Goal: Transaction & Acquisition: Purchase product/service

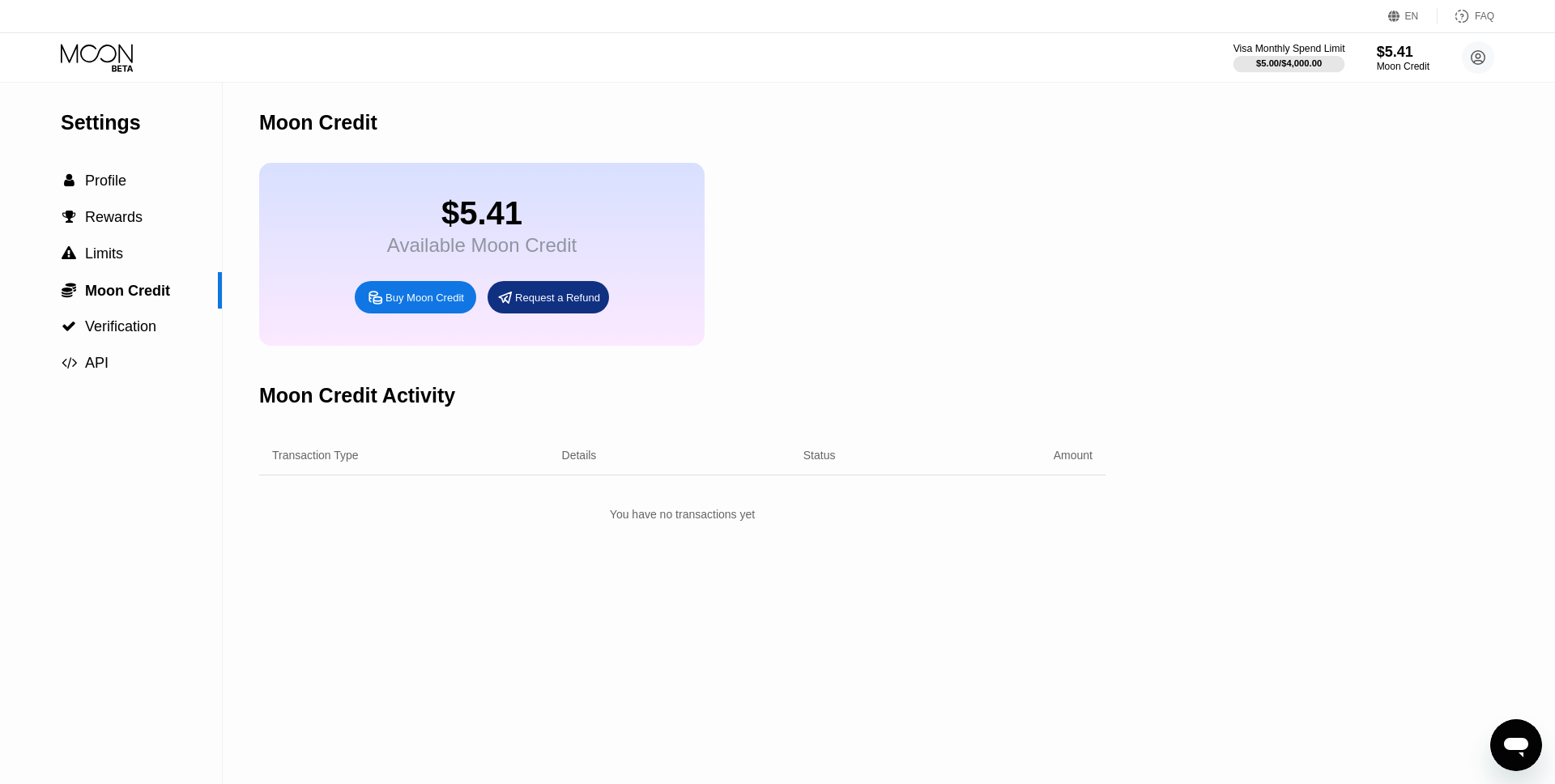
click at [1279, 50] on div "Visa Monthly Spend Limit" at bounding box center [1290, 48] width 112 height 11
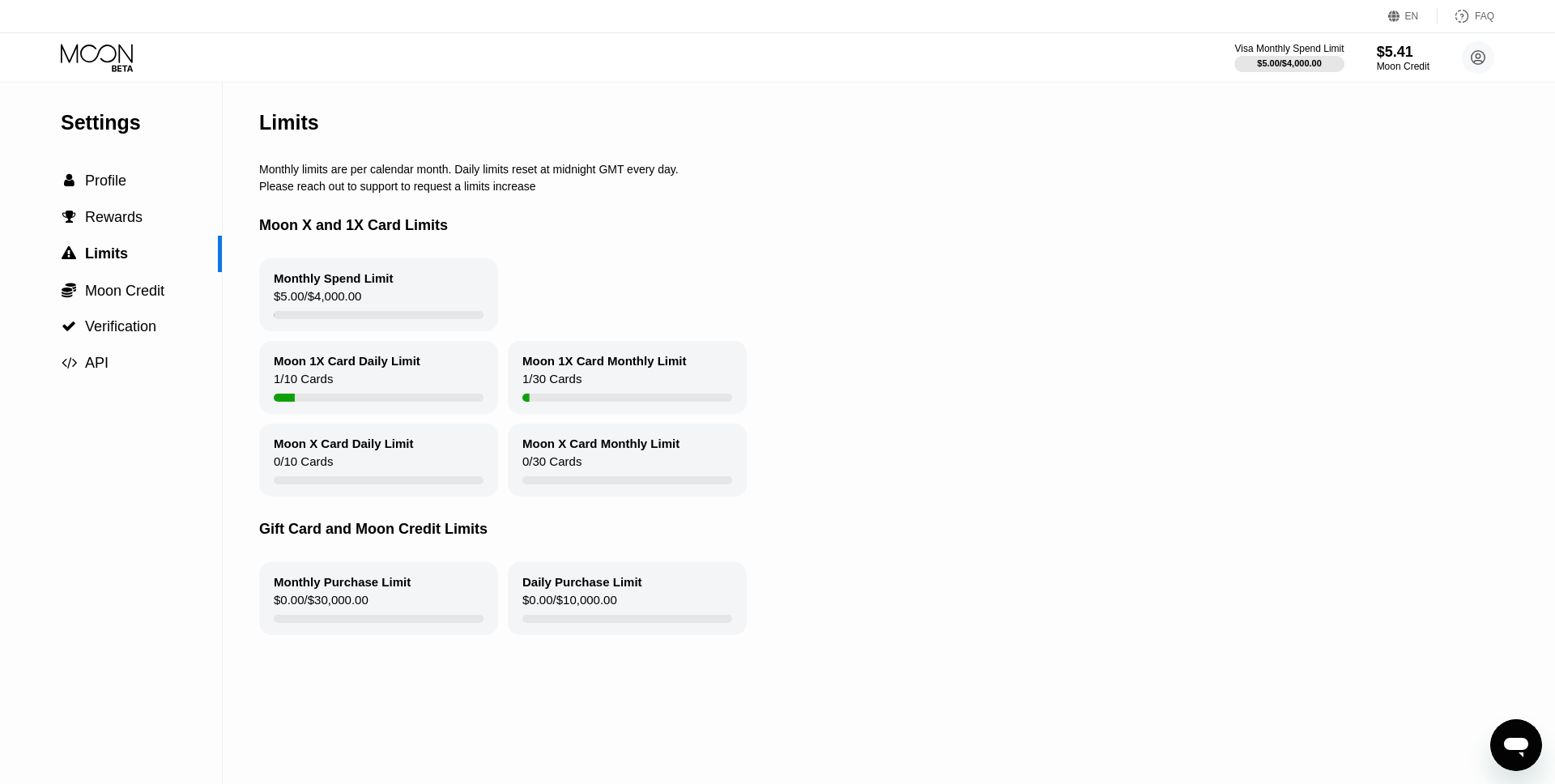
click at [130, 55] on icon at bounding box center [98, 58] width 75 height 28
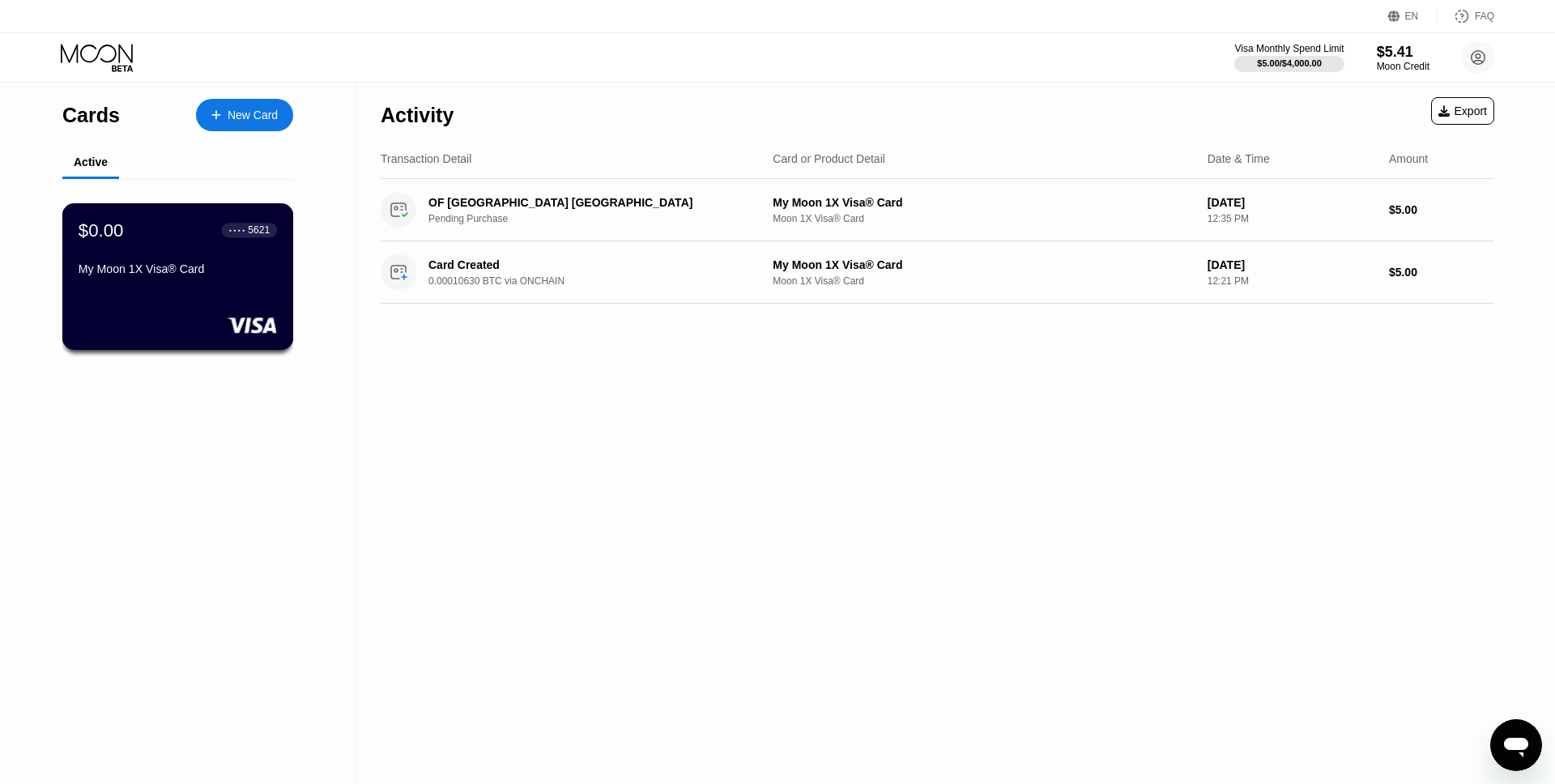
click at [218, 258] on div "$0.00 ● ● ● ● 5621 My Moon 1X Visa® Card" at bounding box center [178, 251] width 198 height 63
click at [257, 95] on div "Cards New Card" at bounding box center [178, 111] width 231 height 57
click at [259, 116] on div "New Card" at bounding box center [253, 115] width 50 height 14
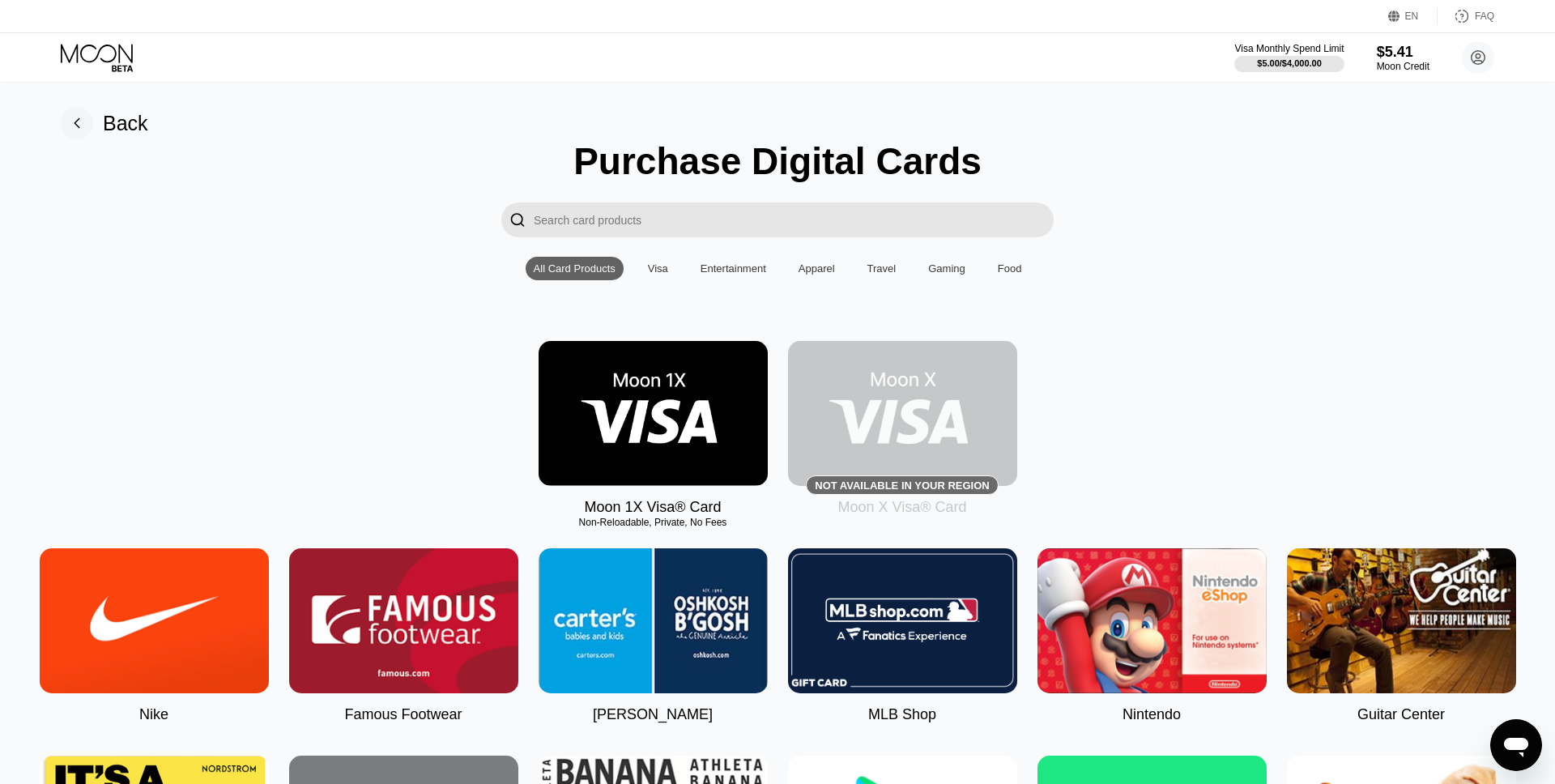
click at [688, 432] on img at bounding box center [653, 413] width 230 height 145
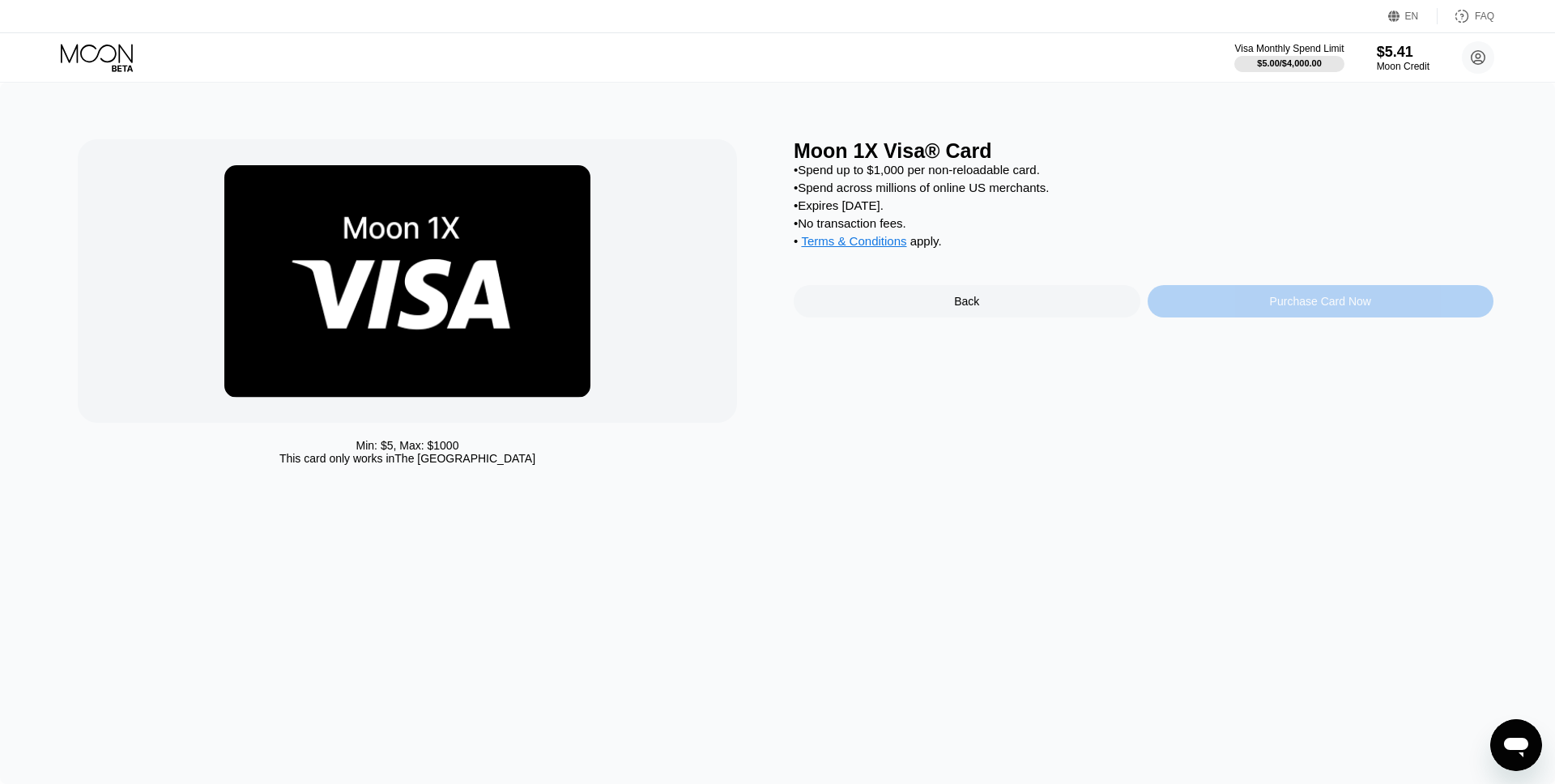
click at [1279, 307] on div "Purchase Card Now" at bounding box center [1321, 302] width 102 height 13
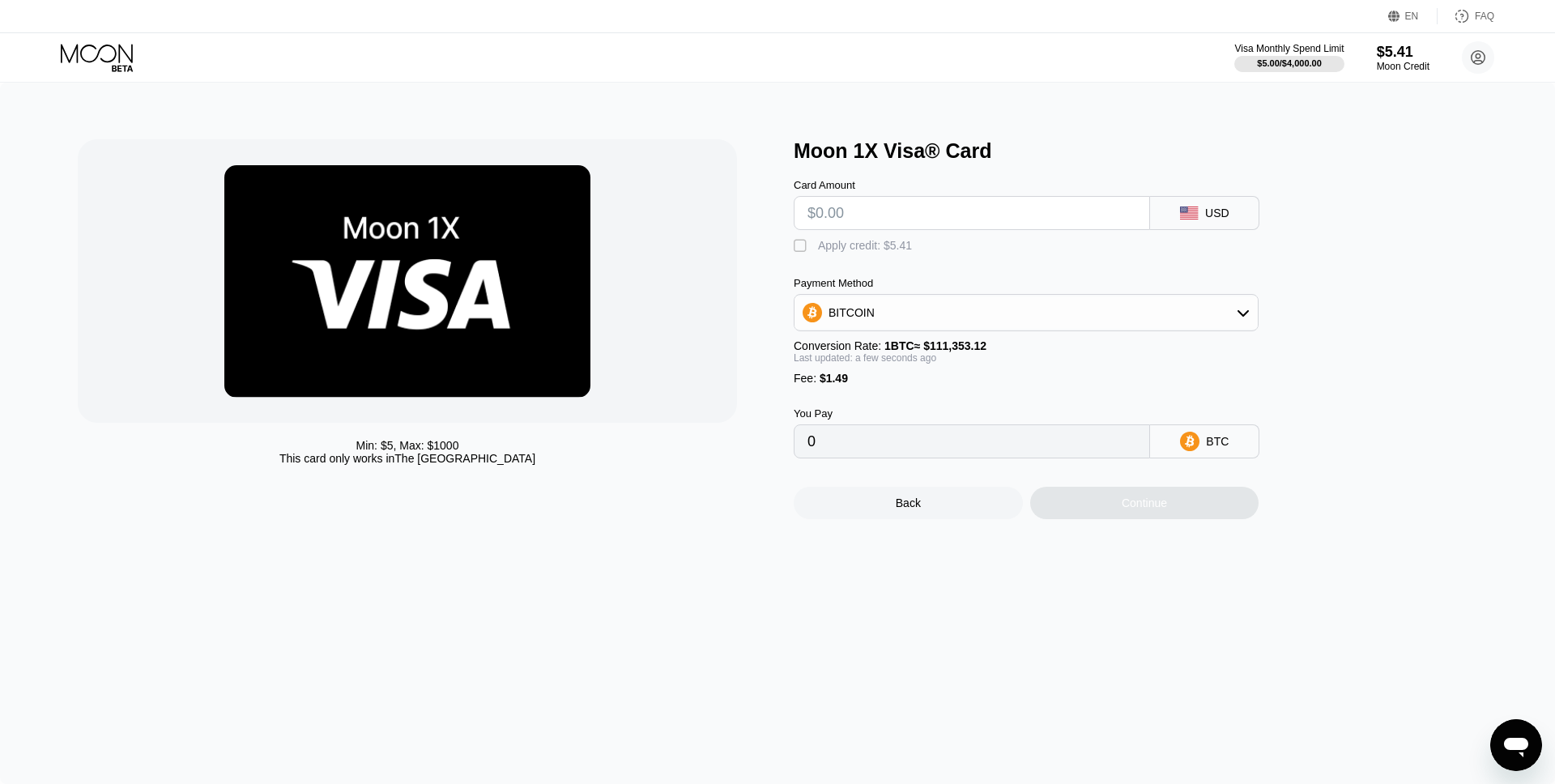
click at [882, 249] on div "Apply credit: $5.41" at bounding box center [865, 246] width 94 height 13
click at [882, 213] on input "text" at bounding box center [972, 213] width 328 height 32
type input "$64"
type input "0.00053954"
type input "$6"
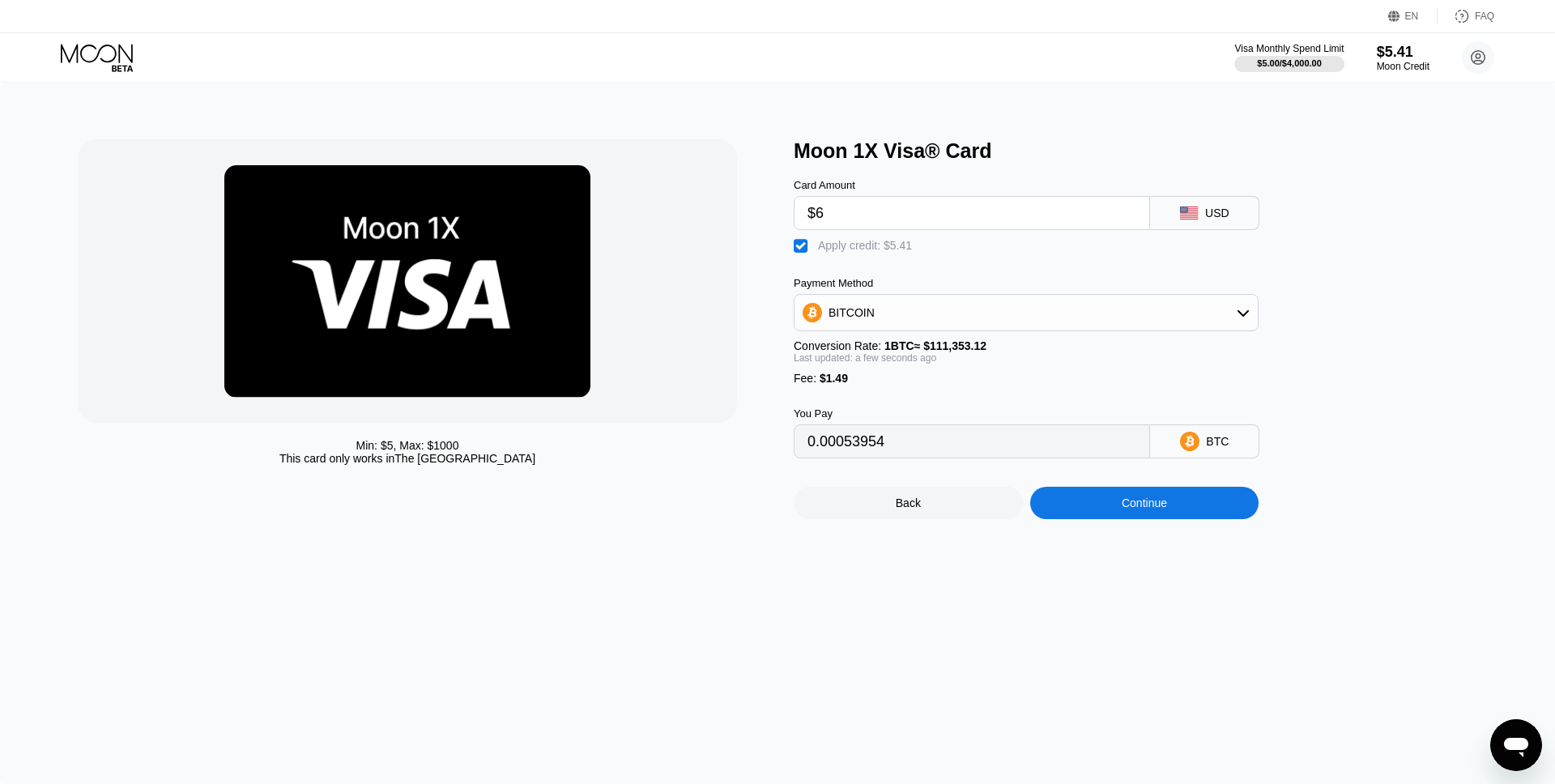
type input "0.00001868"
type input "$65"
type input "0.00054852"
type input "$6"
type input "0.00001868"
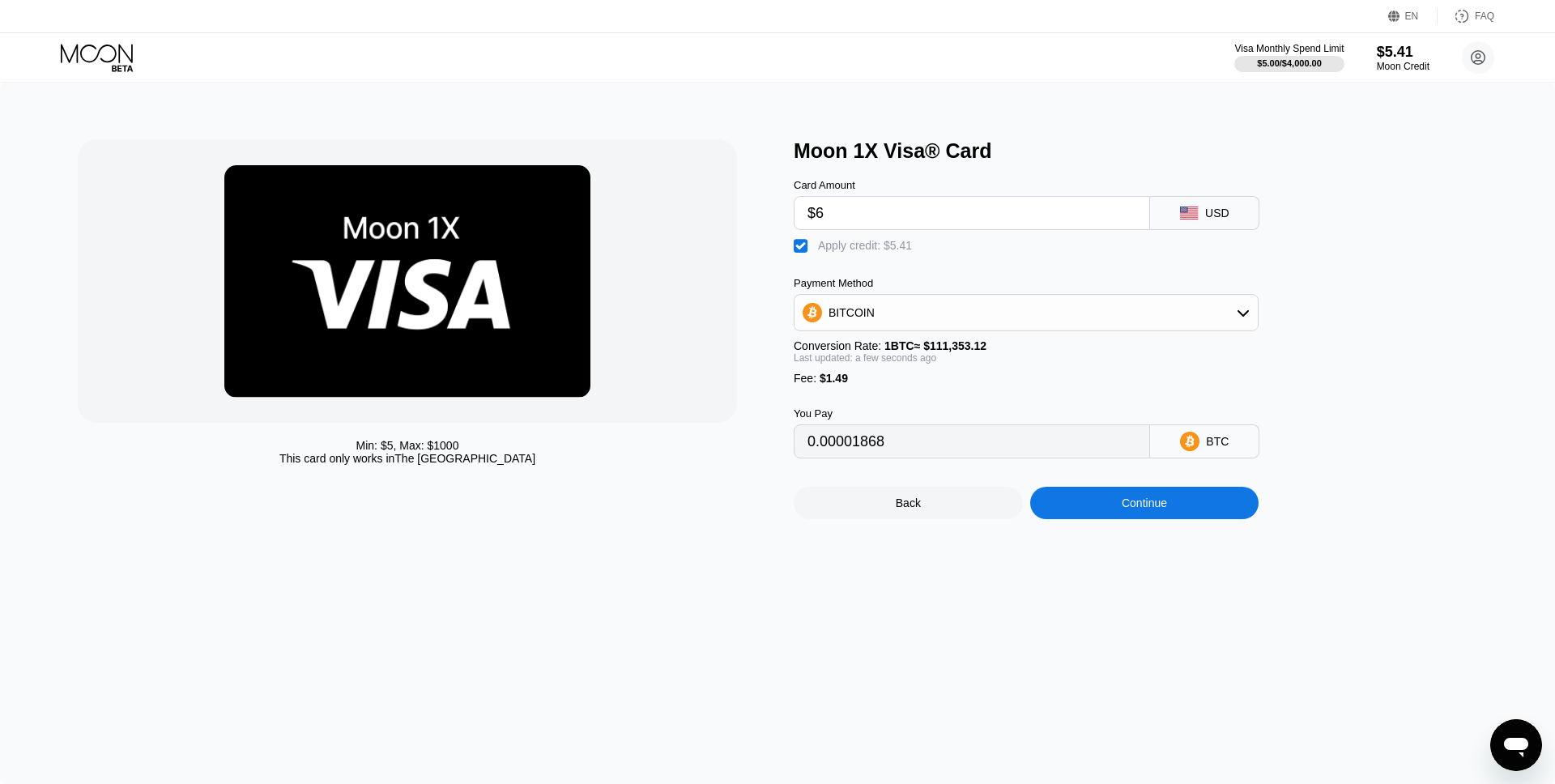
type input "$66"
type input "0.0005575"
type input "$66"
click at [1155, 514] on div "Continue" at bounding box center [1145, 503] width 230 height 32
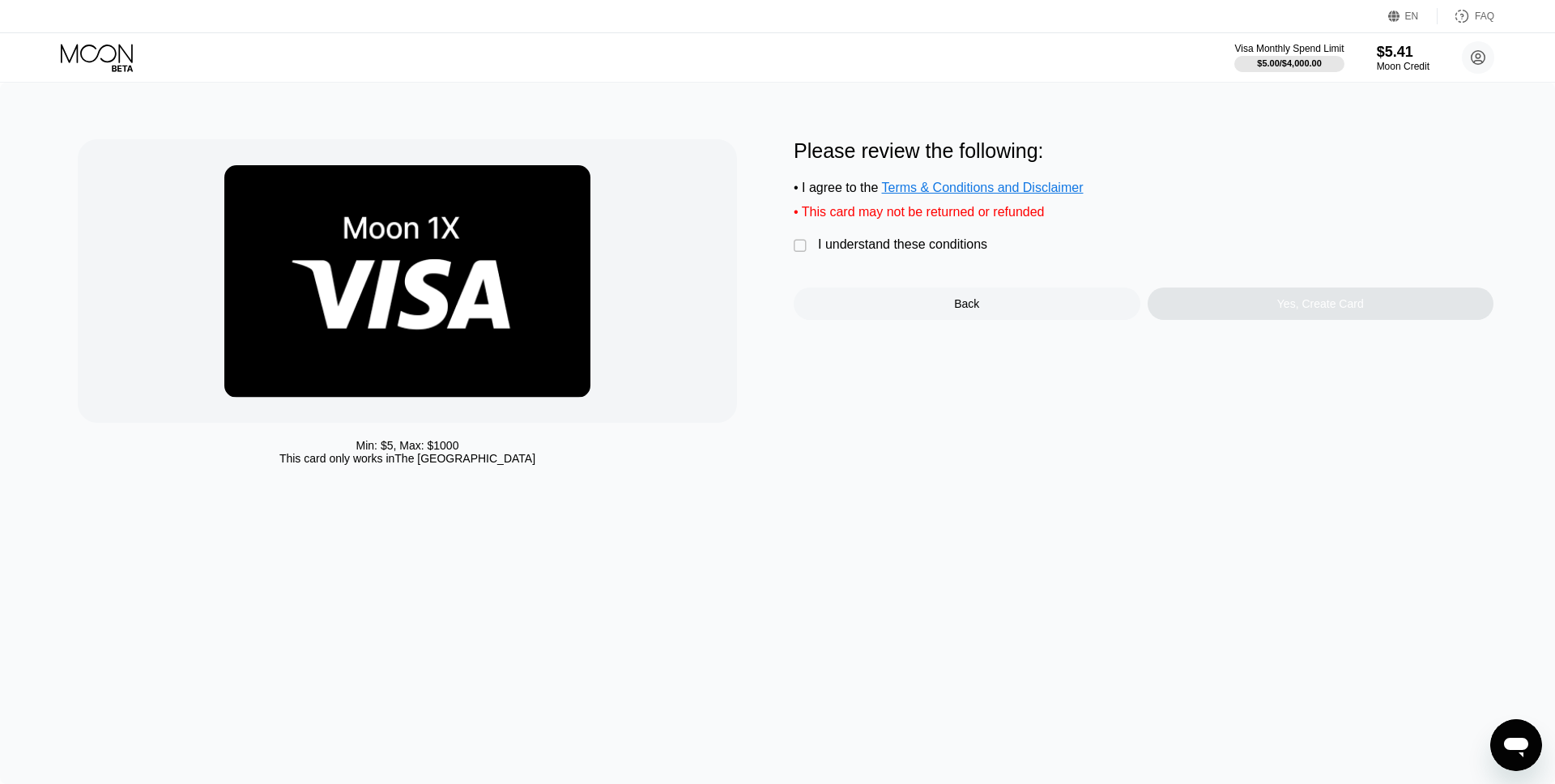
click at [878, 246] on div "I understand these conditions" at bounding box center [903, 244] width 169 height 14
click at [1303, 307] on div "Yes, Create Card" at bounding box center [1321, 304] width 86 height 13
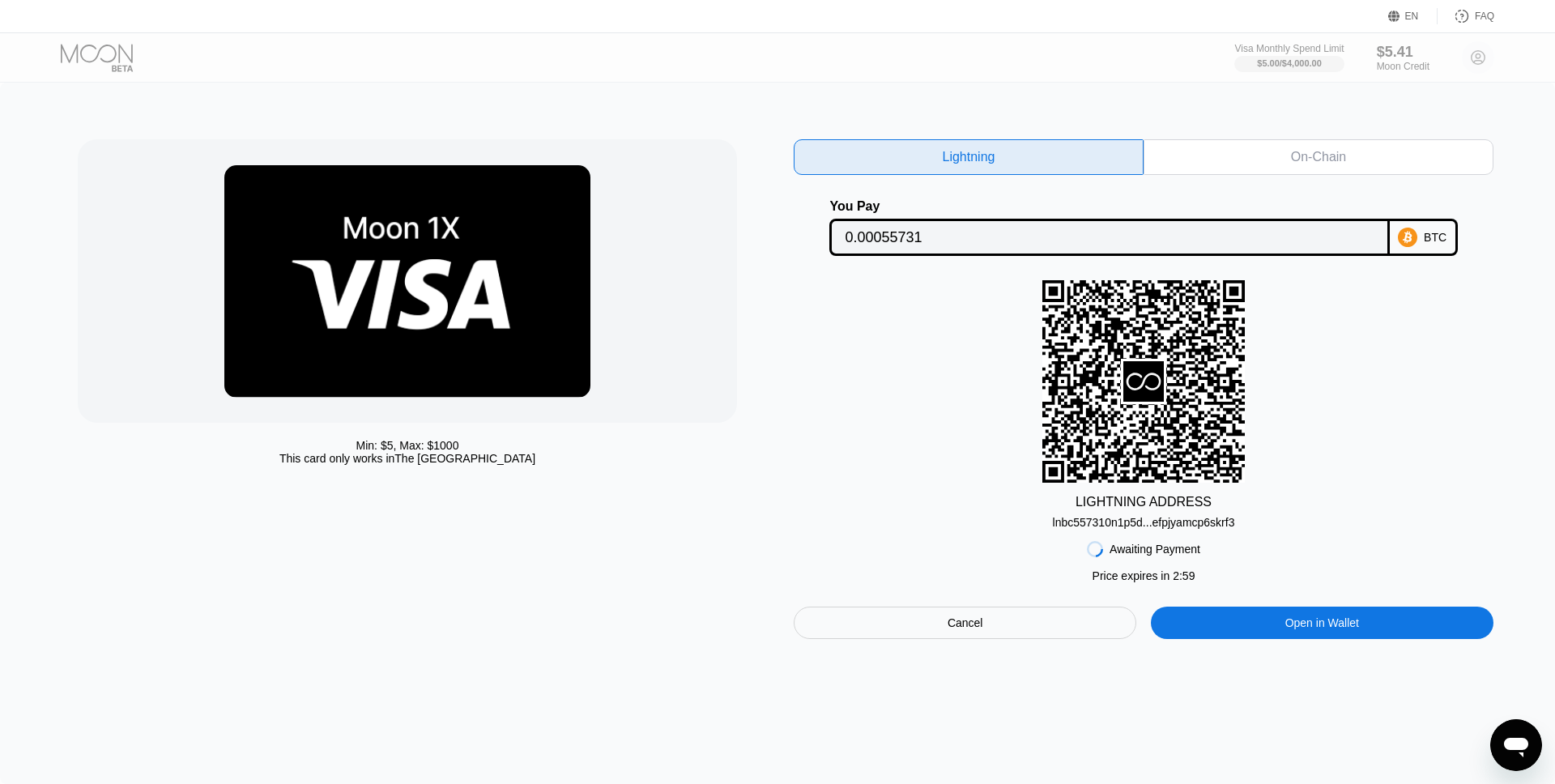
click at [1247, 164] on div "On-Chain" at bounding box center [1319, 158] width 350 height 36
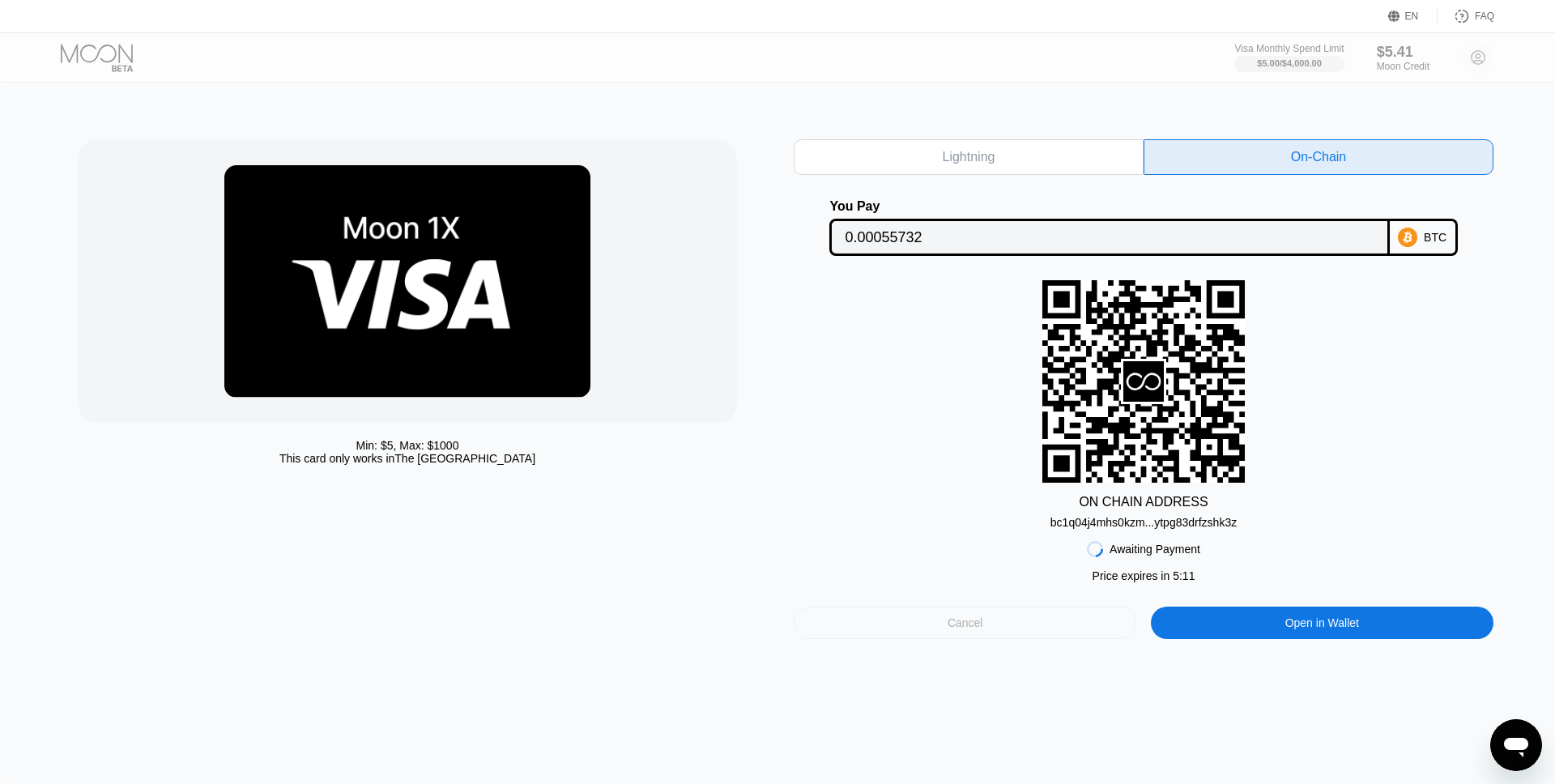
click at [1009, 622] on div "Cancel" at bounding box center [965, 623] width 343 height 32
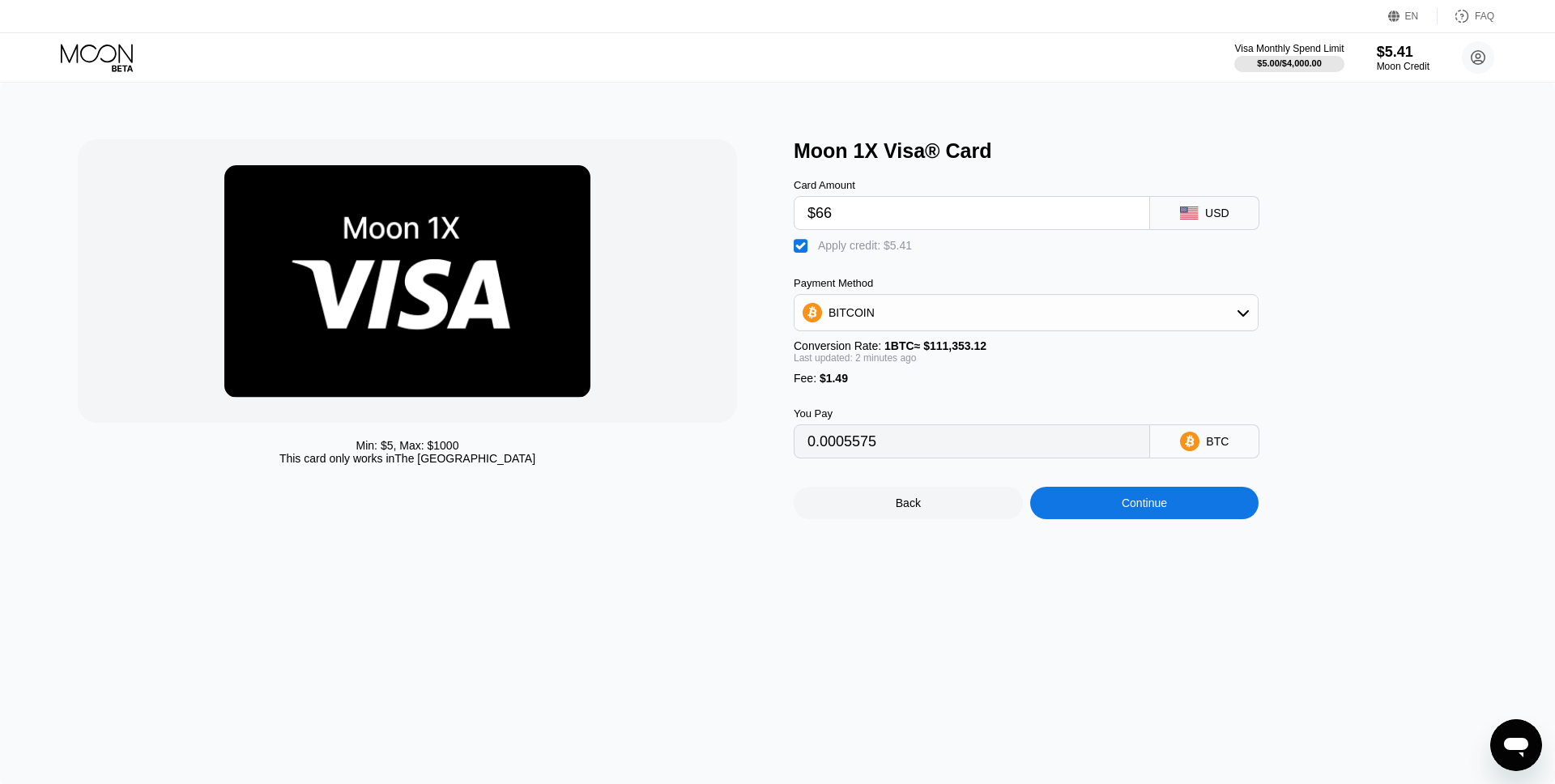
click at [869, 207] on input "$66" at bounding box center [972, 213] width 328 height 32
type input "$6"
type input "0.00001868"
type input "$69"
type input "0.00058445"
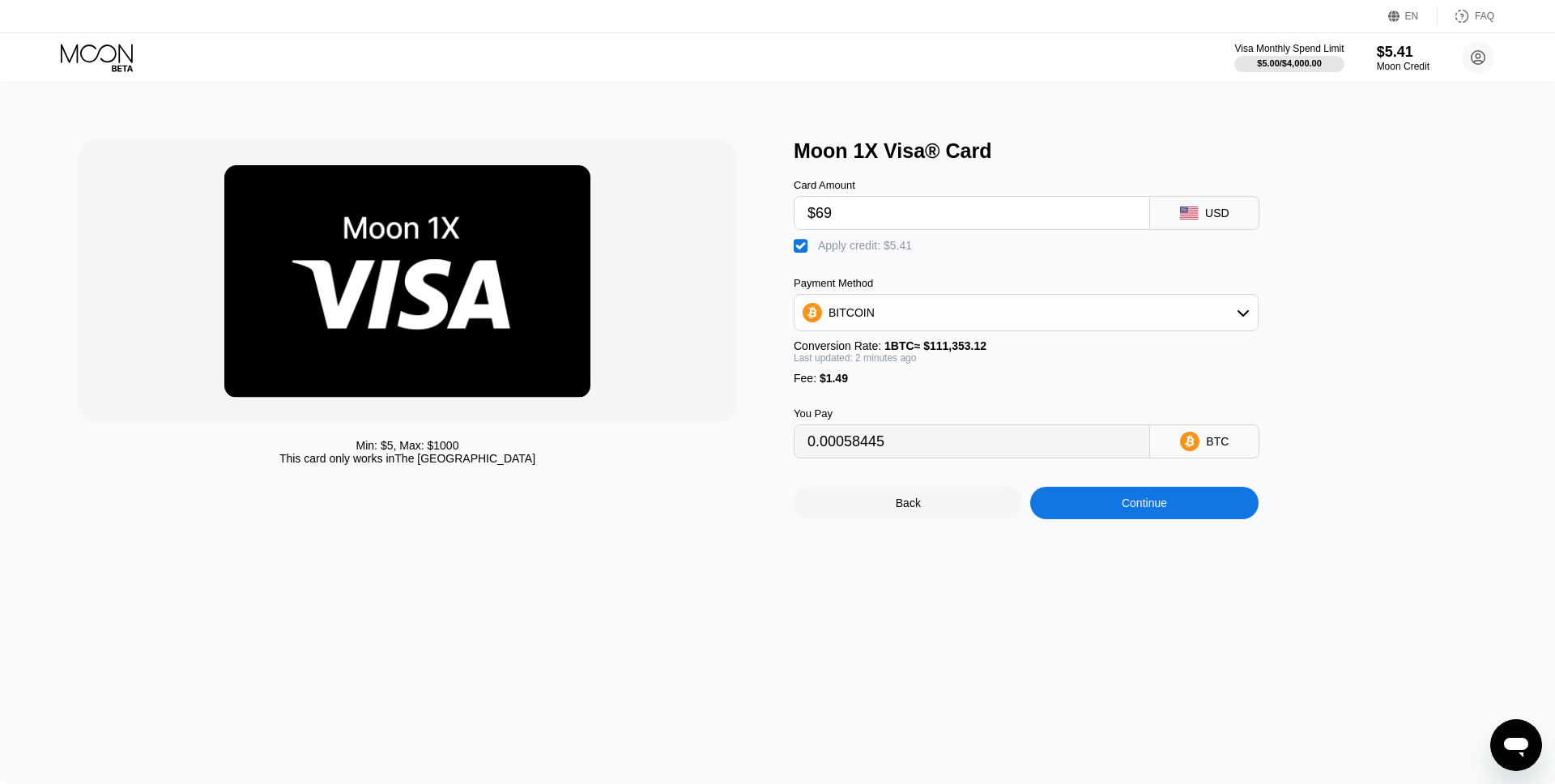
type input "$69"
click at [1152, 505] on div "Continue" at bounding box center [1145, 503] width 46 height 13
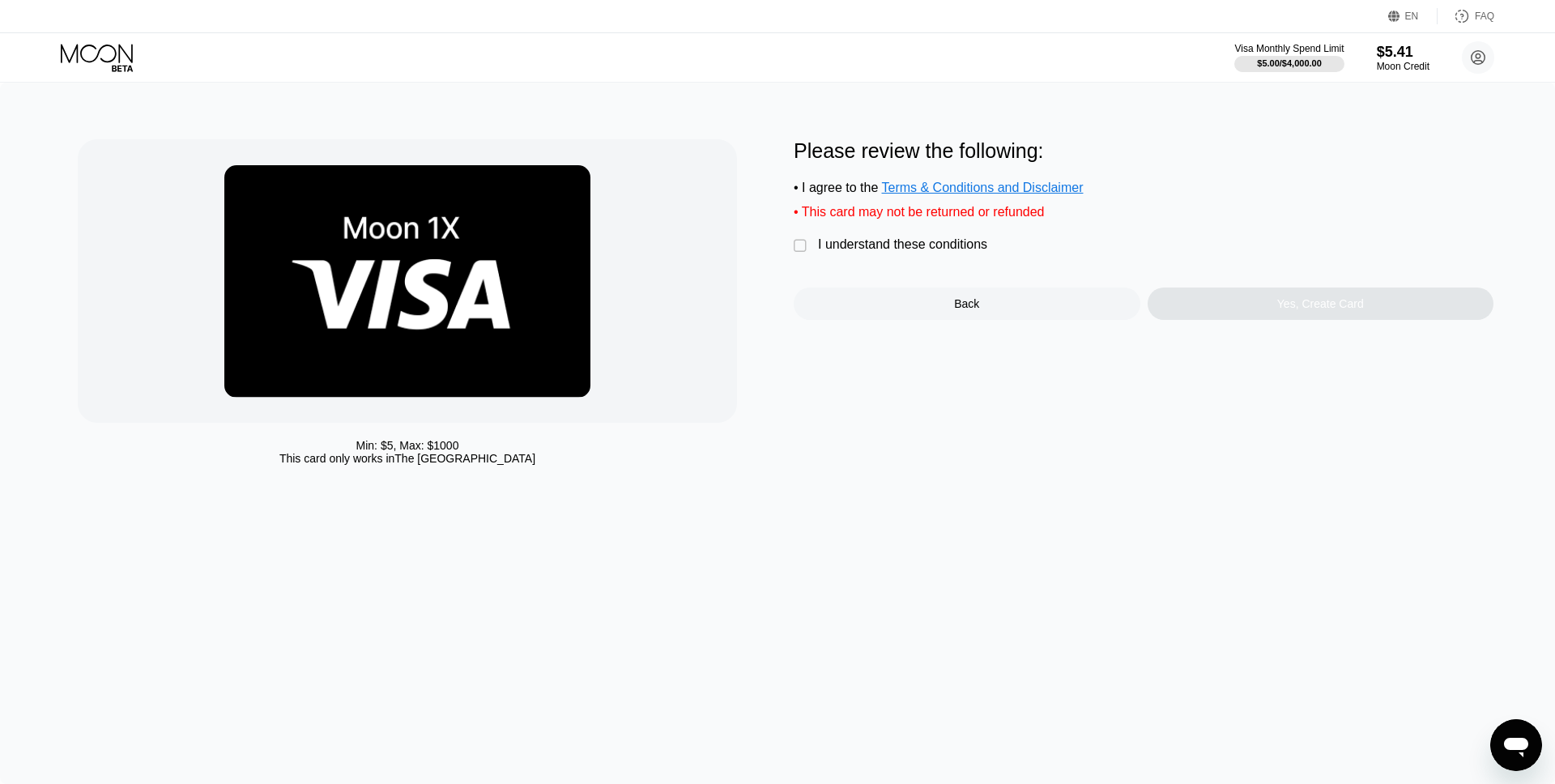
click at [949, 252] on div "I understand these conditions" at bounding box center [903, 244] width 169 height 14
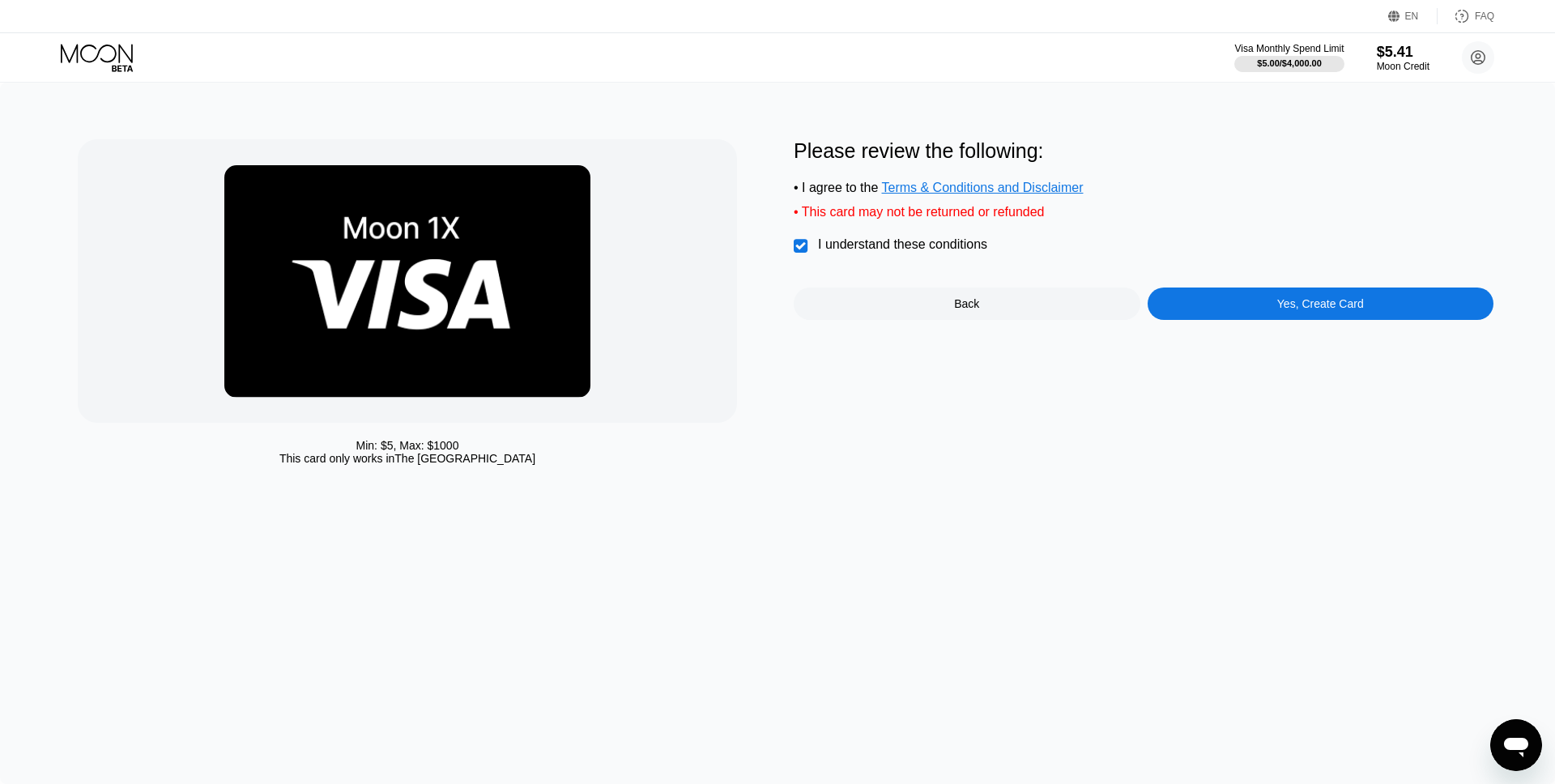
click at [1323, 307] on div "Yes, Create Card" at bounding box center [1321, 304] width 86 height 13
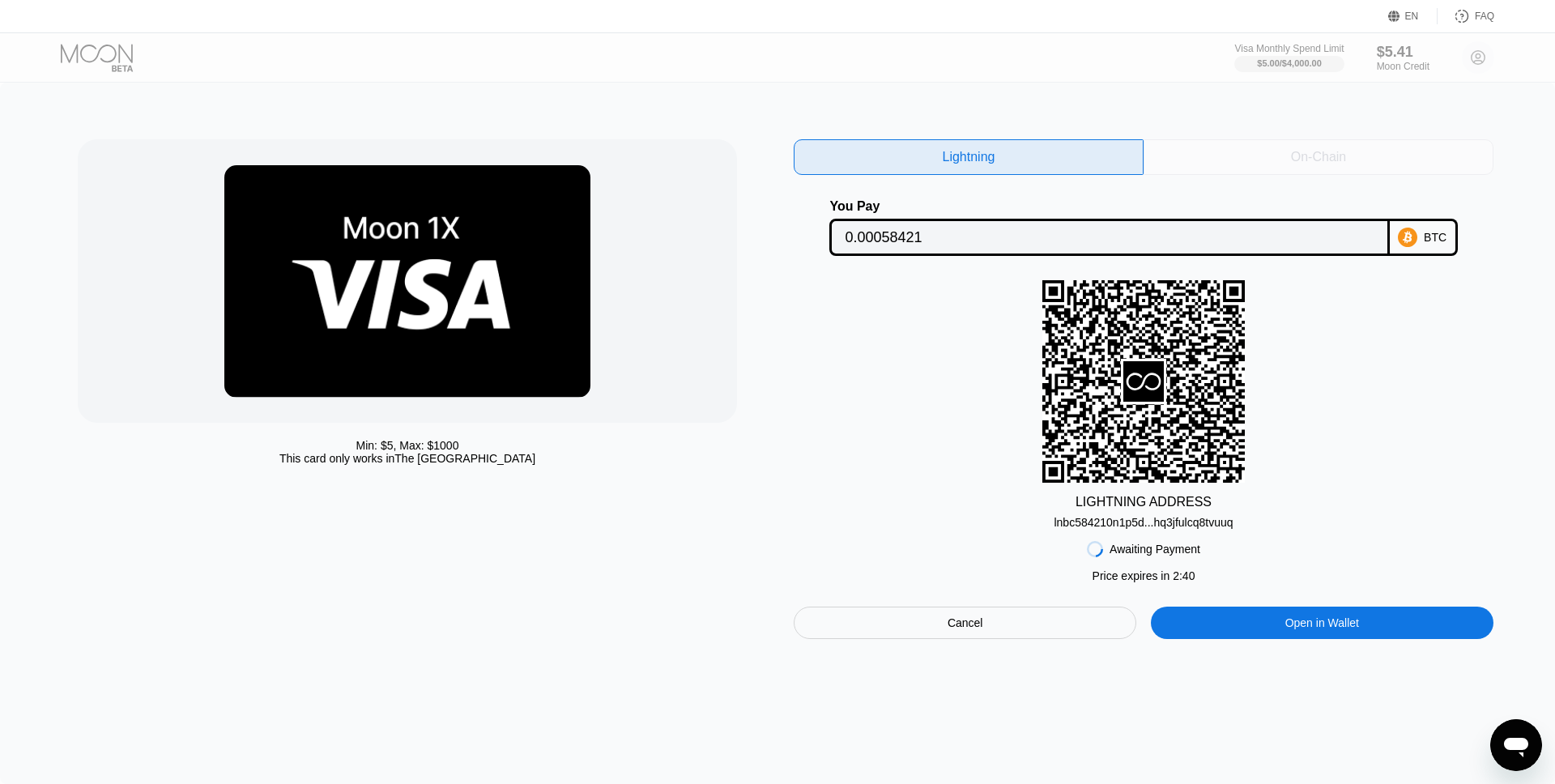
click at [1263, 160] on div "On-Chain" at bounding box center [1319, 158] width 350 height 36
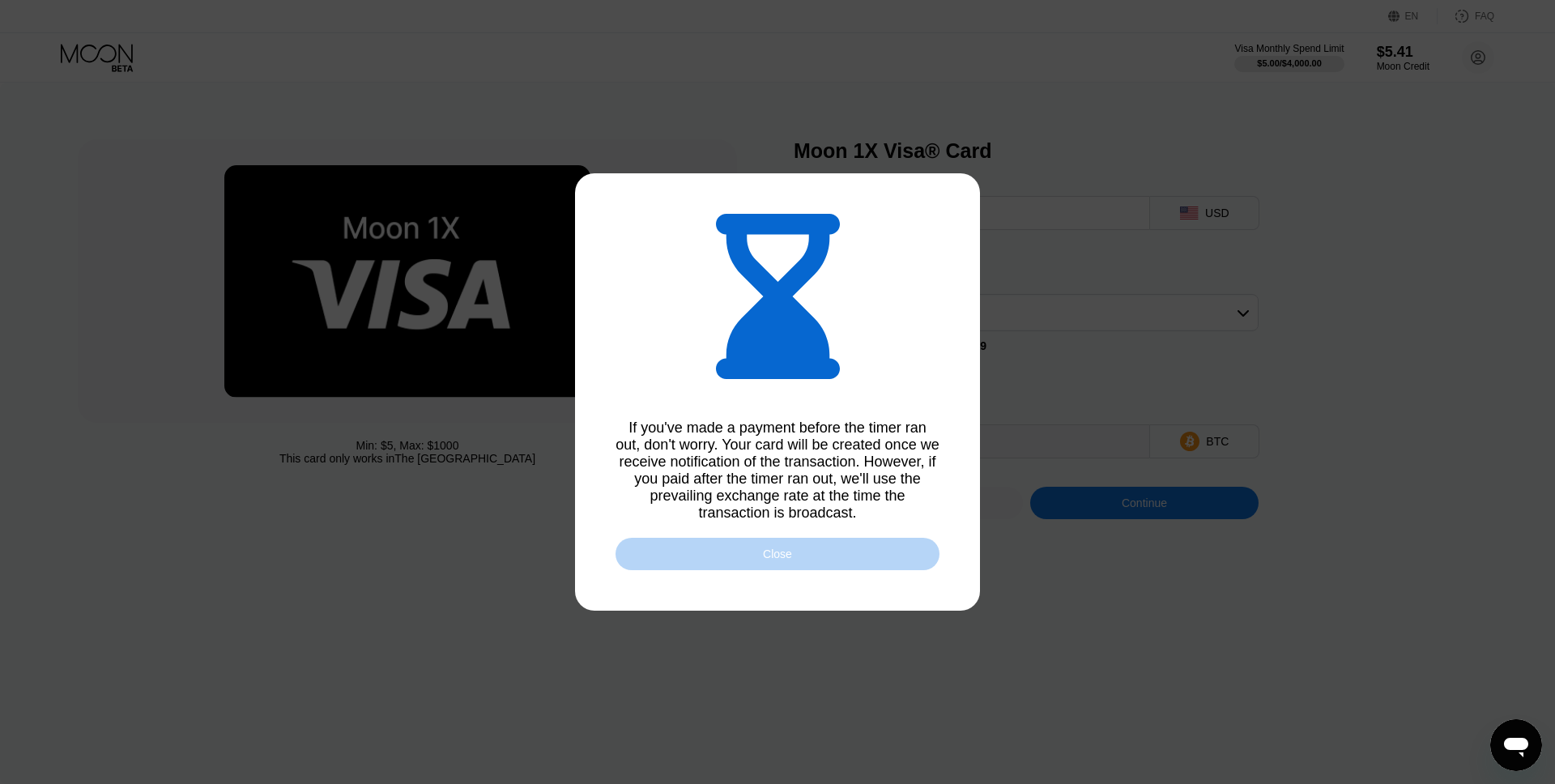
click at [804, 553] on div "Close" at bounding box center [778, 554] width 324 height 32
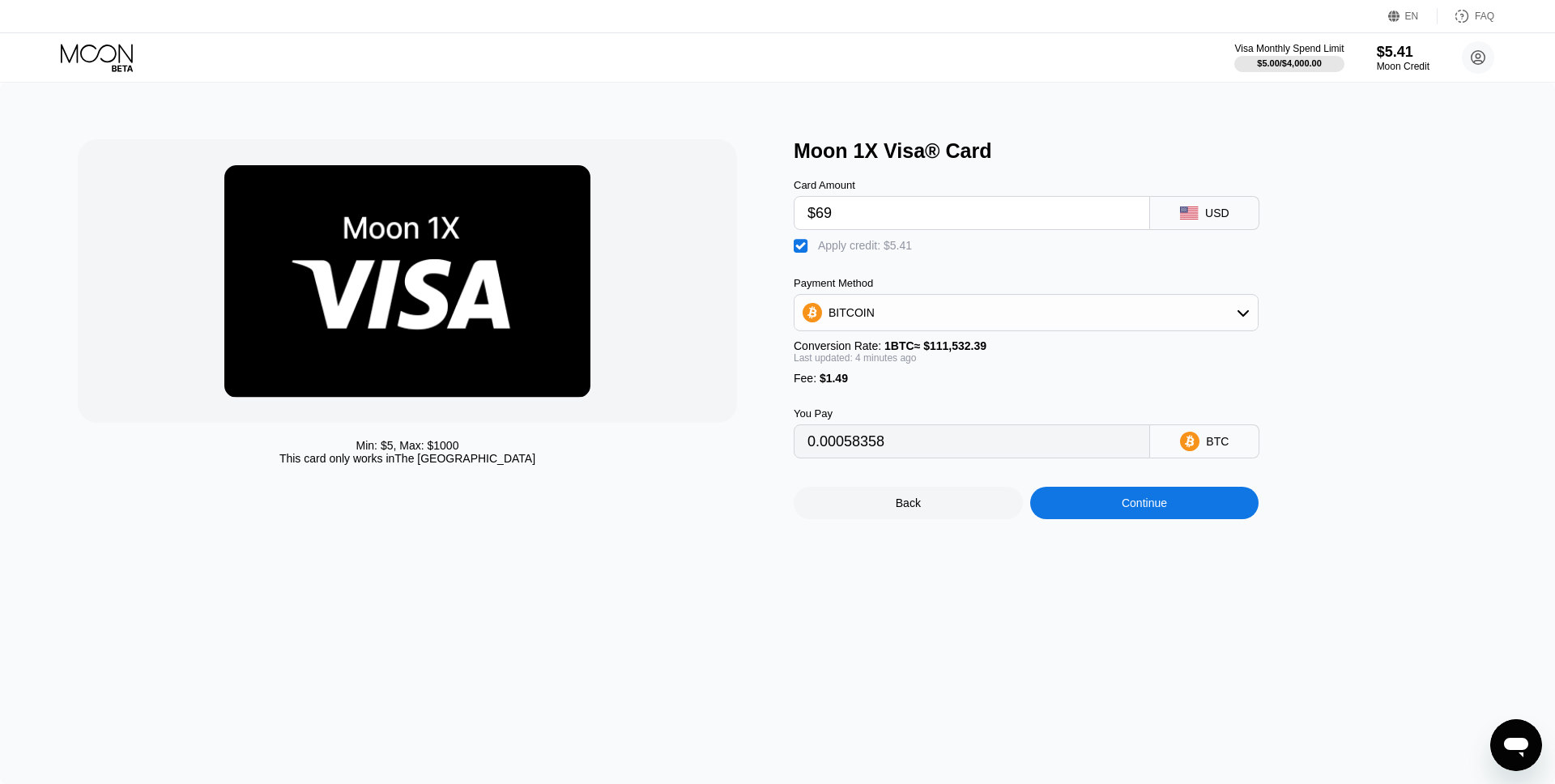
type input "0.00058358"
click at [967, 501] on div "Back" at bounding box center [909, 503] width 230 height 32
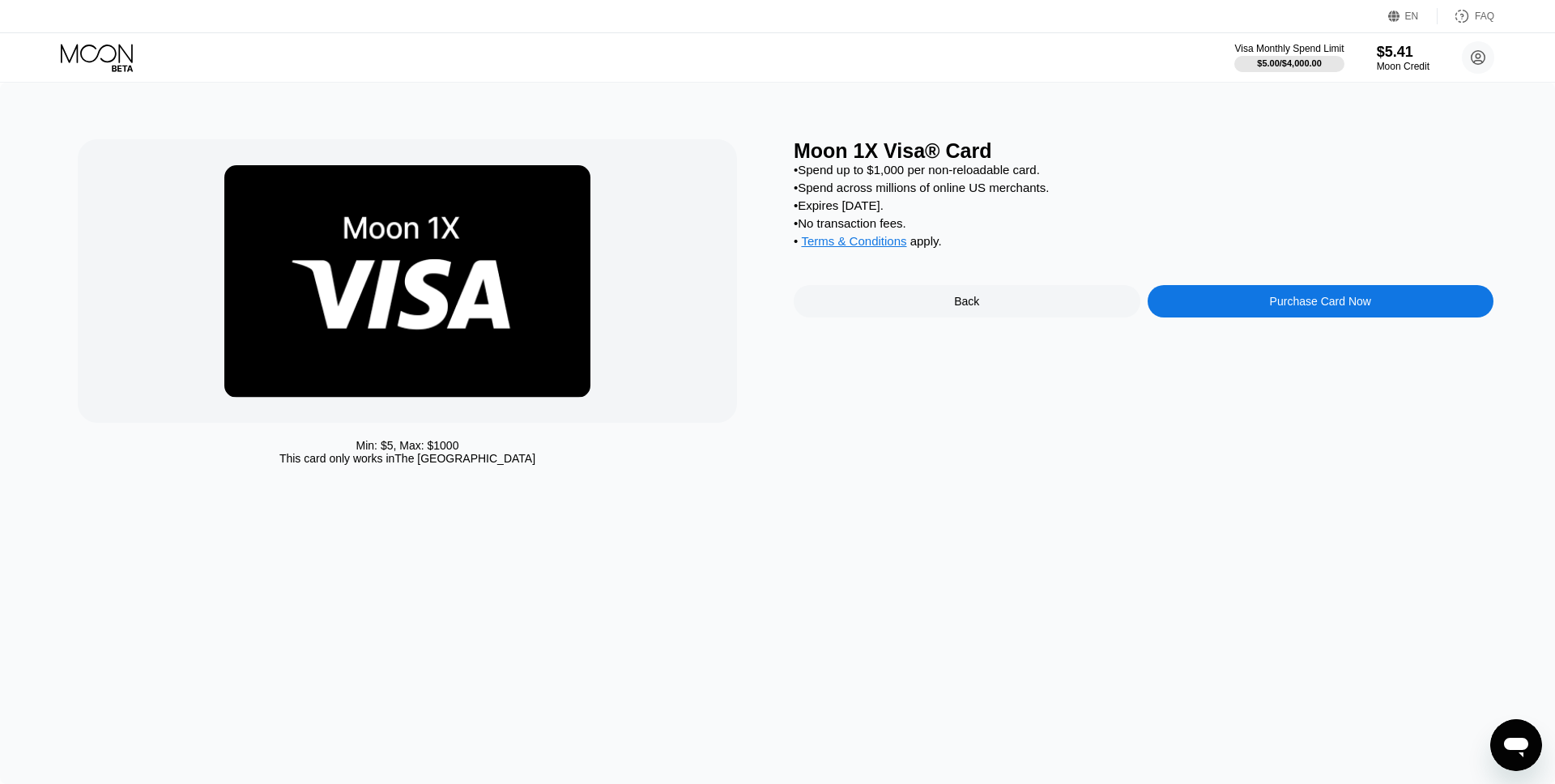
click at [974, 301] on div "Back" at bounding box center [966, 302] width 25 height 13
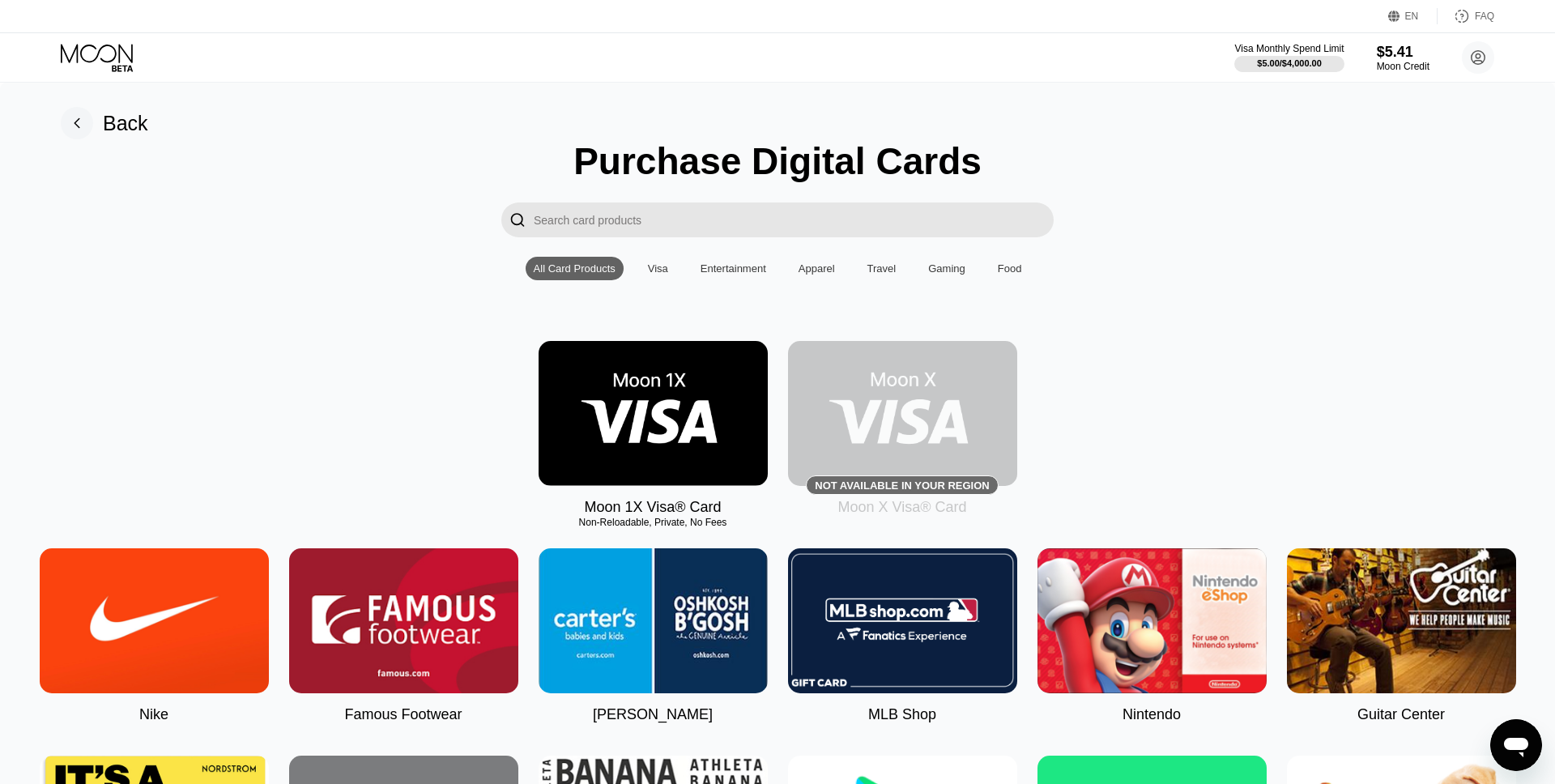
click at [119, 129] on div "Back" at bounding box center [125, 123] width 46 height 24
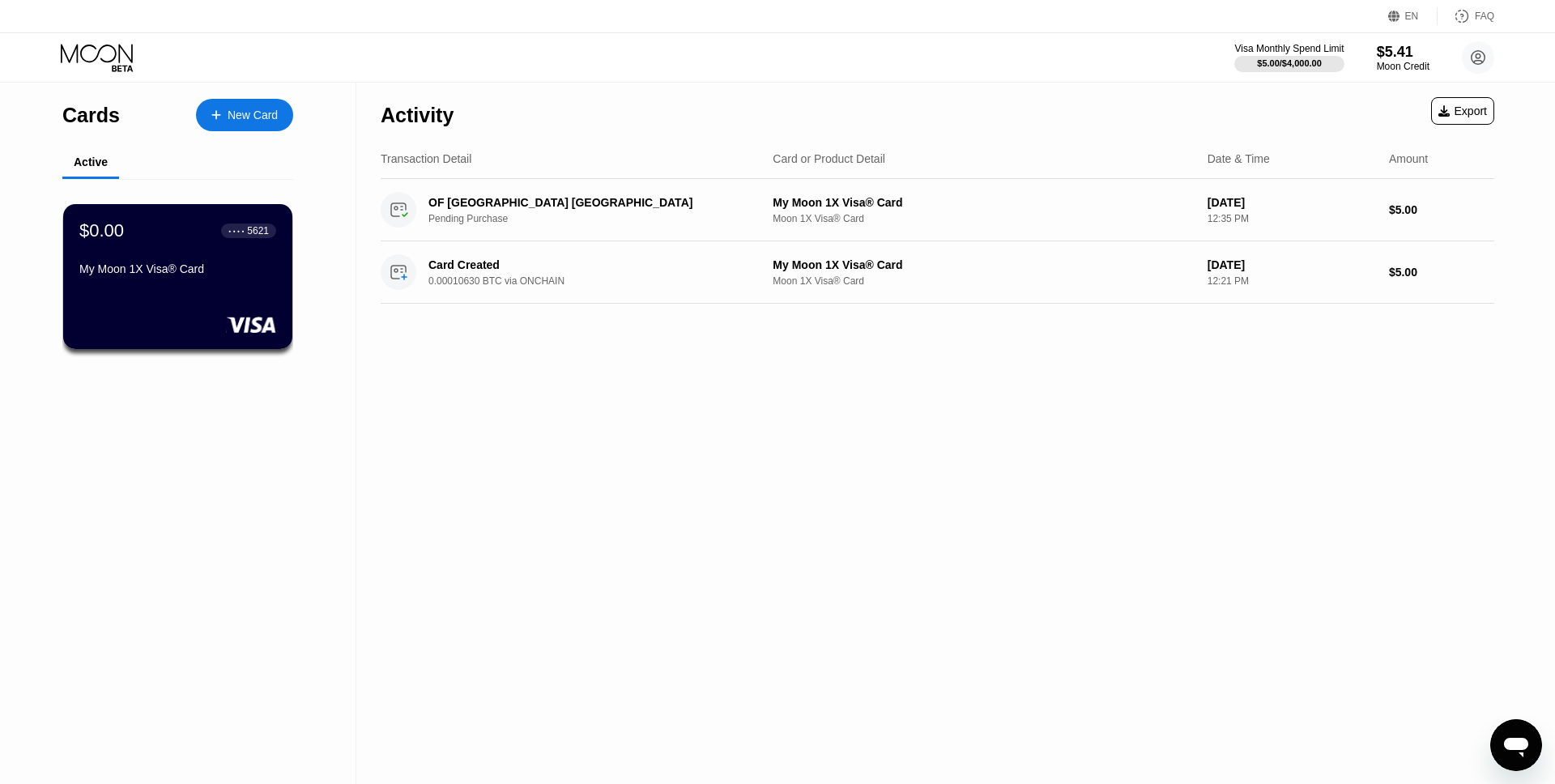
click at [234, 119] on div "New Card" at bounding box center [253, 115] width 50 height 14
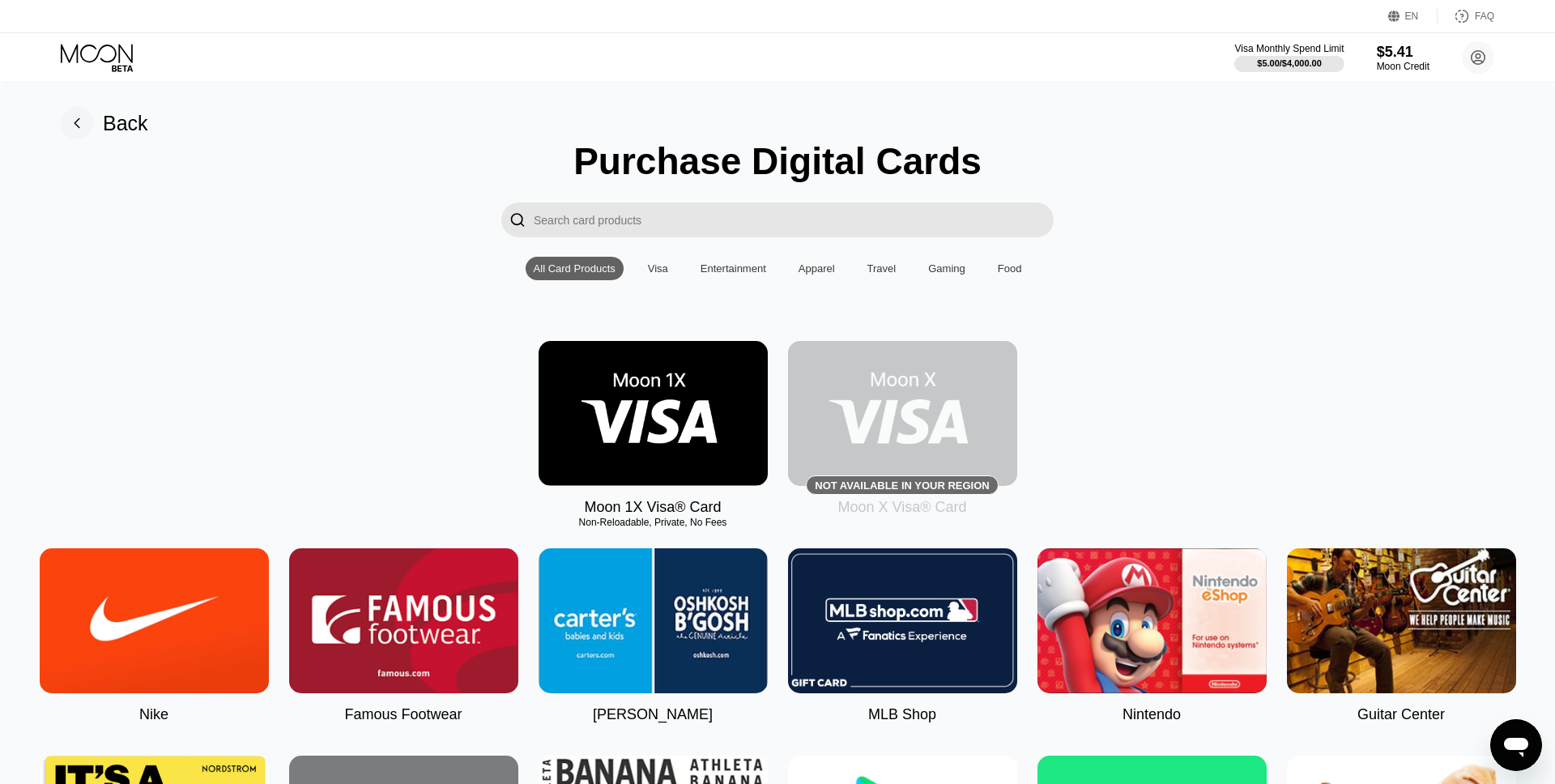
click at [654, 408] on img at bounding box center [653, 413] width 230 height 145
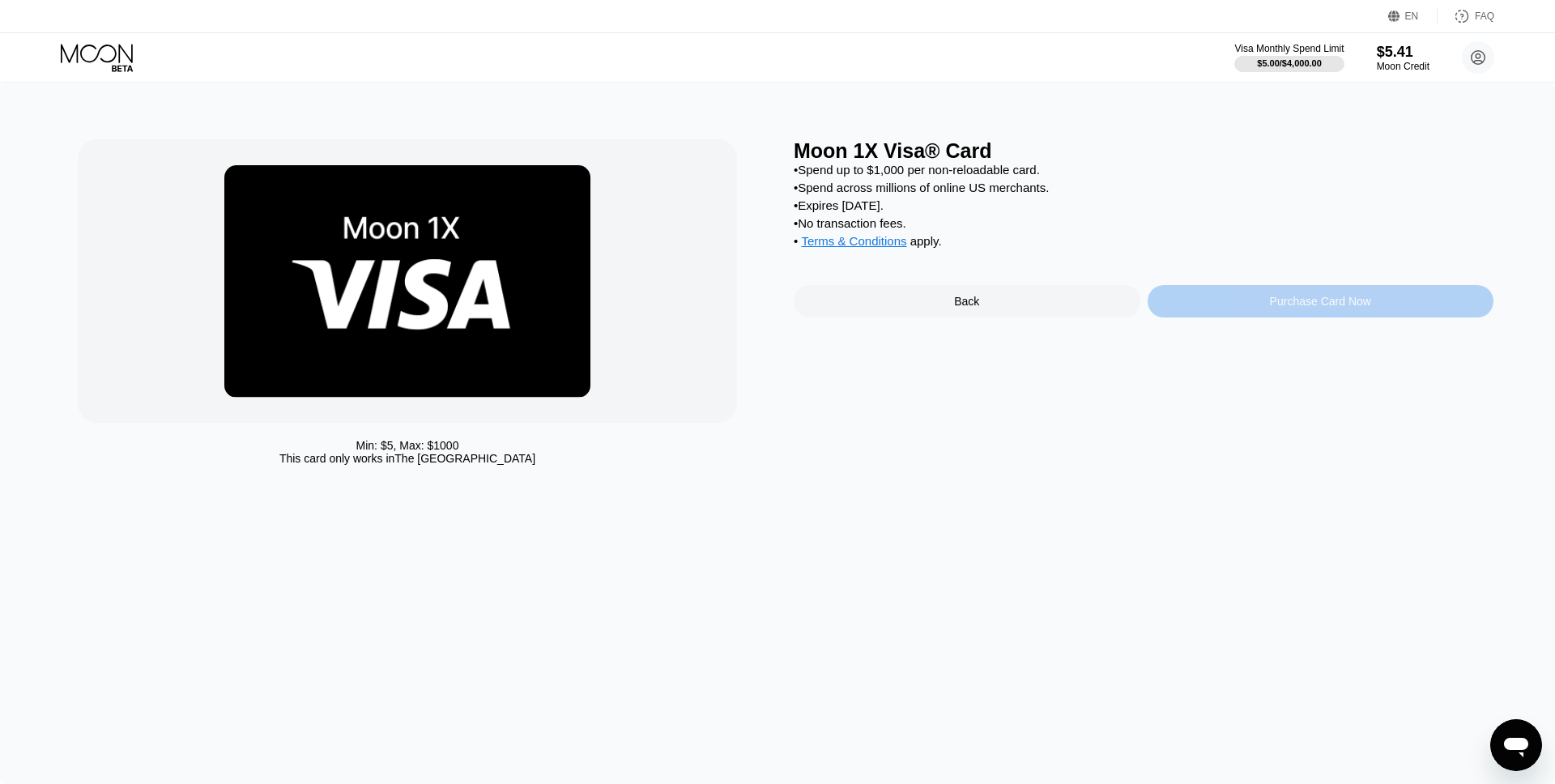
click at [1302, 307] on div "Purchase Card Now" at bounding box center [1321, 302] width 102 height 13
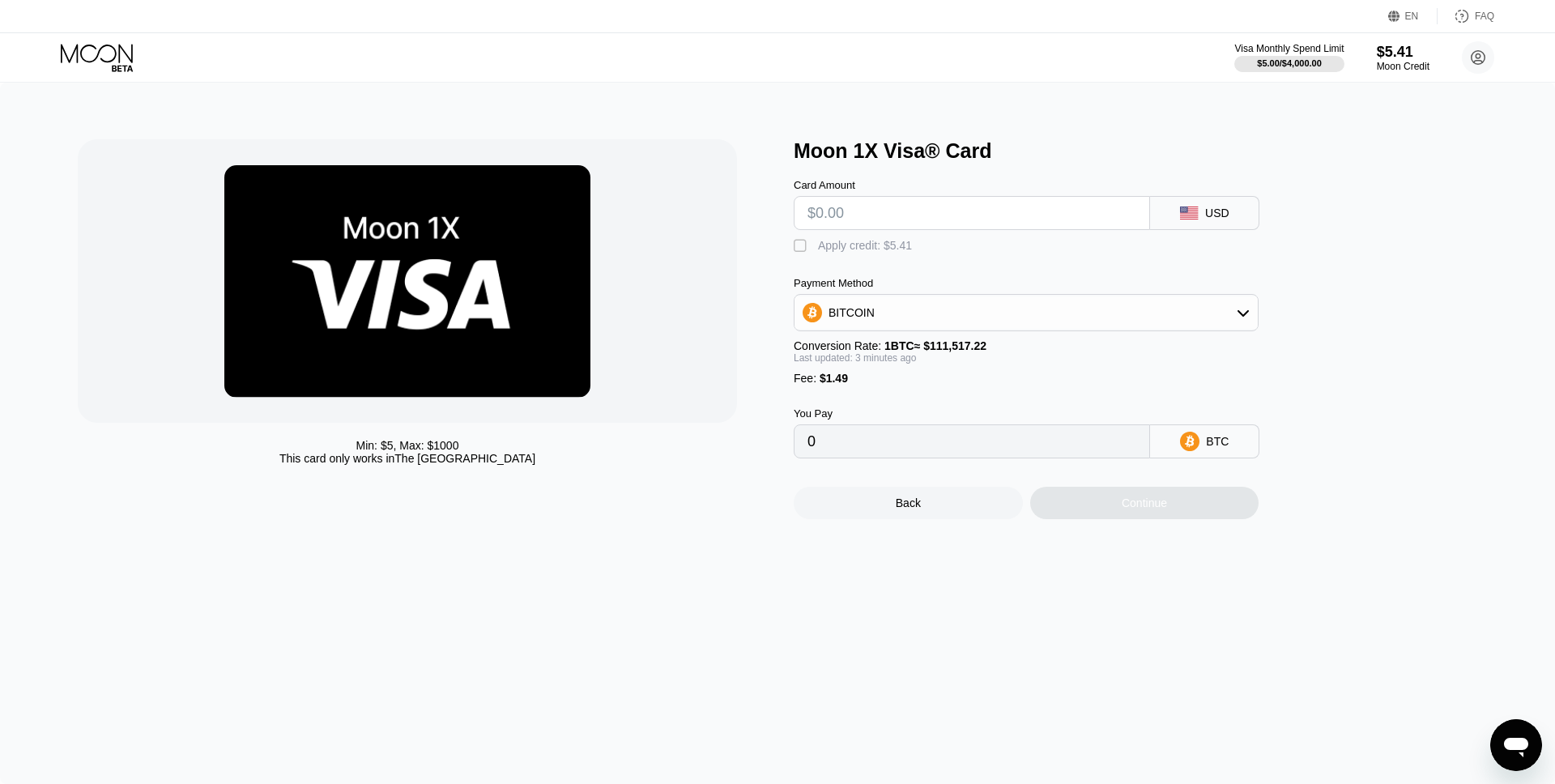
click at [1040, 321] on div "BITCOIN" at bounding box center [1026, 312] width 463 height 32
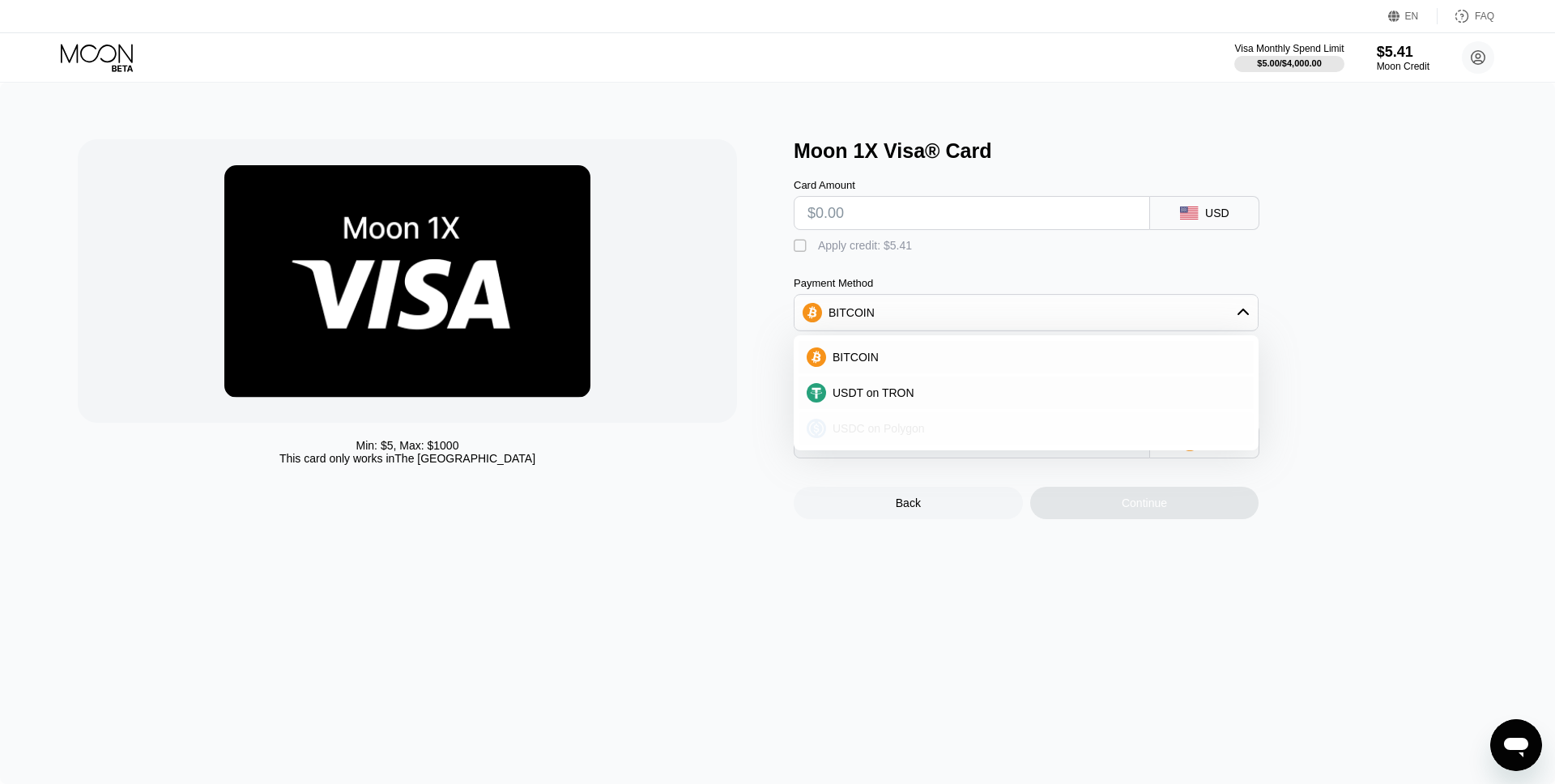
click at [998, 434] on div "USDC on Polygon" at bounding box center [1036, 429] width 420 height 13
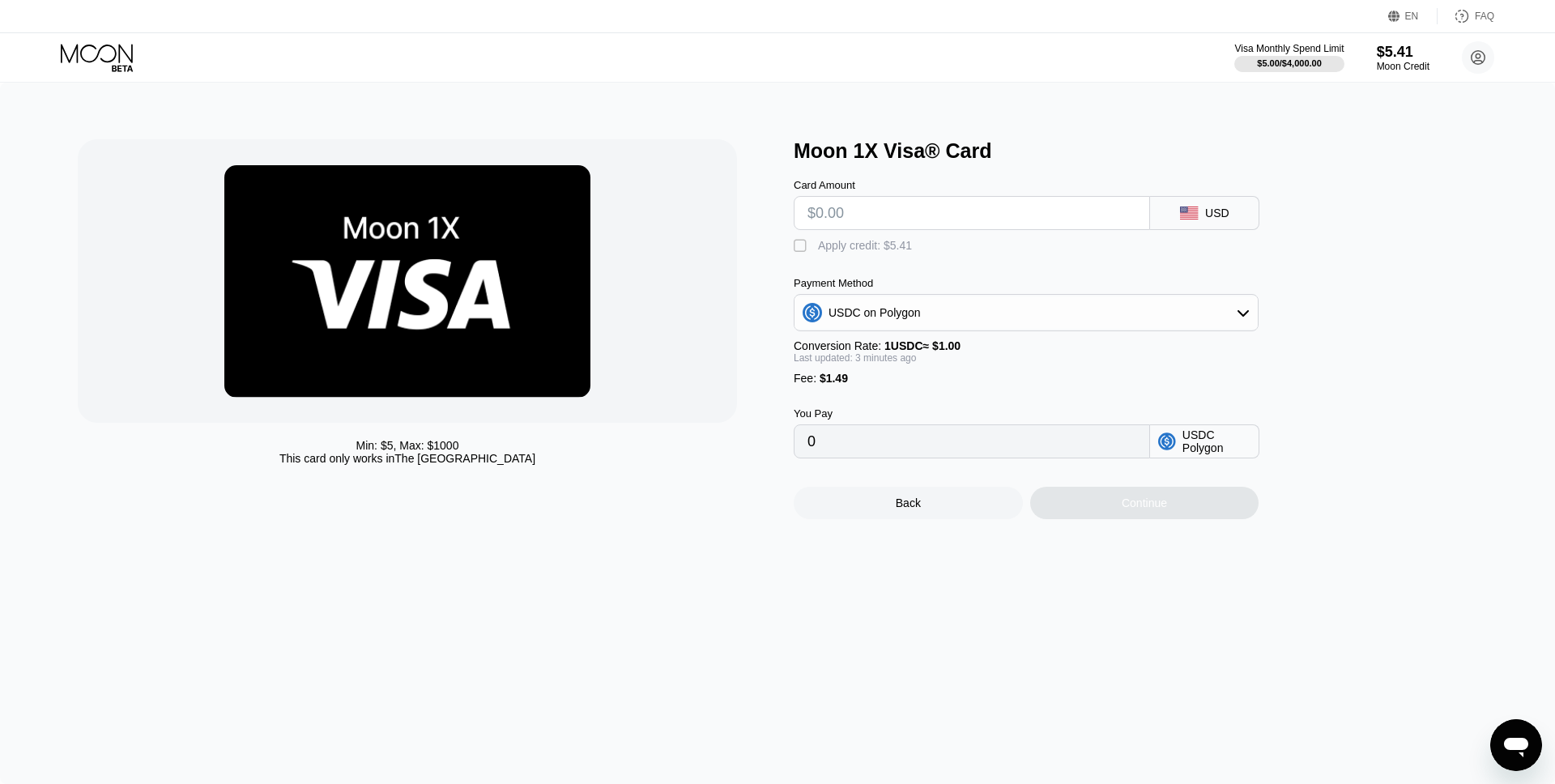
click at [853, 224] on input "text" at bounding box center [972, 213] width 328 height 32
type input "$6"
type input "7.49000000"
type input "$69"
type input "70.49000000"
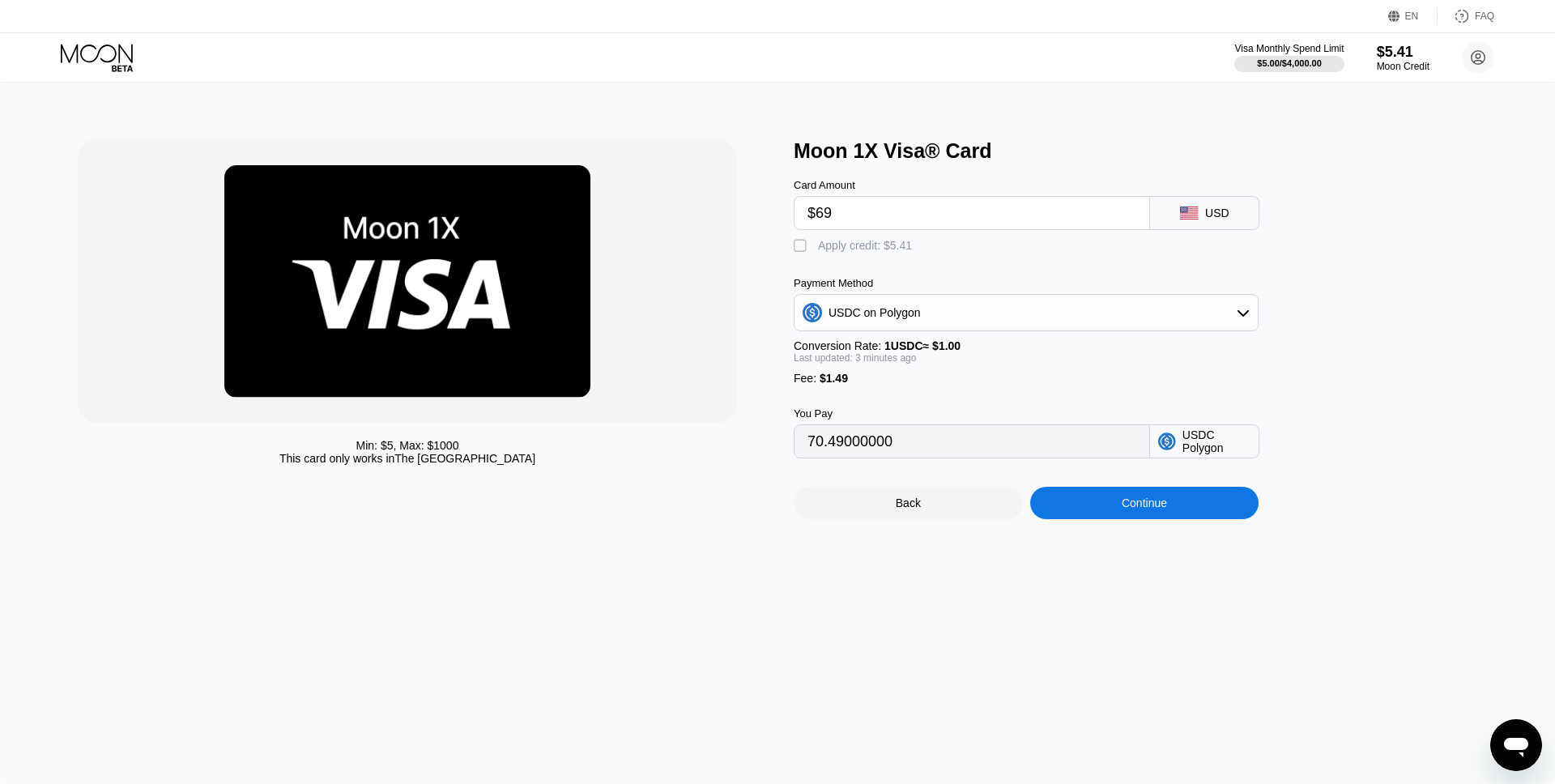
type input "$69"
click at [863, 249] on div "Apply credit: $5.41" at bounding box center [865, 246] width 94 height 13
type input "65.08"
click at [1172, 508] on div "Continue" at bounding box center [1145, 503] width 230 height 32
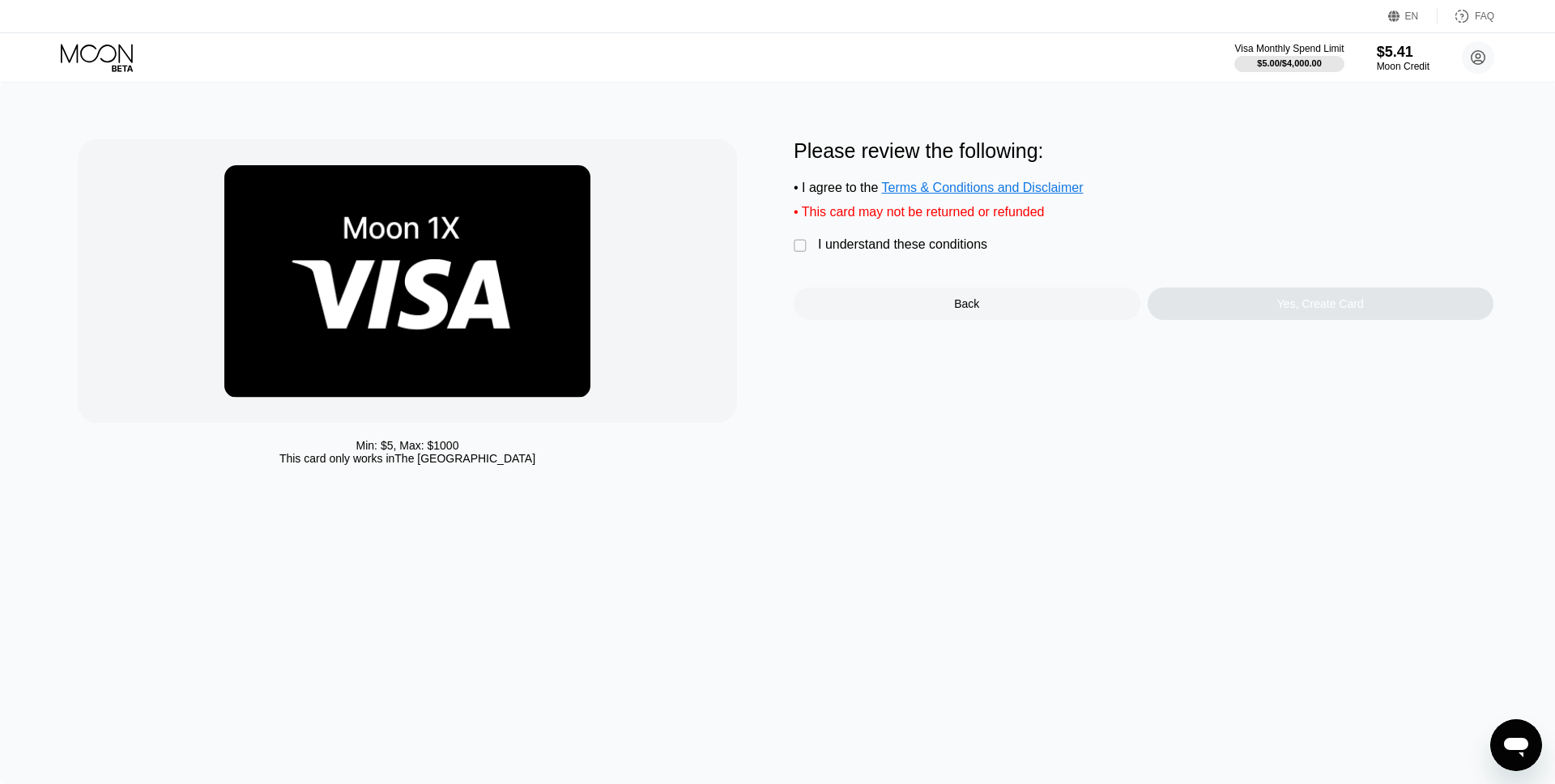
click at [969, 246] on div "I understand these conditions" at bounding box center [903, 244] width 169 height 14
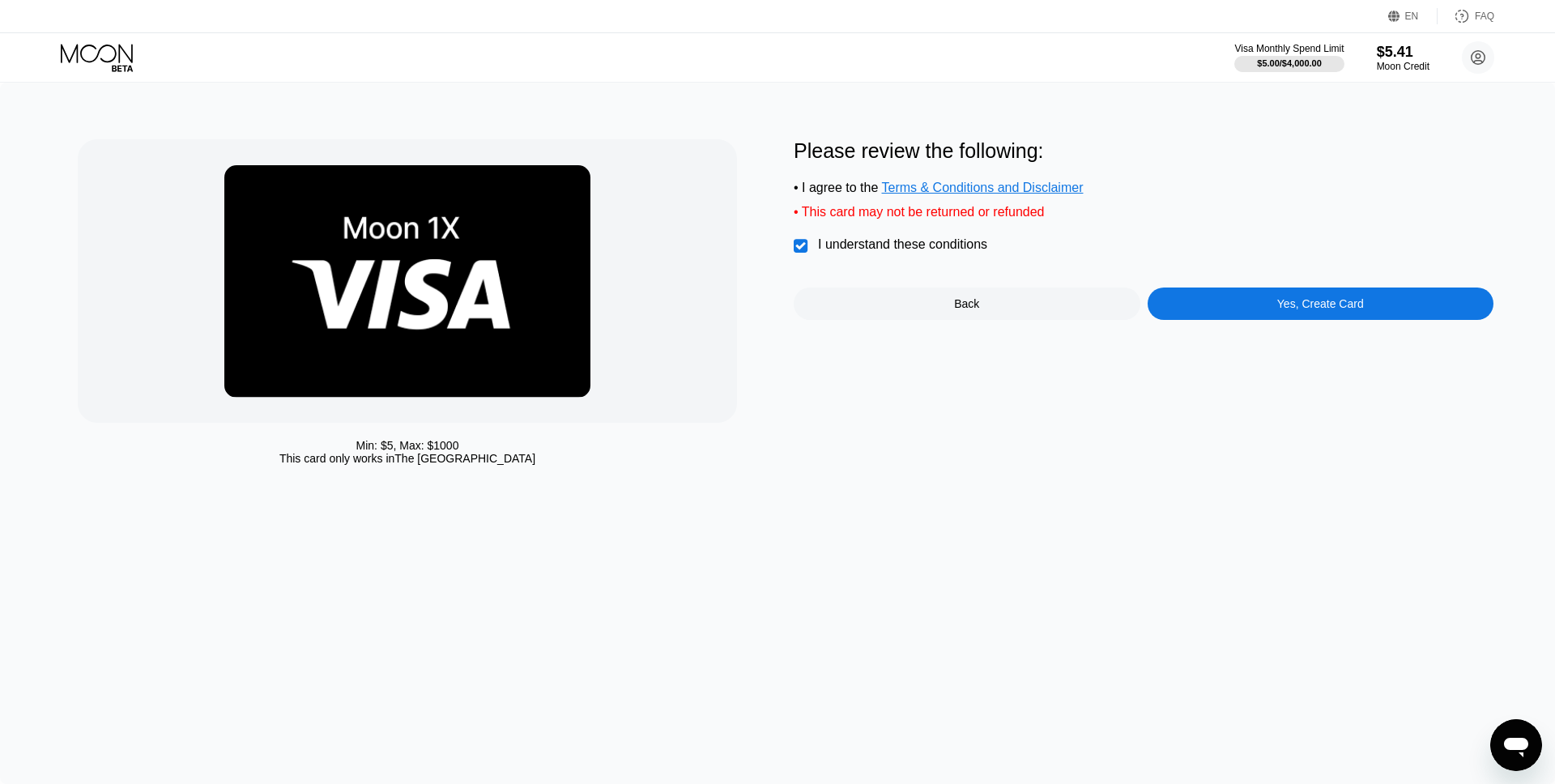
click at [1299, 301] on div "Yes, Create Card" at bounding box center [1321, 304] width 86 height 13
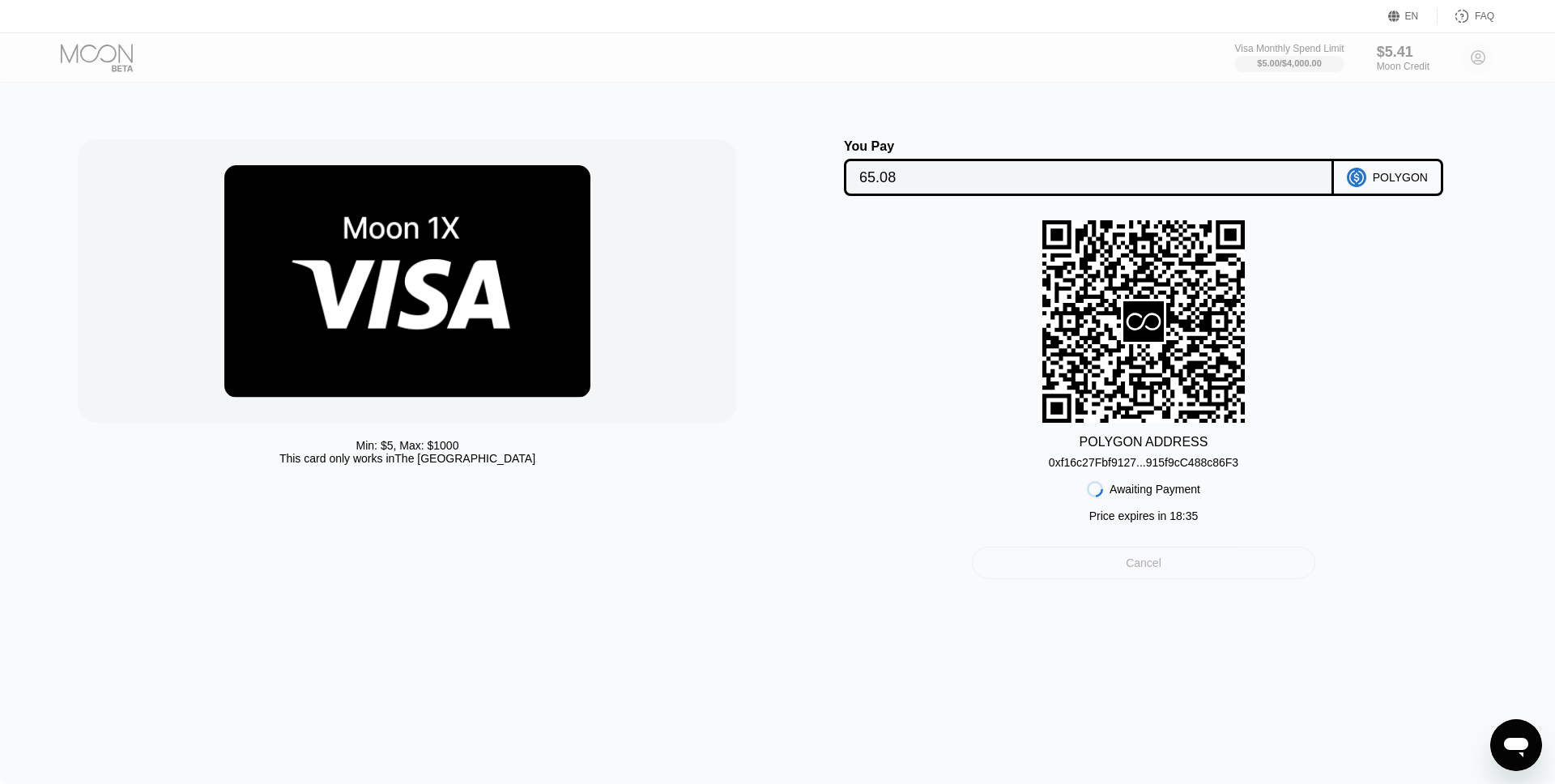
click at [1236, 556] on div "Cancel" at bounding box center [1143, 563] width 343 height 32
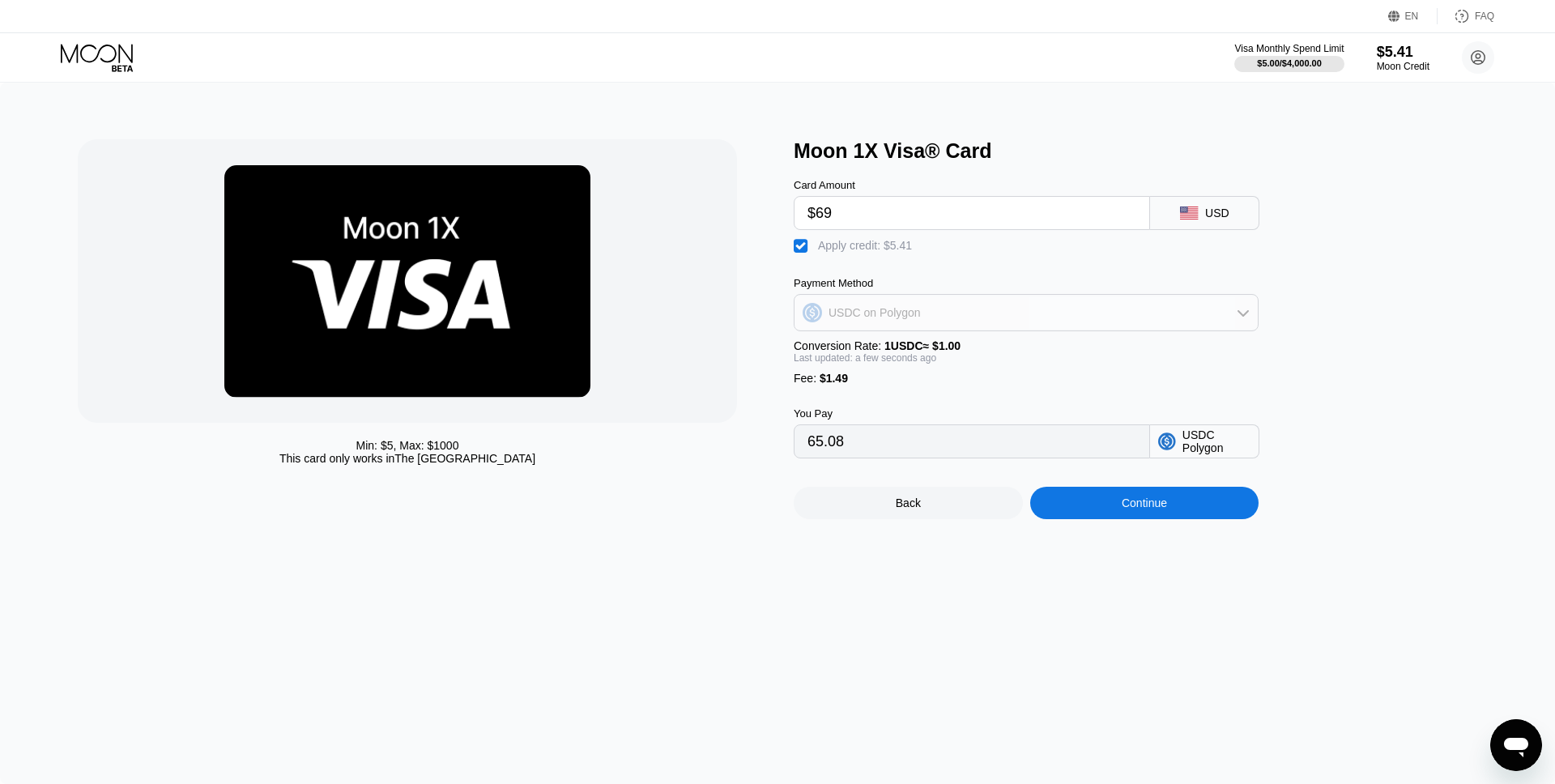
click at [1085, 318] on div "USDC on Polygon" at bounding box center [1026, 312] width 463 height 32
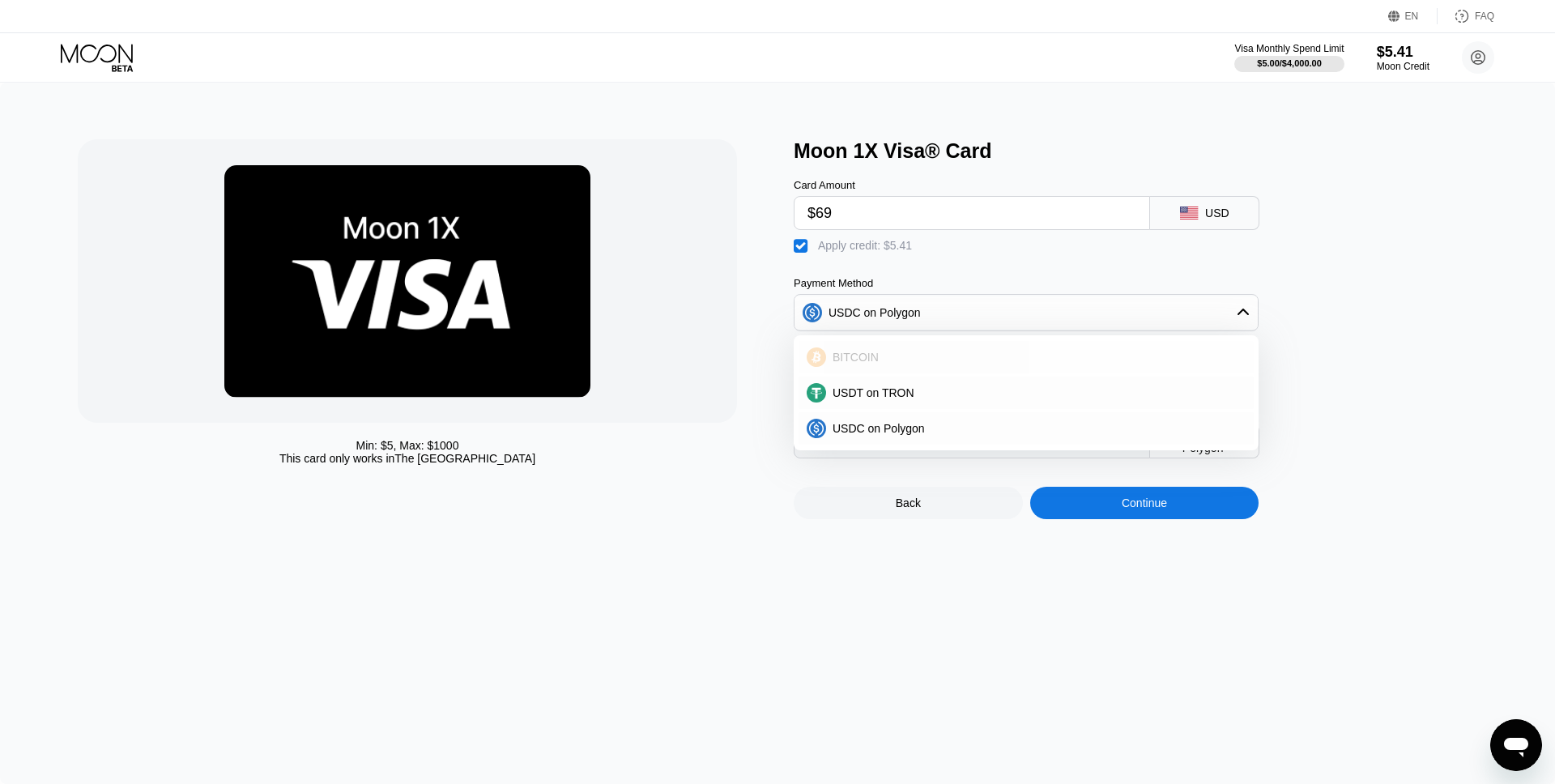
click at [1067, 361] on div "BITCOIN" at bounding box center [1036, 358] width 420 height 13
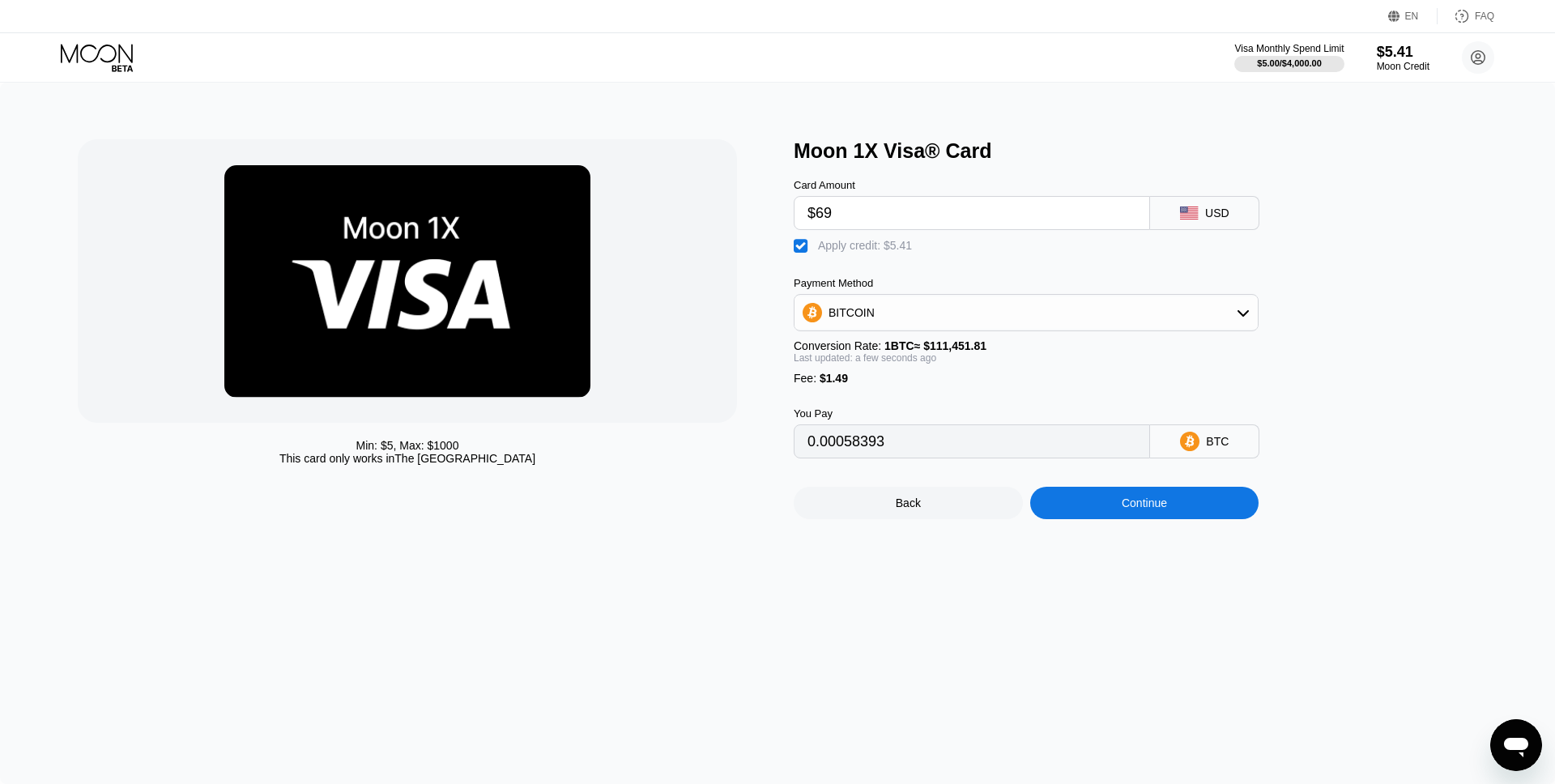
type input "0.00058393"
click at [1169, 506] on div "Continue" at bounding box center [1145, 503] width 230 height 32
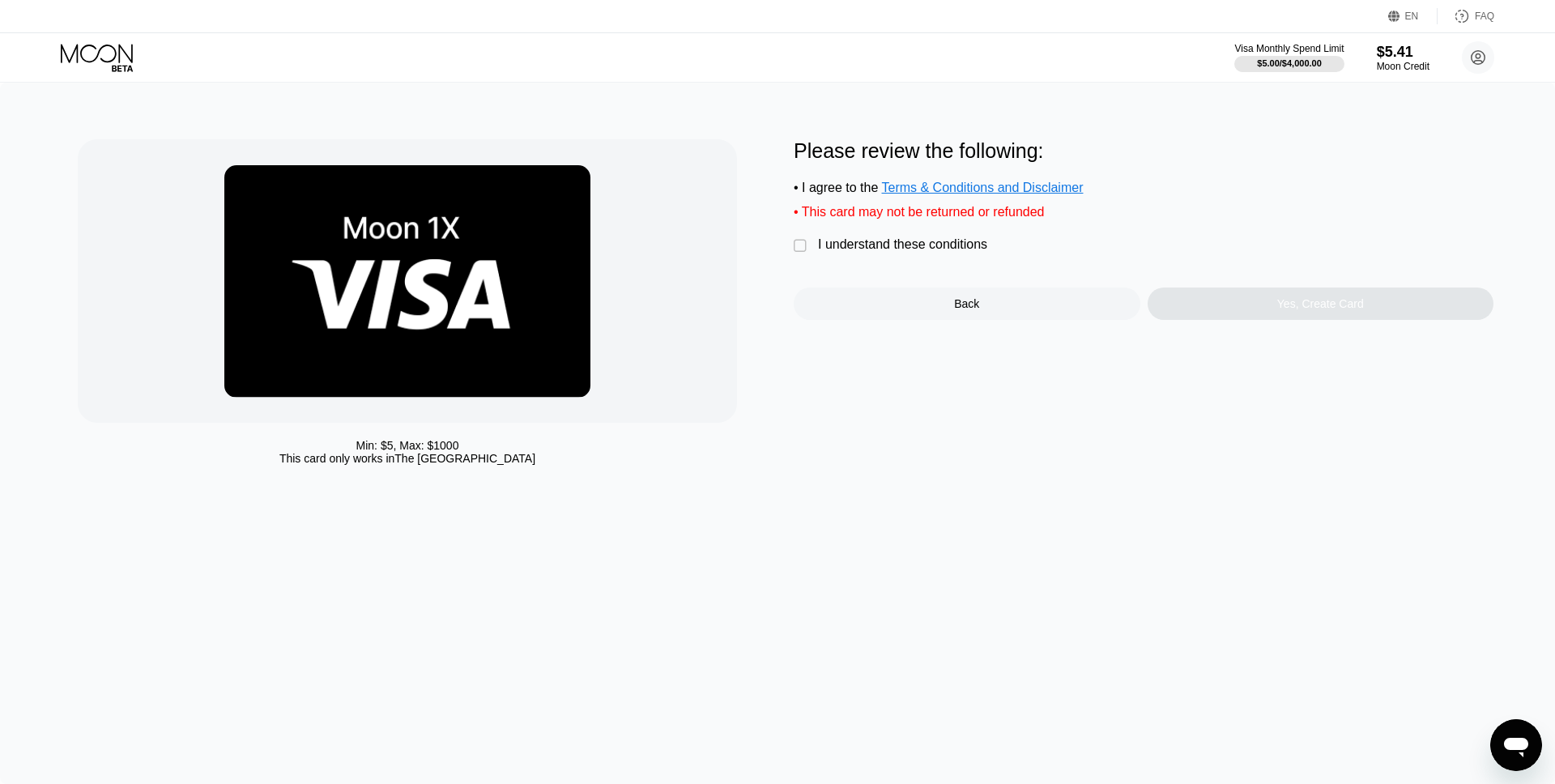
click at [964, 239] on div "I understand these conditions" at bounding box center [903, 244] width 169 height 14
click at [1243, 303] on div "Yes, Create Card" at bounding box center [1321, 304] width 347 height 32
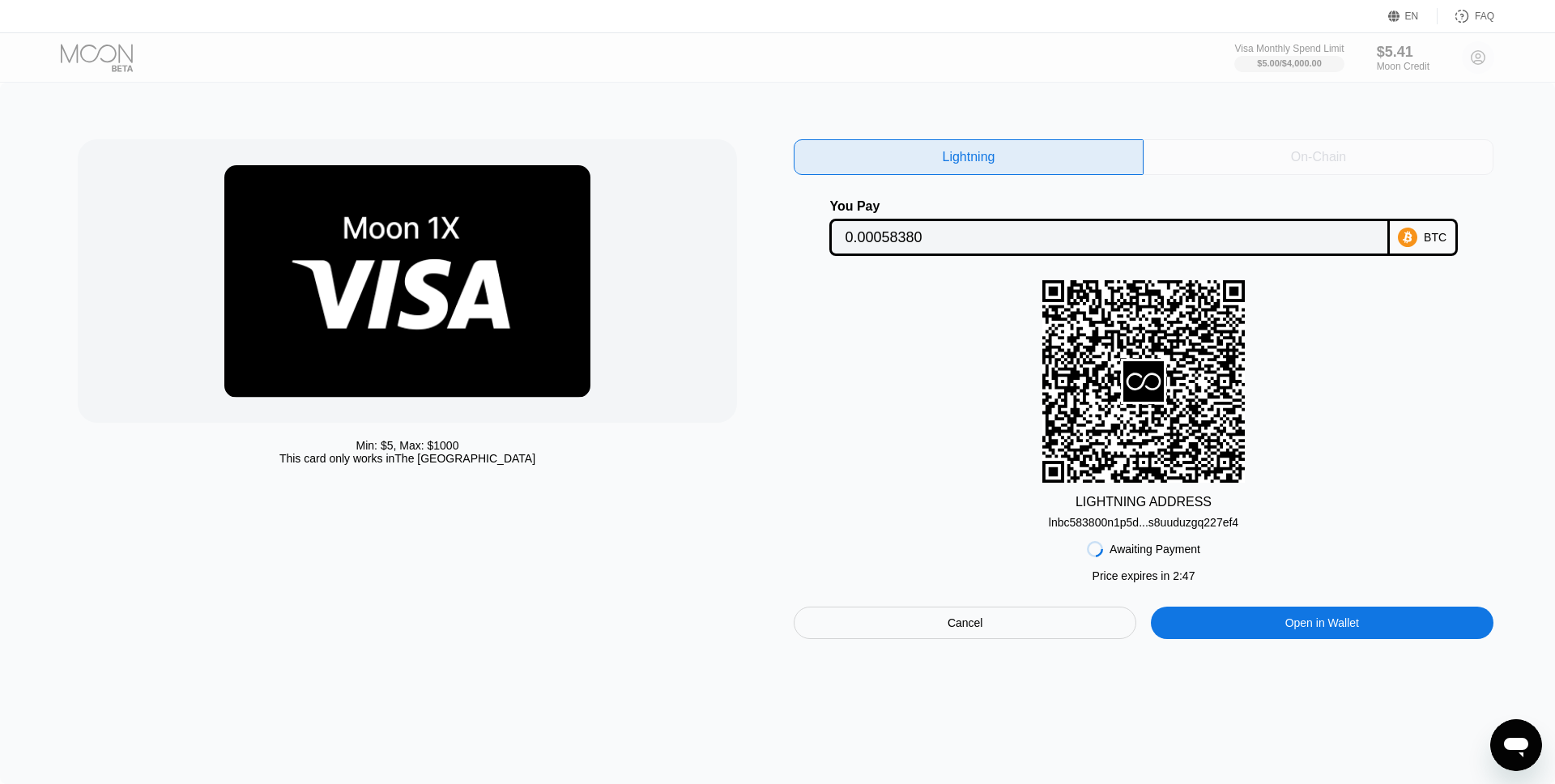
click at [1293, 159] on div "On-Chain" at bounding box center [1319, 157] width 55 height 16
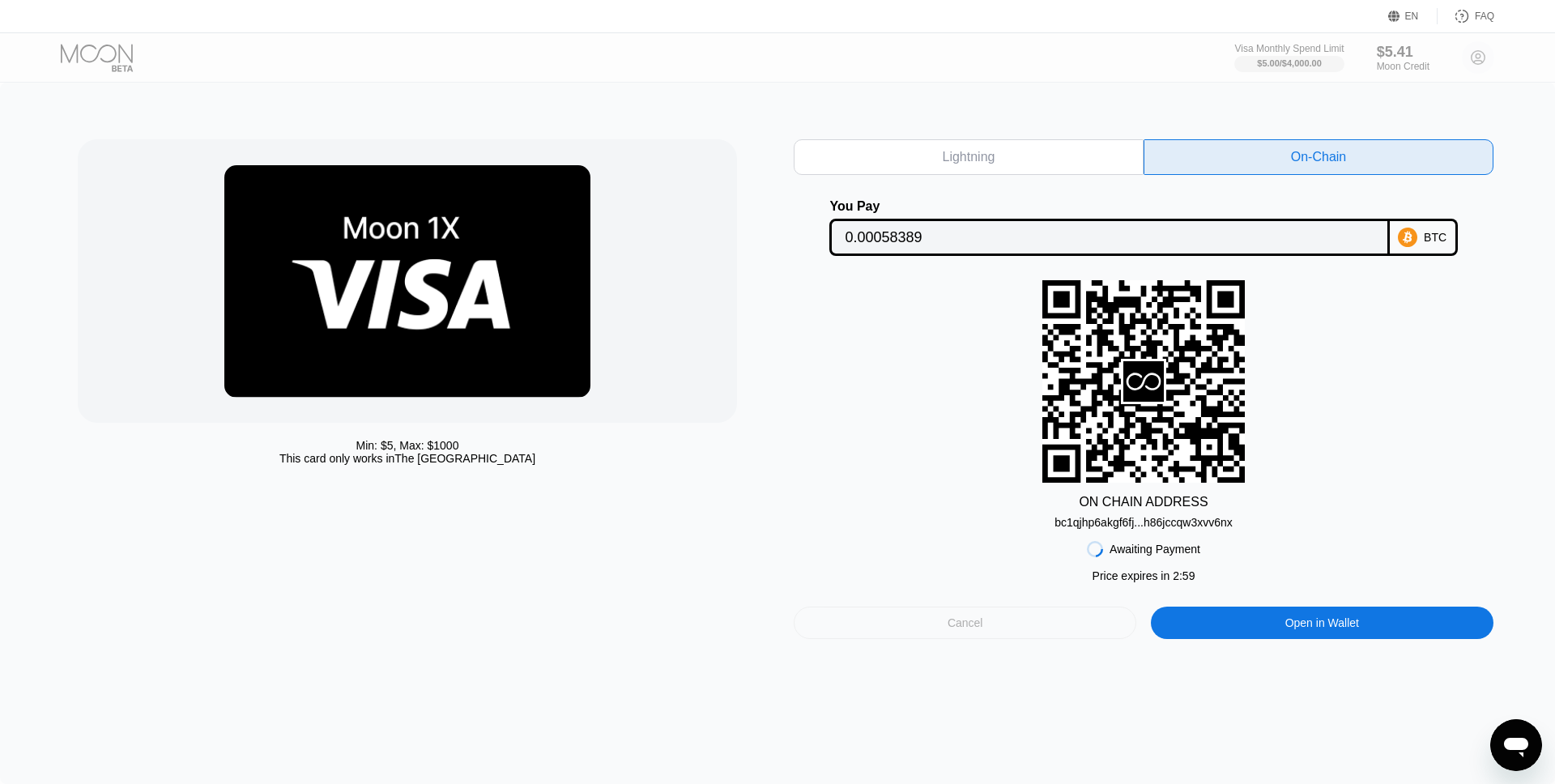
click at [923, 625] on div "Cancel" at bounding box center [965, 623] width 343 height 32
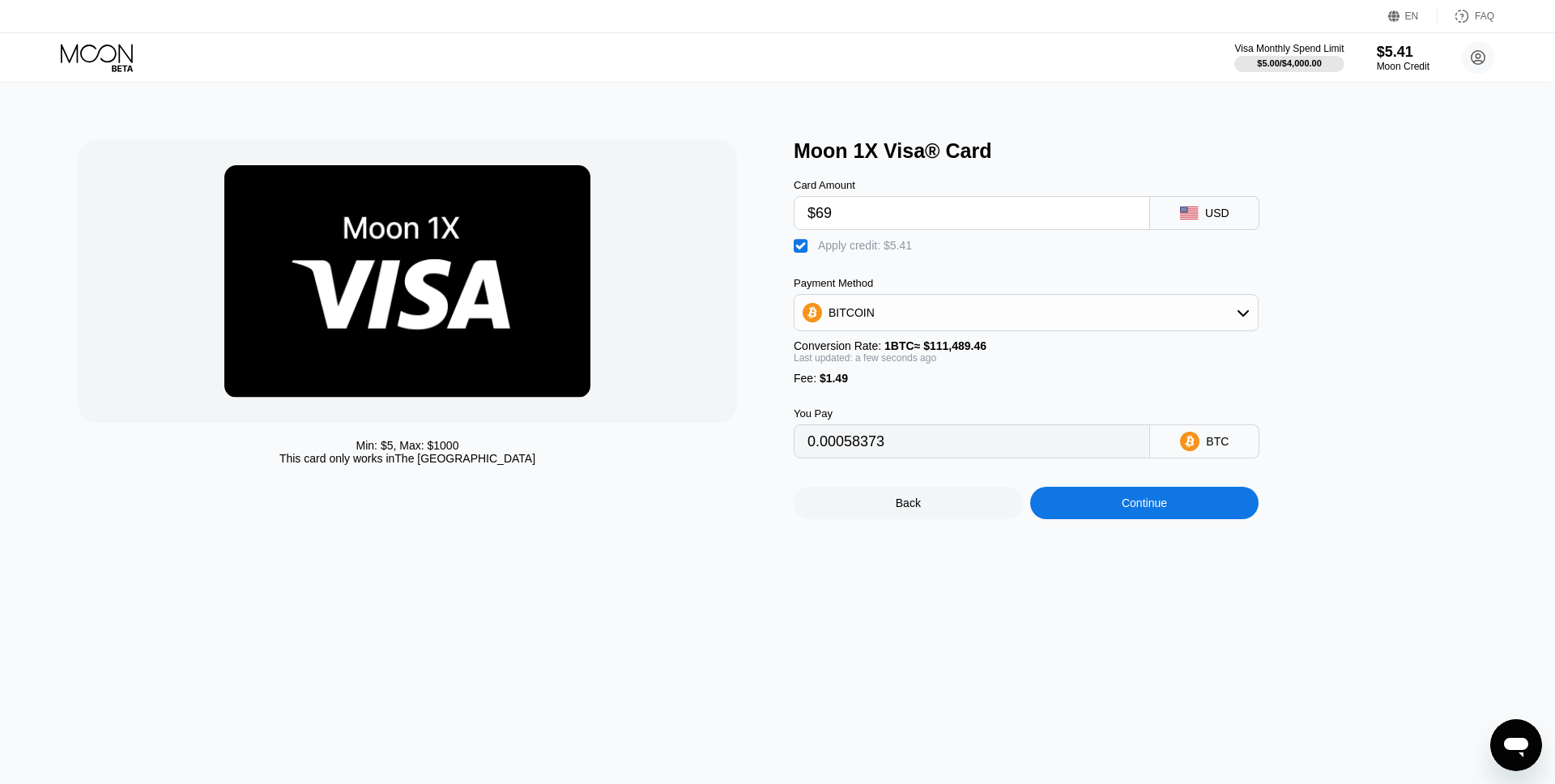
click at [914, 509] on div "Back" at bounding box center [909, 503] width 25 height 13
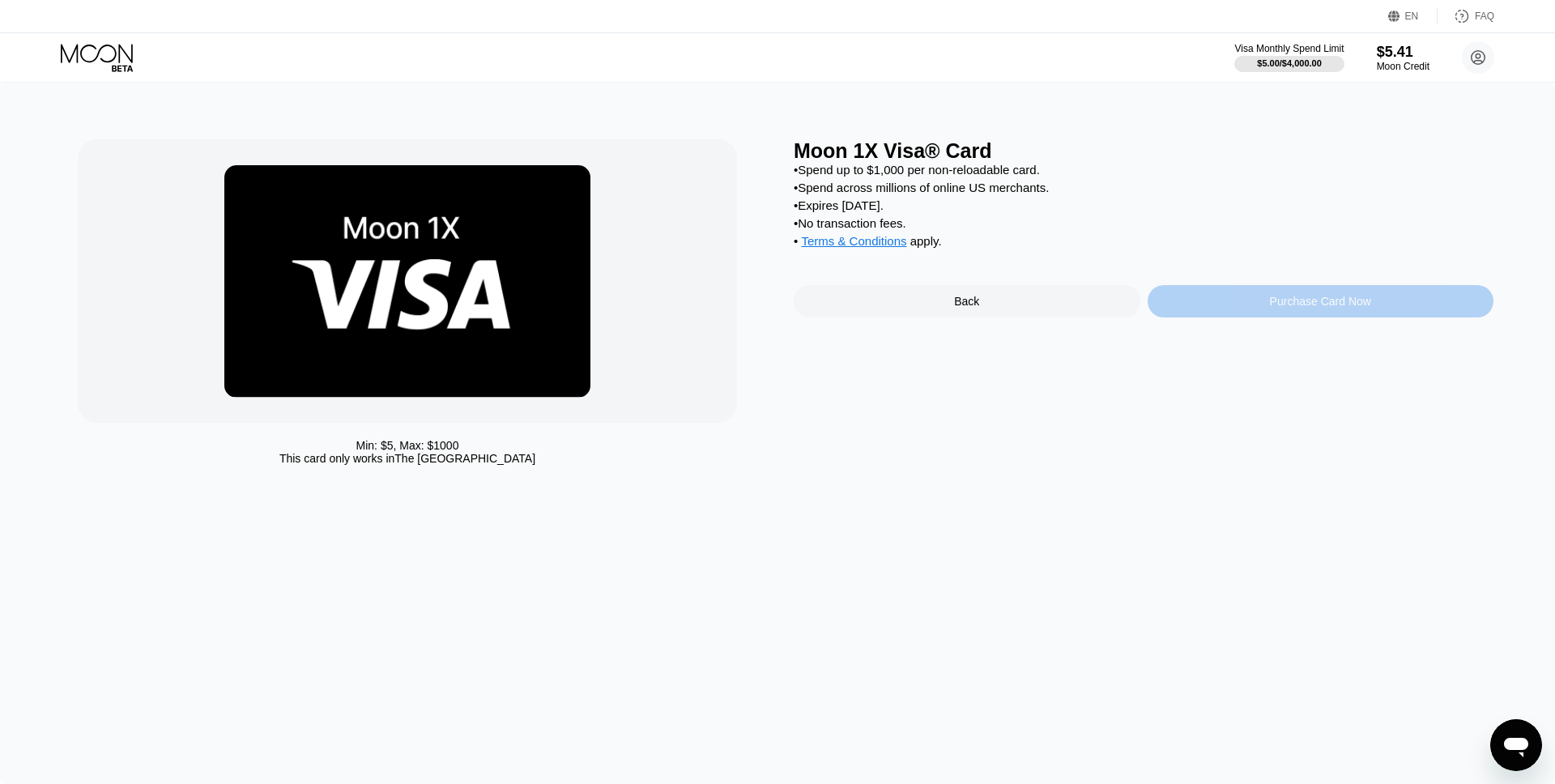
click at [1299, 314] on div "Purchase Card Now" at bounding box center [1321, 301] width 347 height 32
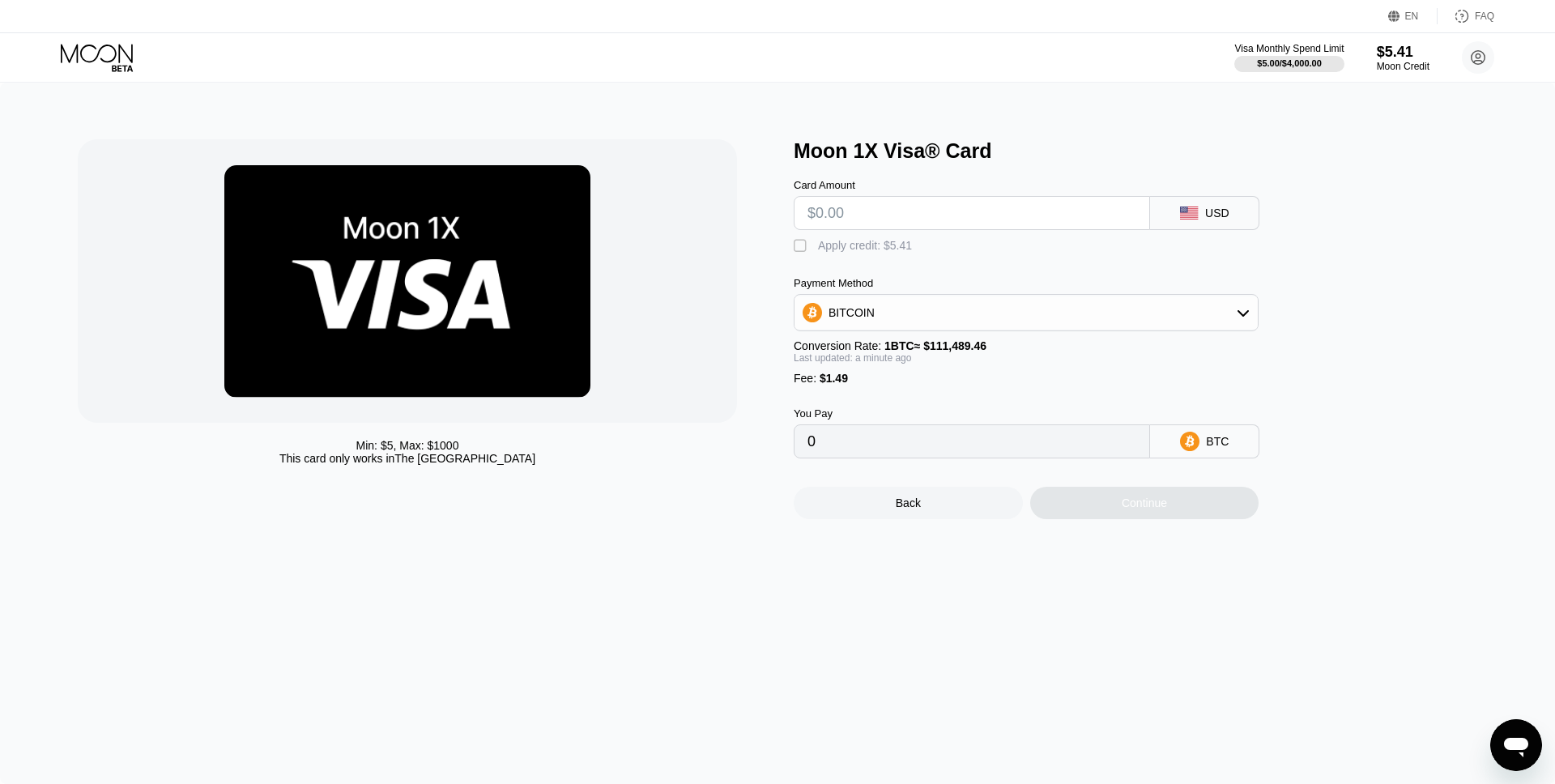
click at [1005, 328] on div "BITCOIN" at bounding box center [1026, 312] width 463 height 32
click at [990, 435] on div "USDC on Polygon" at bounding box center [1026, 428] width 456 height 32
click at [929, 217] on input "text" at bounding box center [972, 213] width 328 height 32
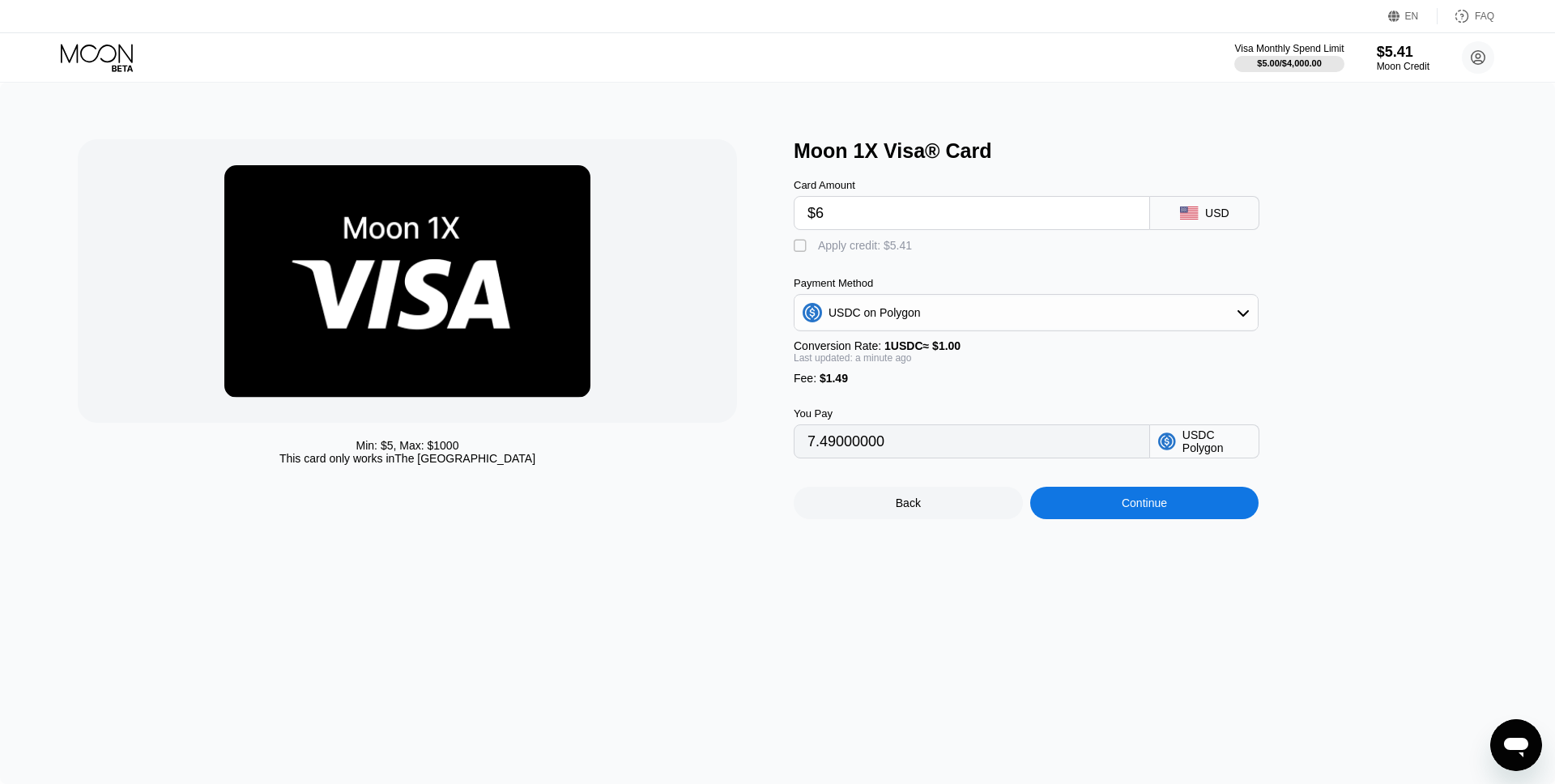
type input "$69"
type input "70.49000000"
type input "$69"
click at [903, 249] on div "Apply credit: $5.41" at bounding box center [865, 246] width 94 height 13
type input "65.08"
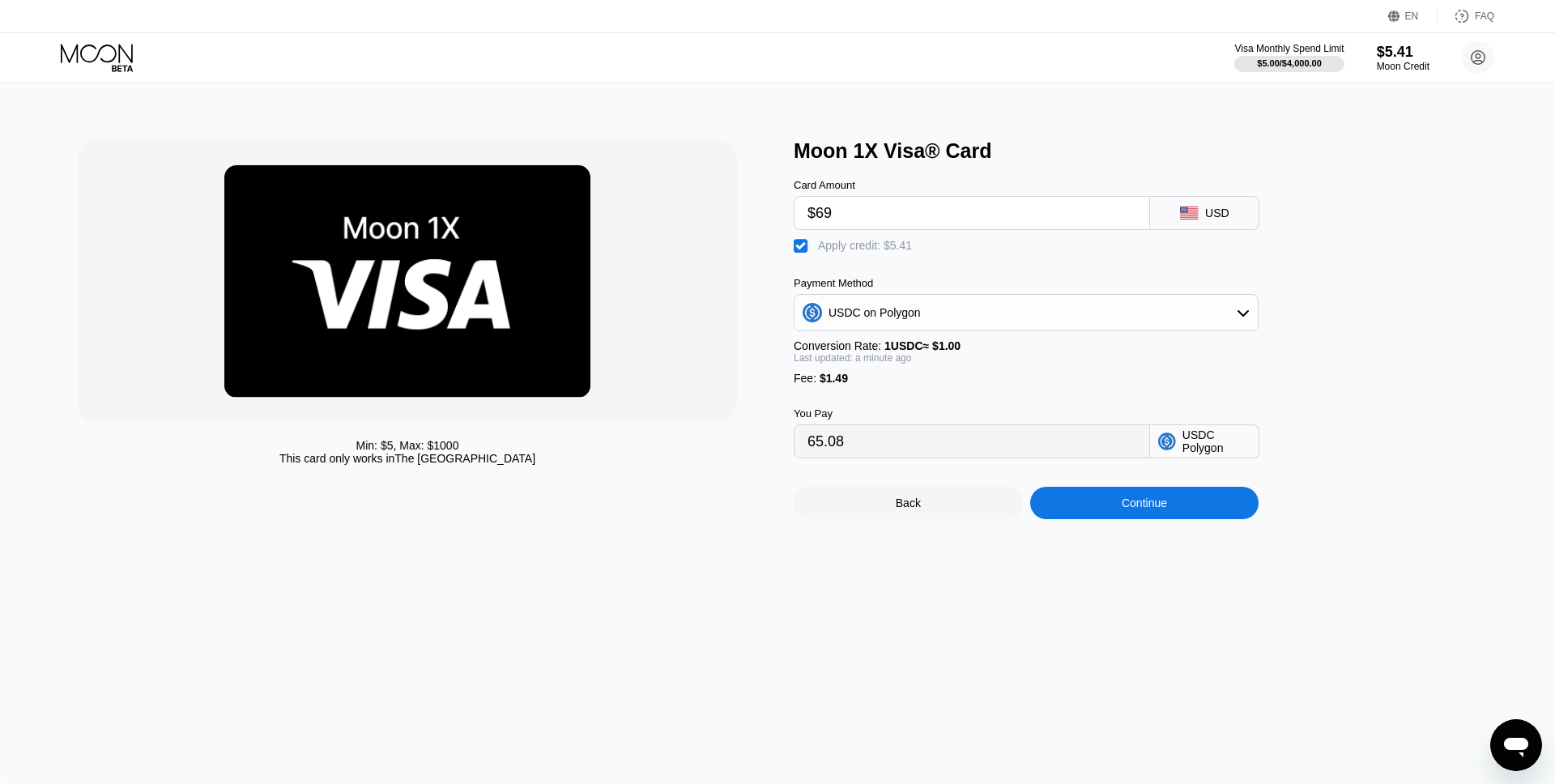
click at [875, 215] on input "$69" at bounding box center [972, 213] width 328 height 32
click at [1147, 514] on div "Continue" at bounding box center [1145, 503] width 230 height 32
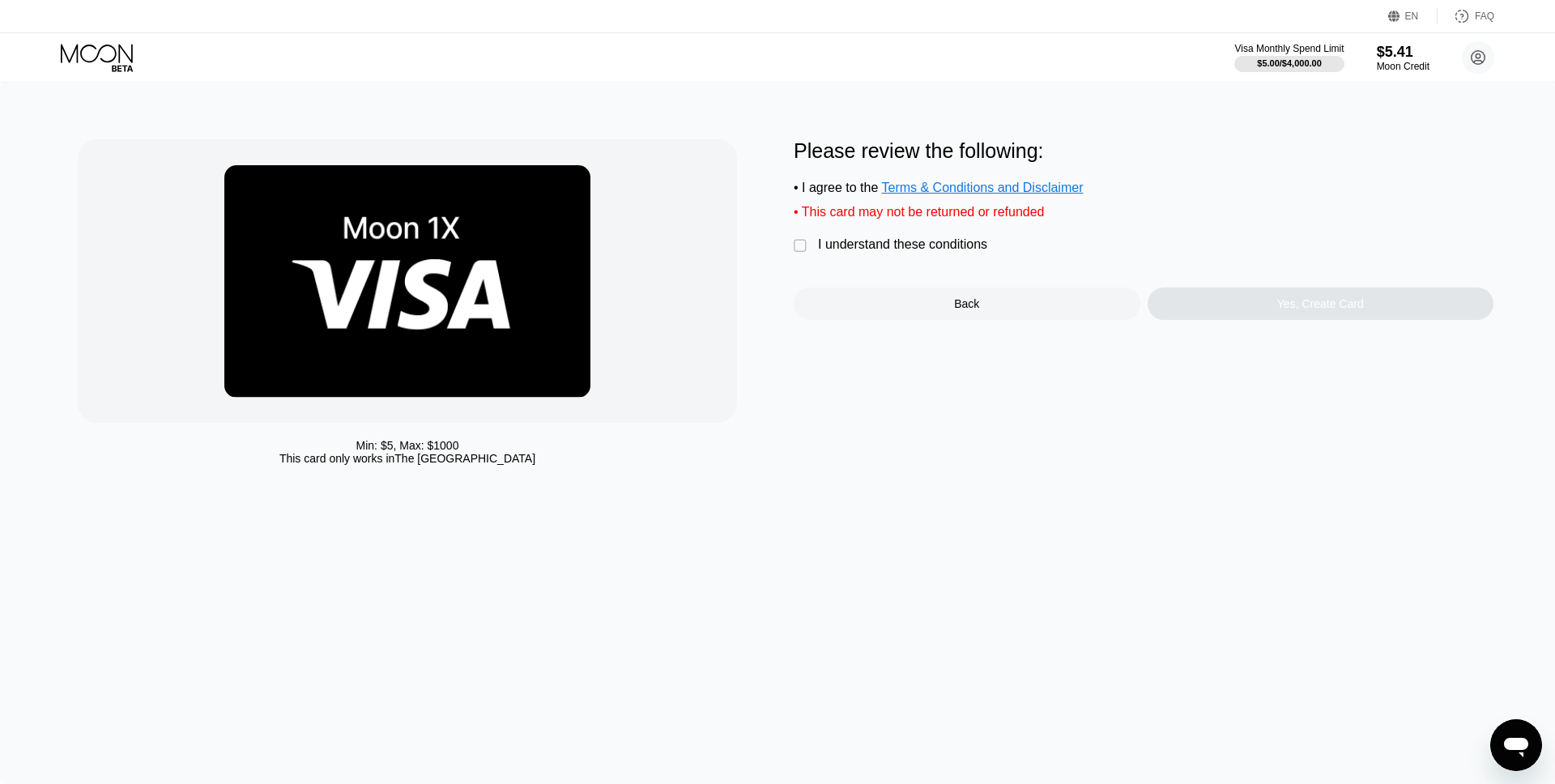
click at [967, 246] on div "I understand these conditions" at bounding box center [903, 244] width 169 height 14
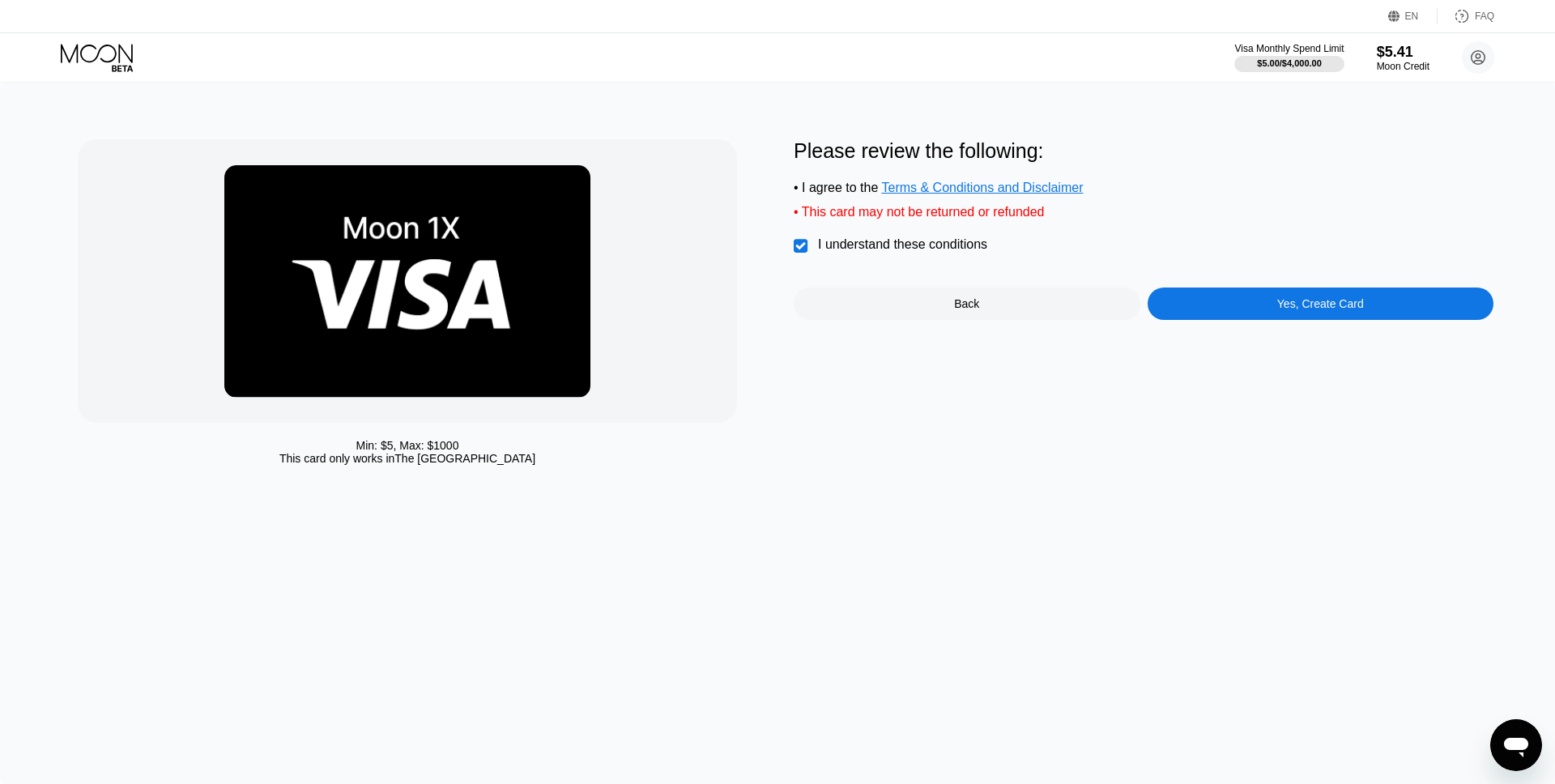
click at [1335, 310] on div "Yes, Create Card" at bounding box center [1321, 304] width 86 height 13
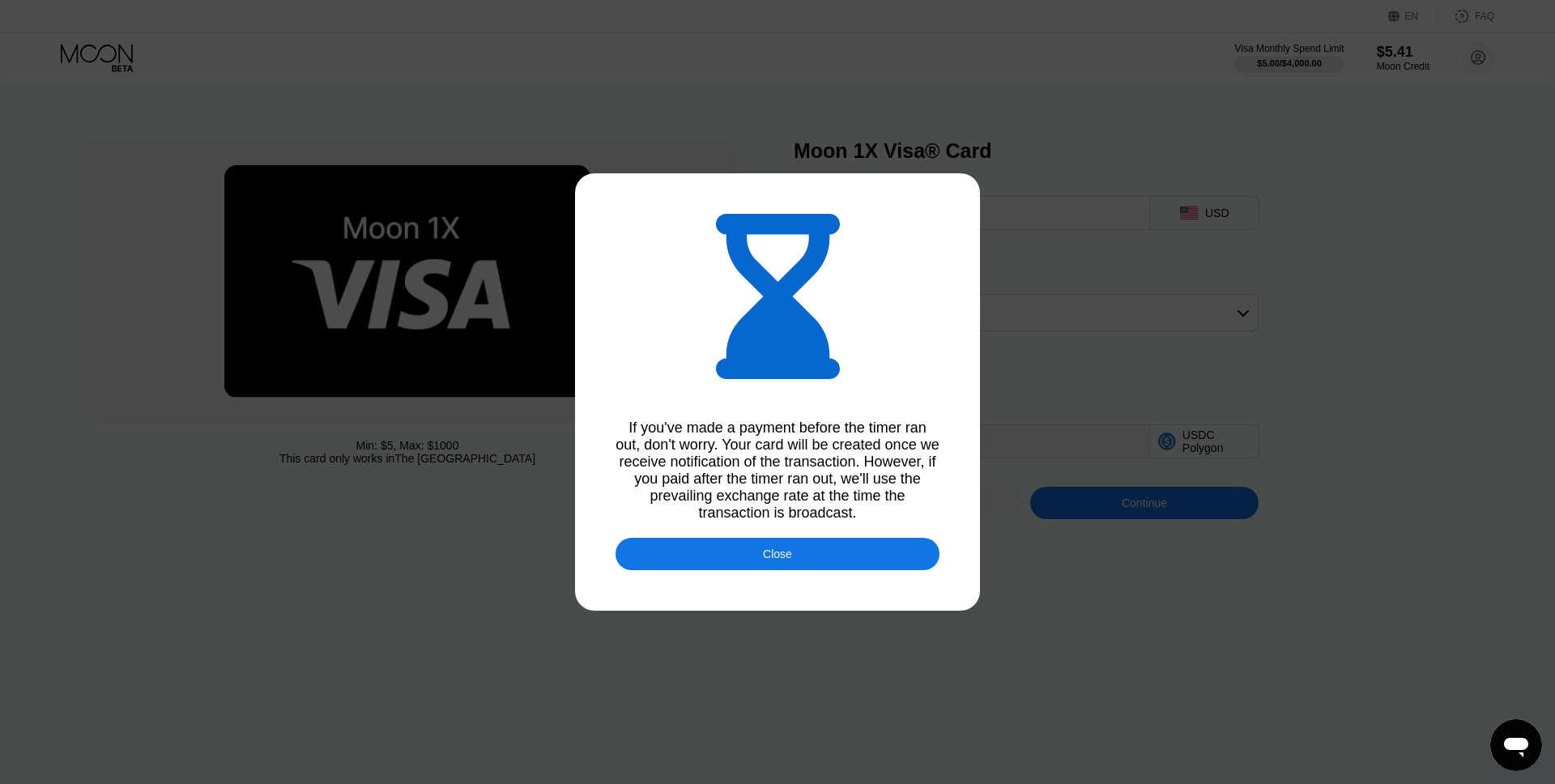
click at [782, 556] on div "Close" at bounding box center [778, 554] width 29 height 13
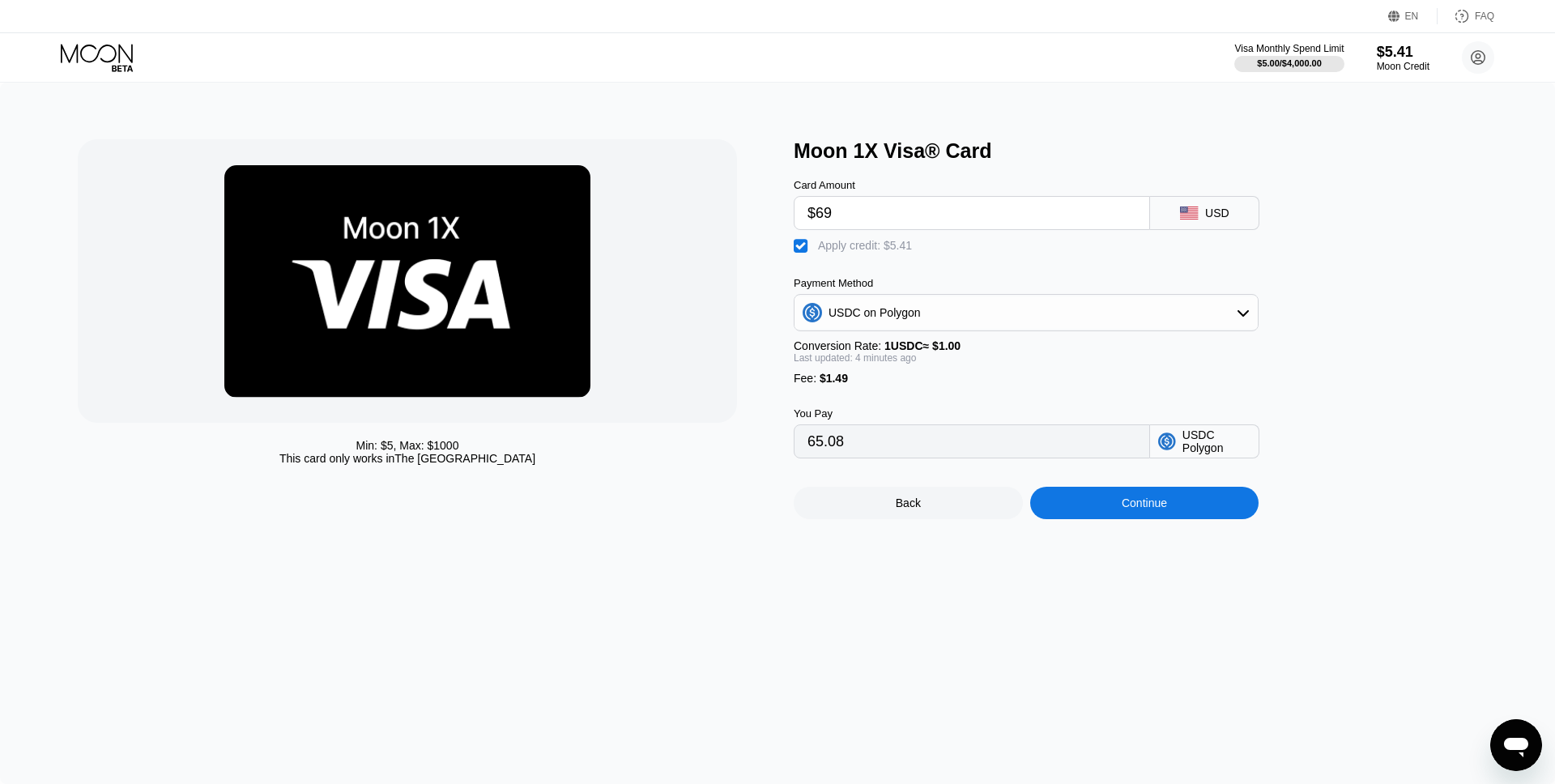
click at [119, 62] on icon at bounding box center [97, 53] width 72 height 19
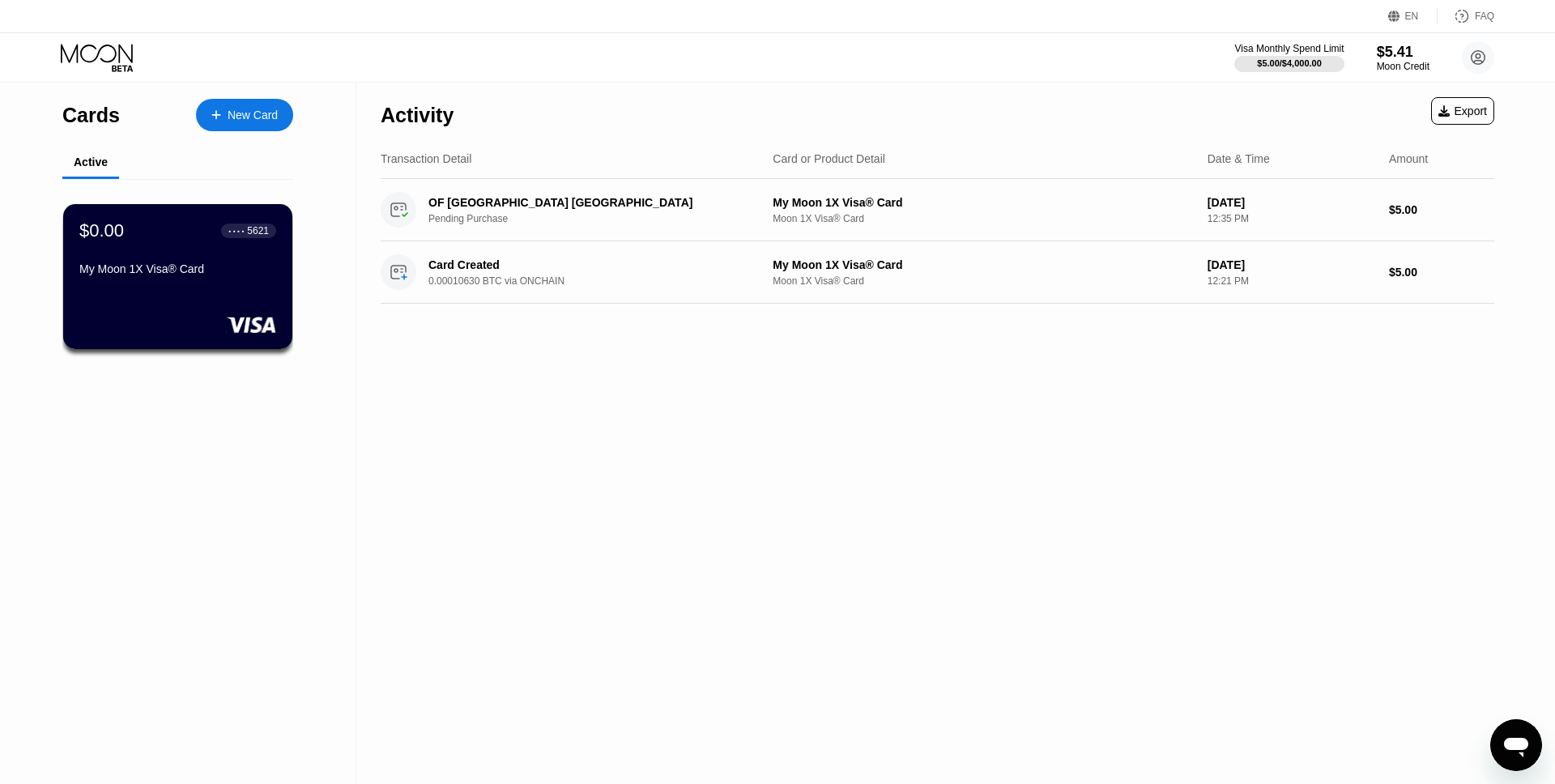
click at [251, 116] on div "New Card" at bounding box center [253, 115] width 50 height 14
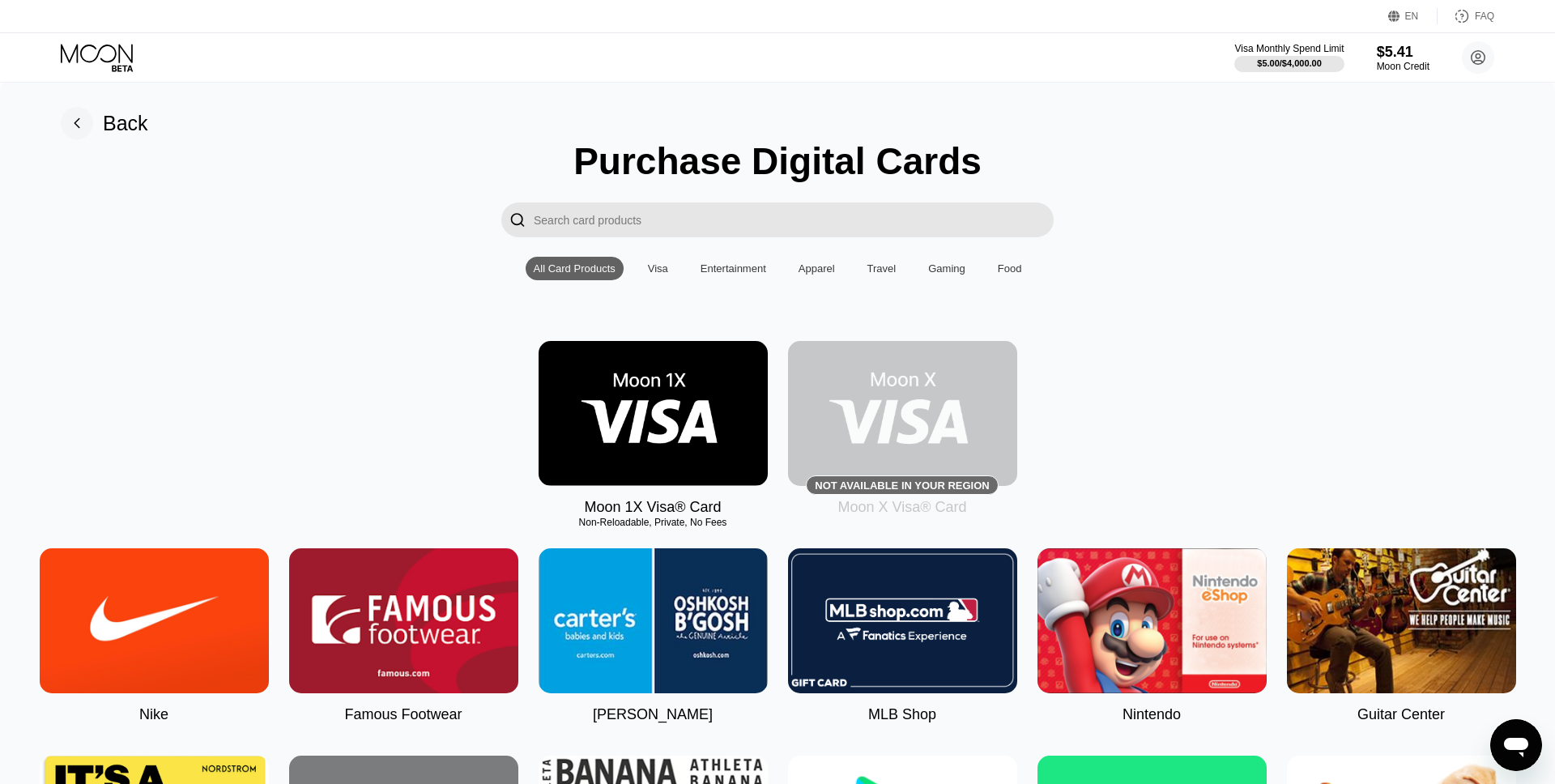
click at [666, 437] on img at bounding box center [653, 413] width 230 height 145
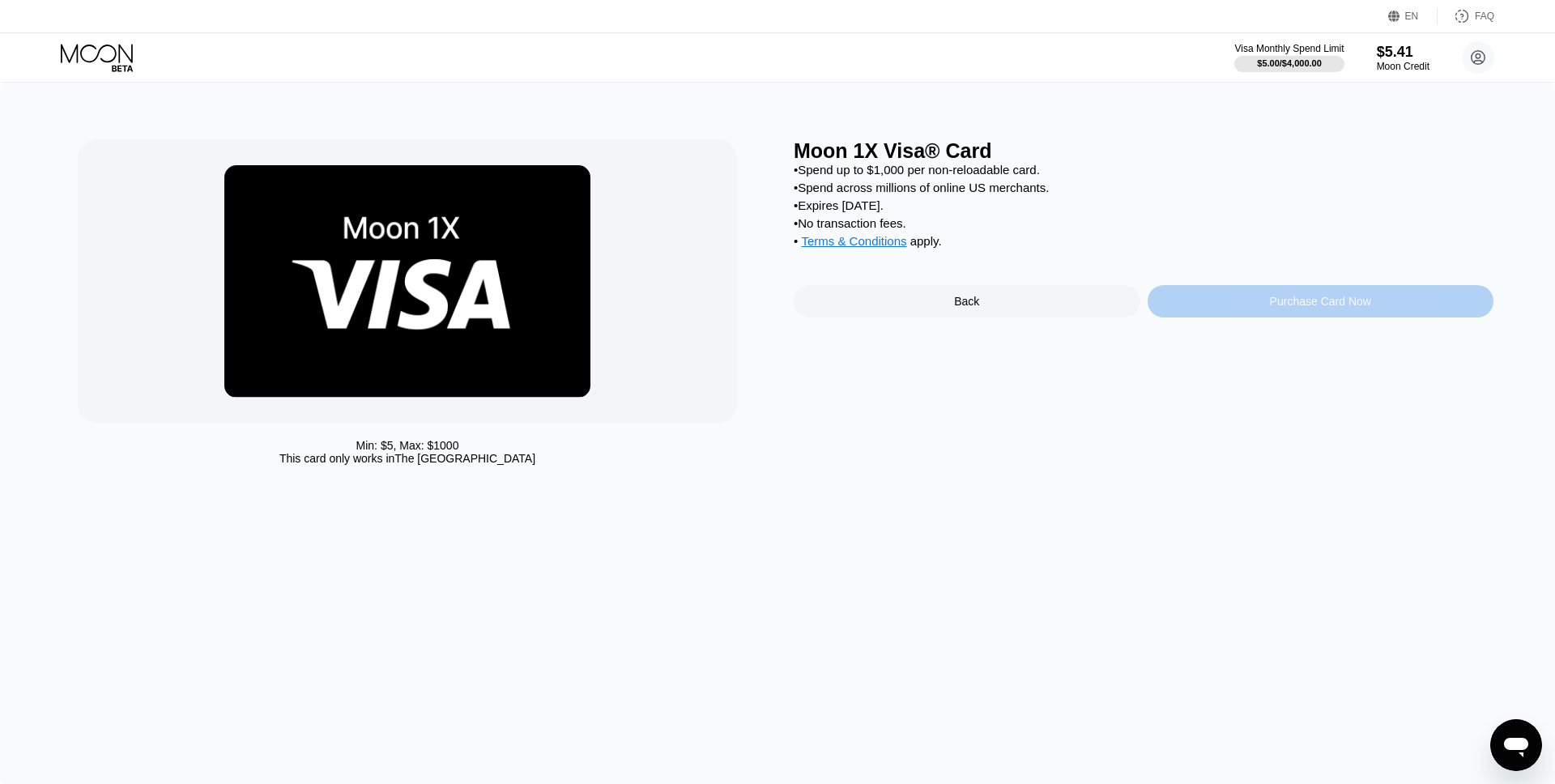
click at [1277, 307] on div "Purchase Card Now" at bounding box center [1321, 302] width 102 height 13
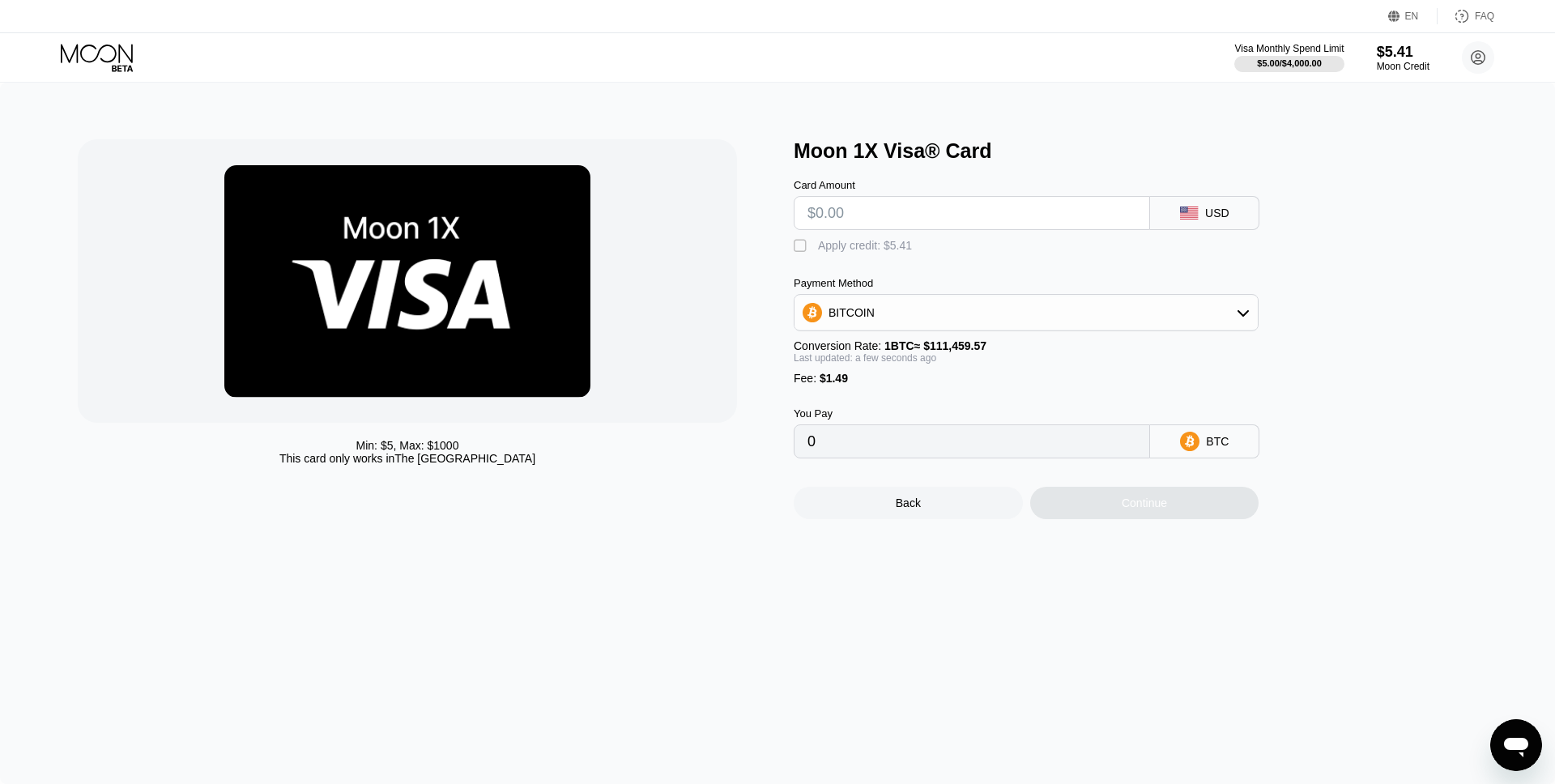
click at [923, 223] on input "text" at bounding box center [972, 213] width 328 height 32
type input "$6"
type input "0.00006720"
type input "$69"
type input "0.00063243"
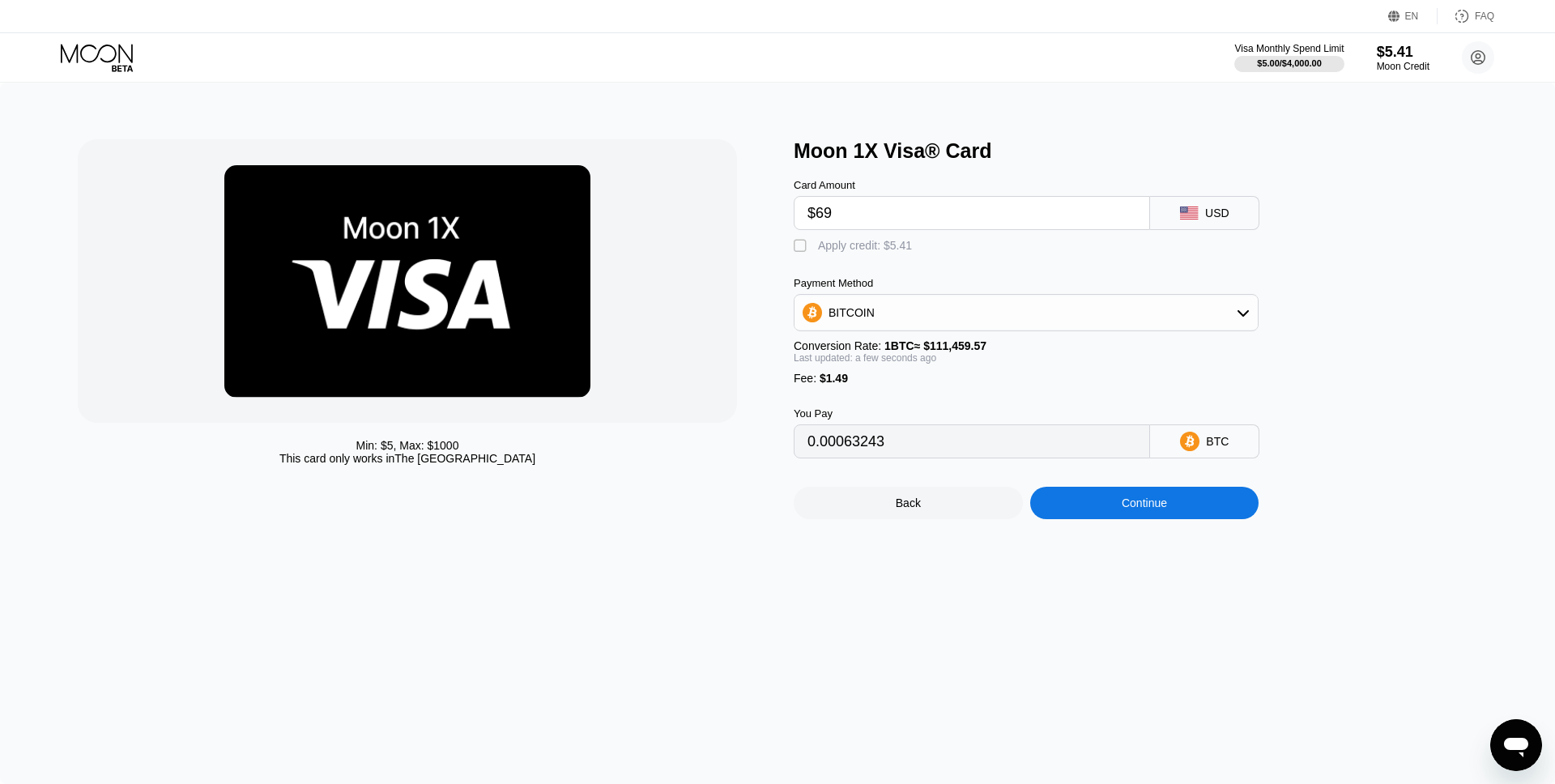
type input "$69"
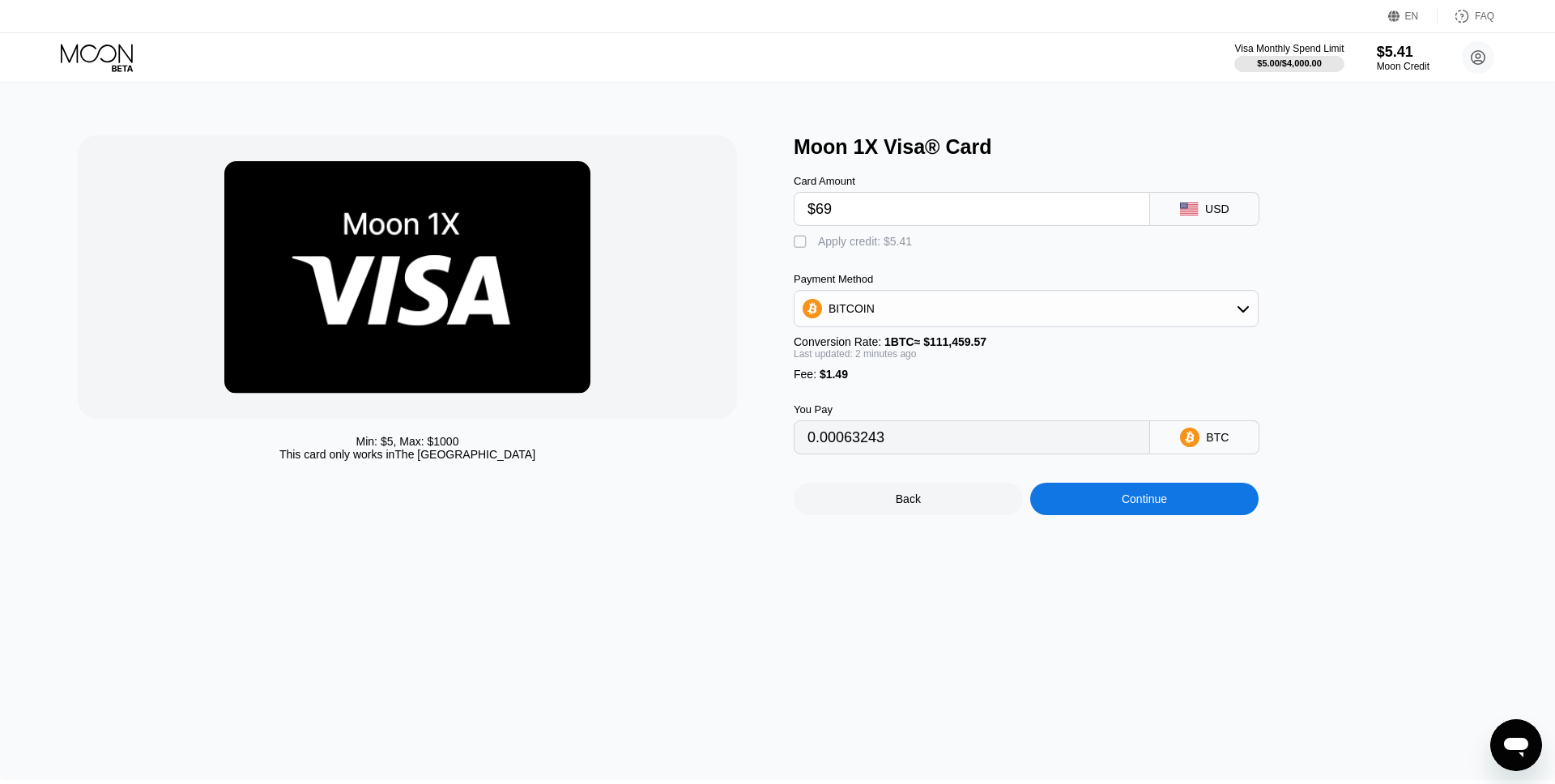
click at [798, 240] on div "" at bounding box center [801, 242] width 16 height 16
click at [879, 240] on div "Apply credit: $5.41" at bounding box center [865, 241] width 94 height 13
type input "0.00058389"
drag, startPoint x: 875, startPoint y: 213, endPoint x: 817, endPoint y: 213, distance: 58.0
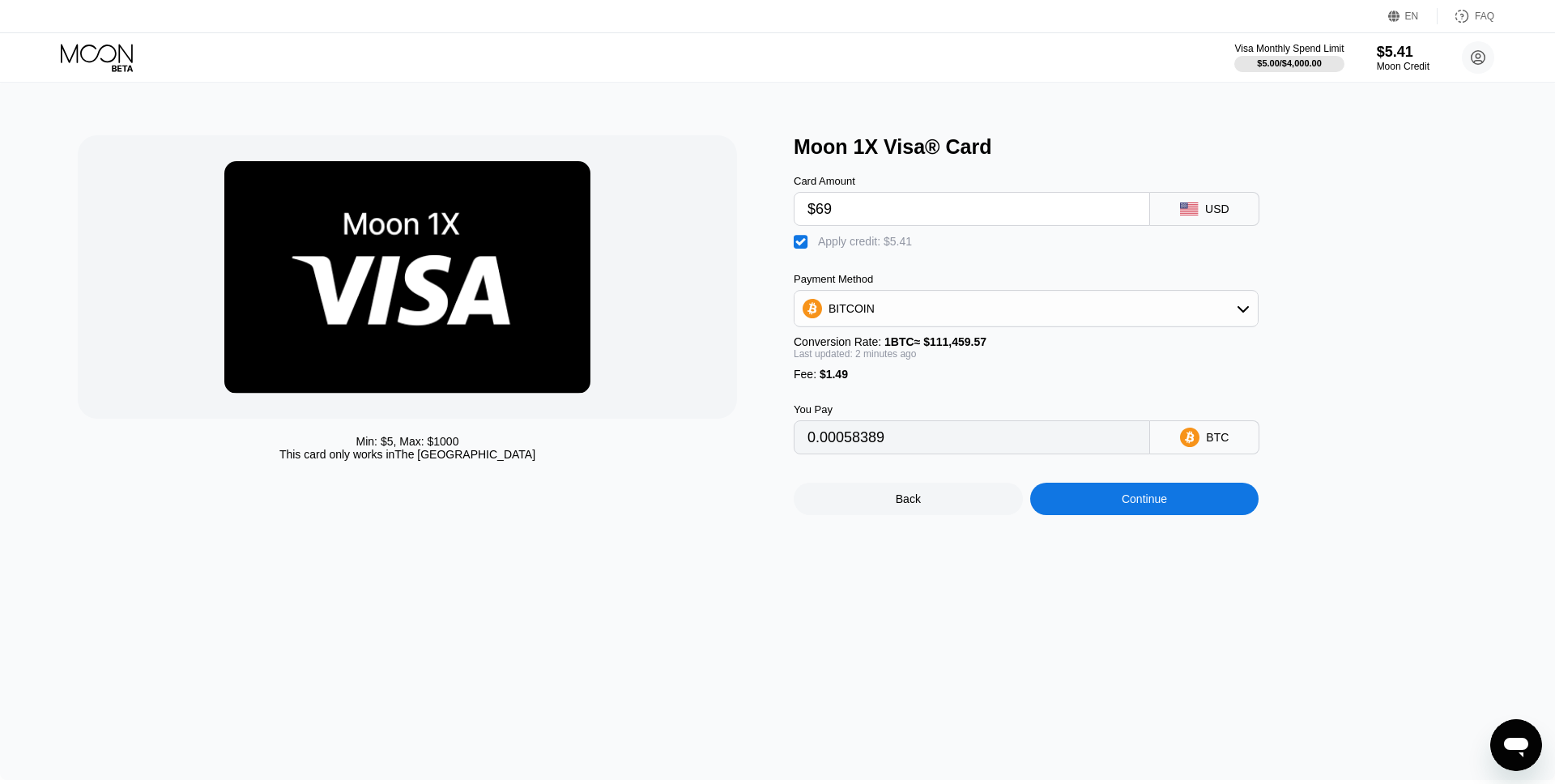
click at [817, 213] on input "$69" at bounding box center [972, 209] width 328 height 32
type input "$7"
type input "0.00002764"
type input "$72"
type input "0.00061081"
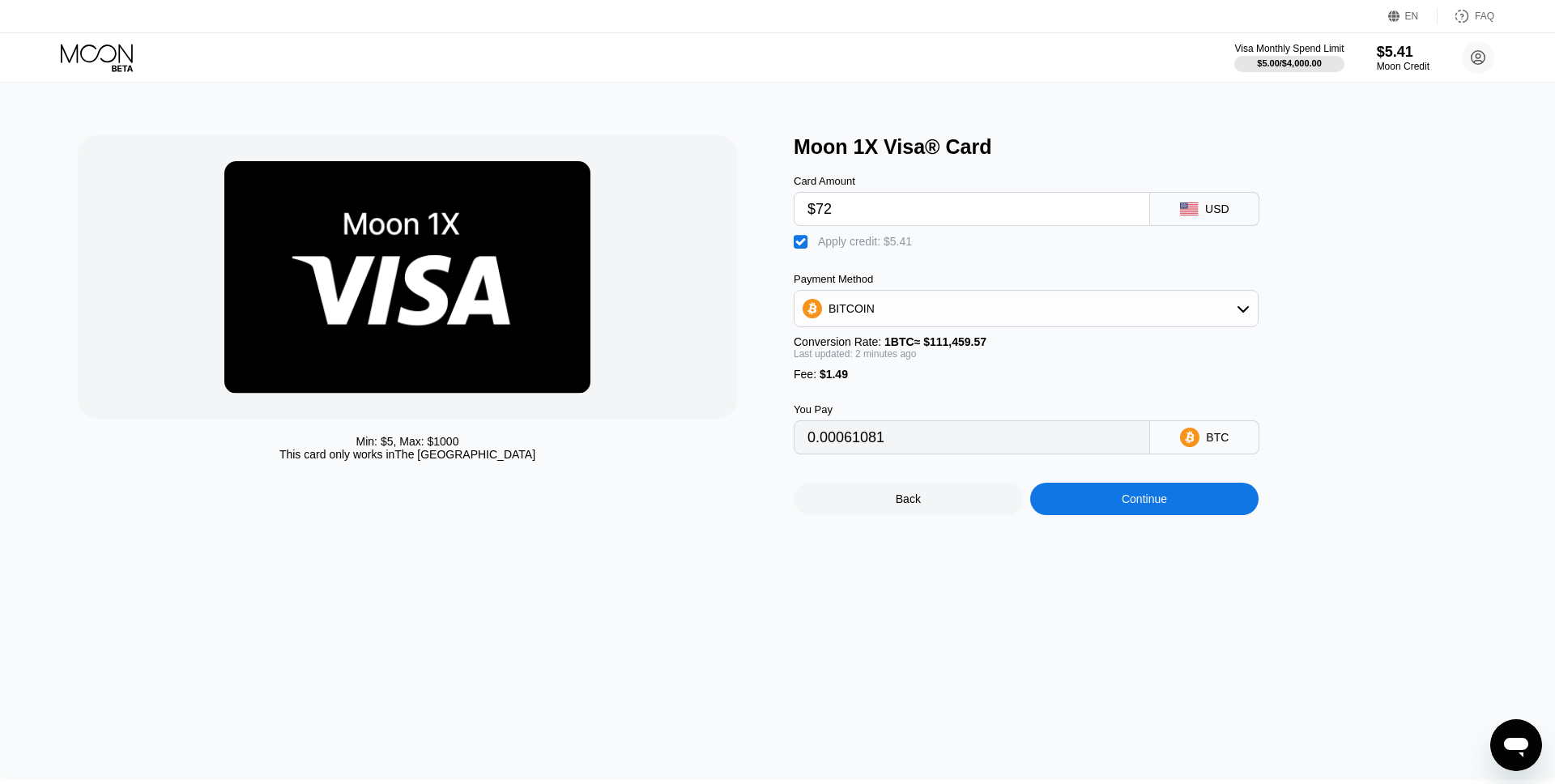
type input "$72"
click at [994, 256] on div "Card Amount $72 USD  Apply credit: $5.41 Payment Method BITCOIN Conversion Rat…" at bounding box center [1053, 306] width 518 height 295
type input "0.00061104"
click at [1143, 502] on div "Continue" at bounding box center [1145, 499] width 46 height 13
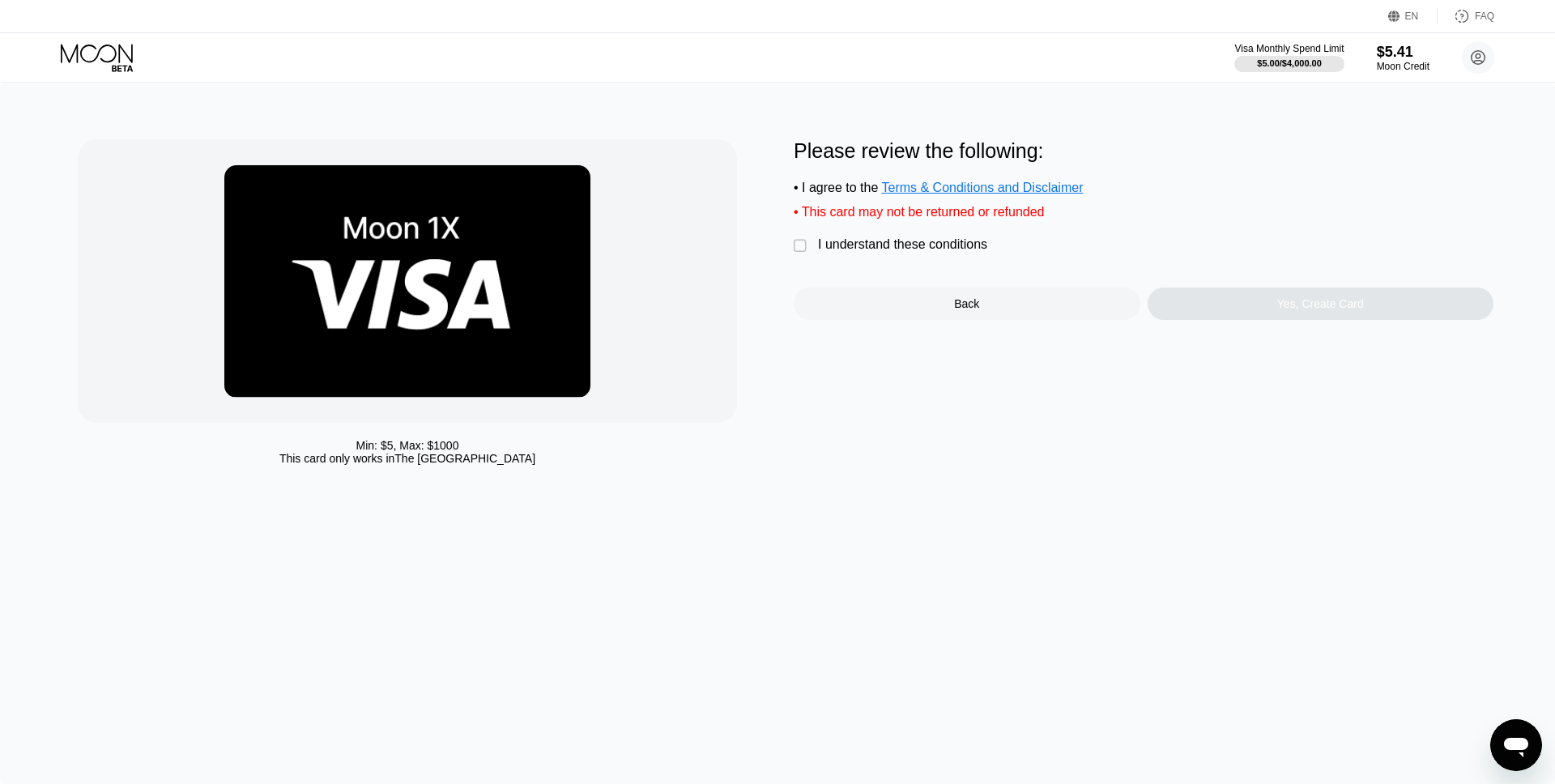
click at [962, 243] on div "I understand these conditions" at bounding box center [903, 244] width 169 height 14
click at [1307, 310] on div "Yes, Create Card" at bounding box center [1321, 304] width 86 height 13
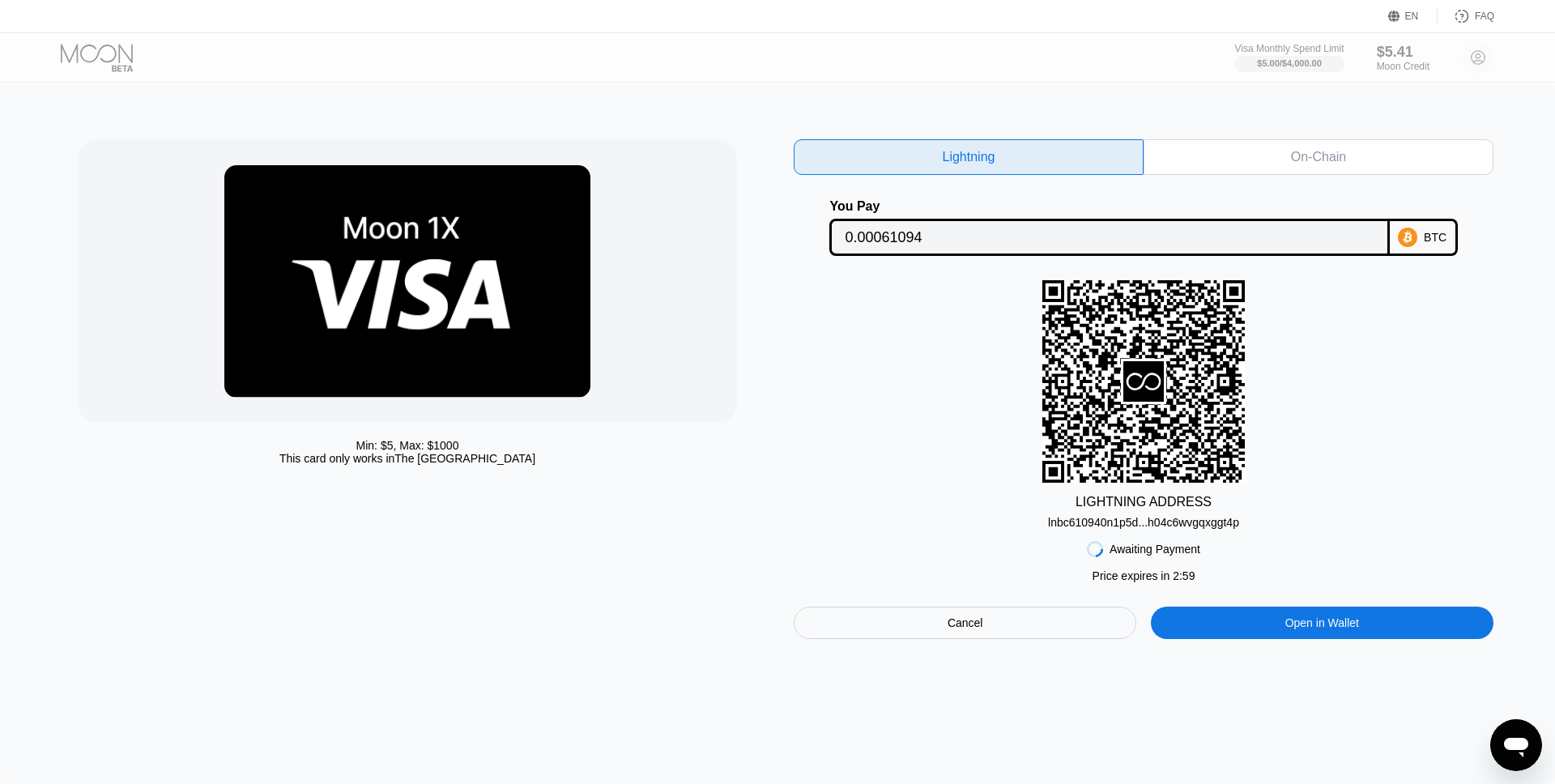
click at [1373, 163] on div "On-Chain" at bounding box center [1319, 158] width 350 height 36
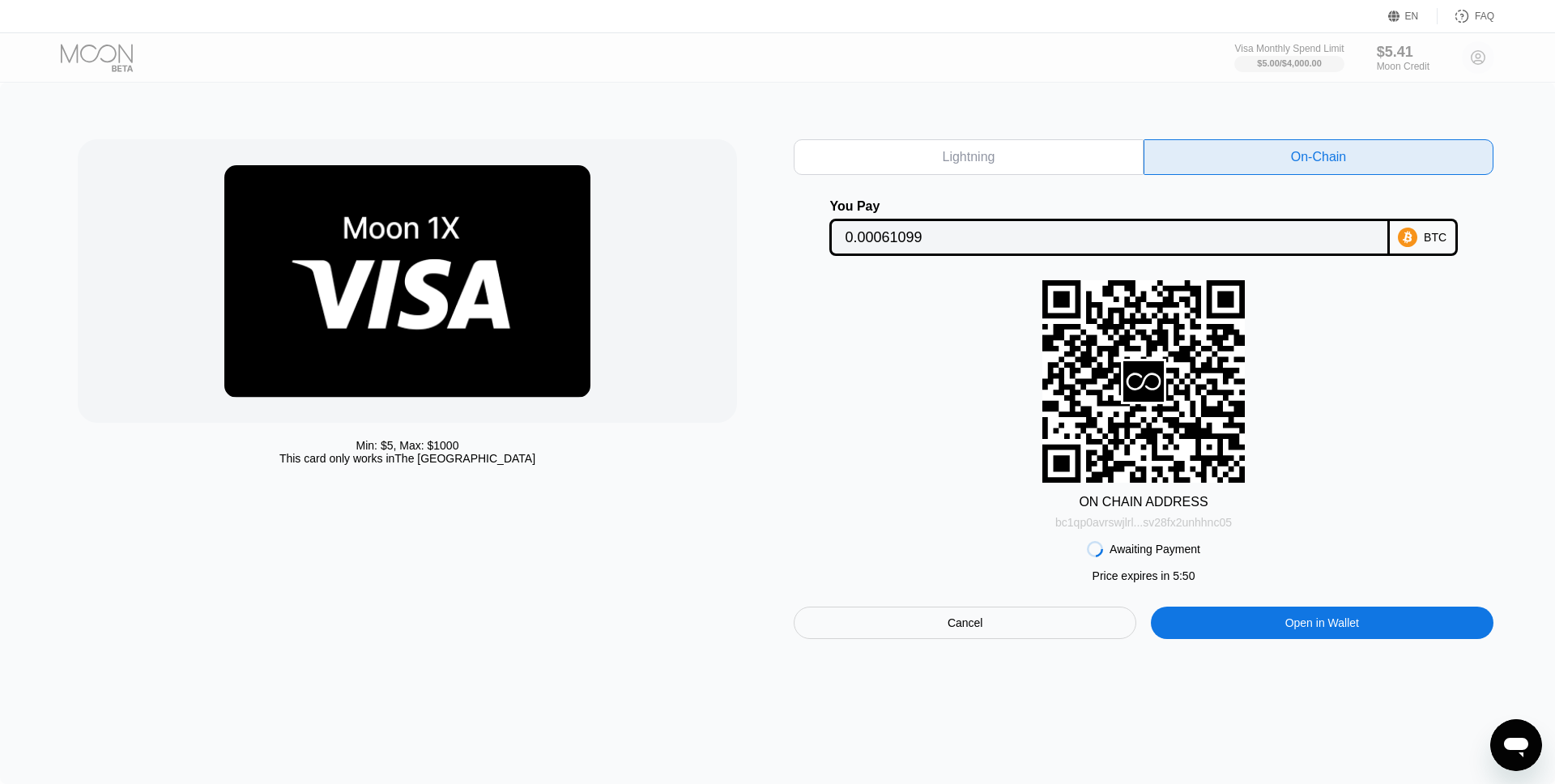
click at [1214, 522] on div "bc1qp0avrswjlrl...sv28fx2unhhnc05" at bounding box center [1144, 523] width 177 height 13
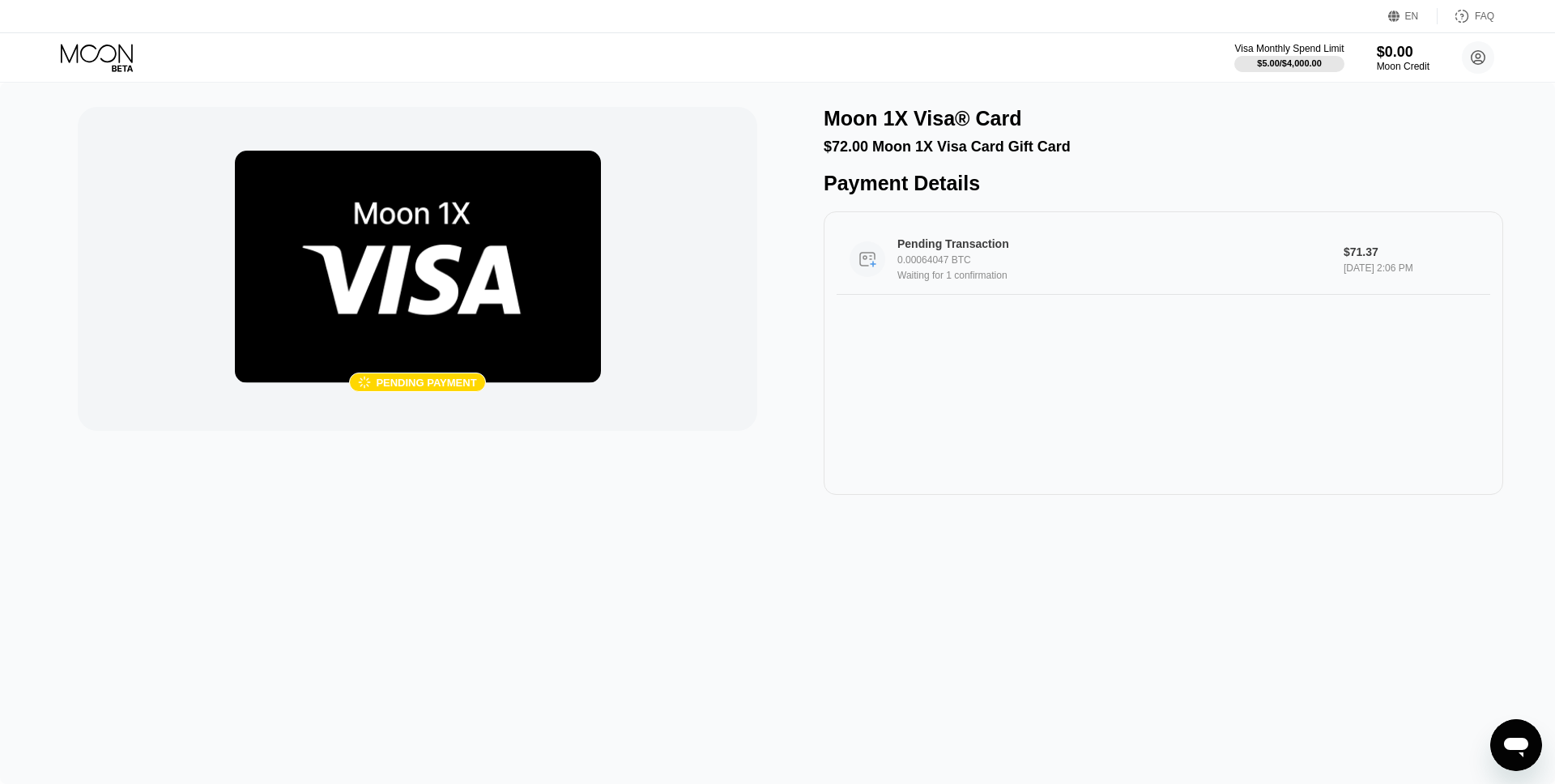
click at [959, 256] on div "0.00064047 BTC" at bounding box center [1115, 260] width 434 height 11
click at [961, 186] on div "Payment Details" at bounding box center [1164, 183] width 680 height 24
click at [1075, 352] on div "Pending Transaction 0.00064047 BTC Waiting for 1 confirmation $71.37 [DATE] 2:0…" at bounding box center [1164, 353] width 680 height 284
click at [1041, 256] on div "0.00064047 BTC" at bounding box center [1115, 260] width 434 height 11
click at [119, 64] on icon at bounding box center [98, 58] width 75 height 28
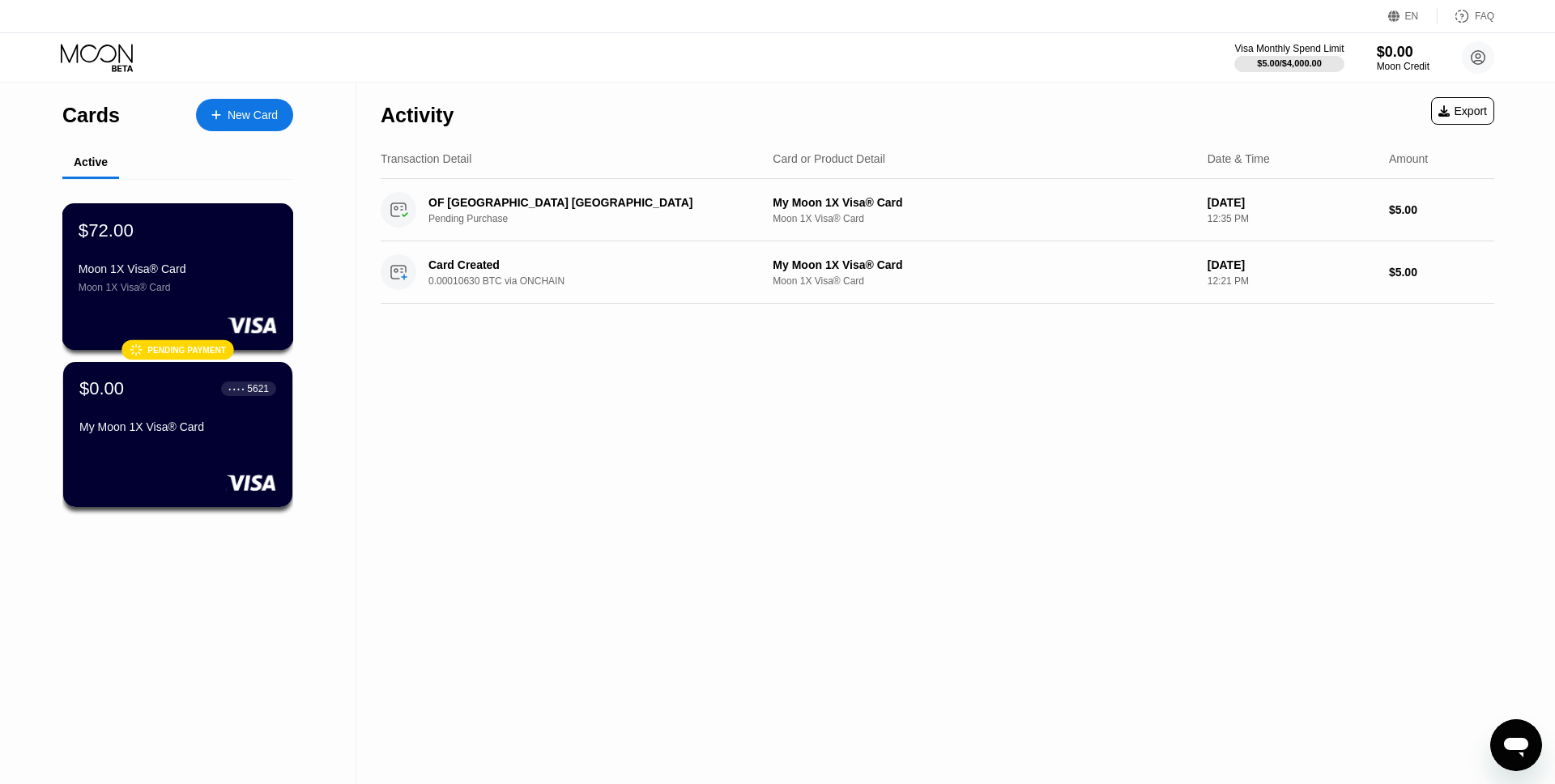
click at [246, 292] on div "Moon 1X Visa® Card" at bounding box center [178, 288] width 198 height 11
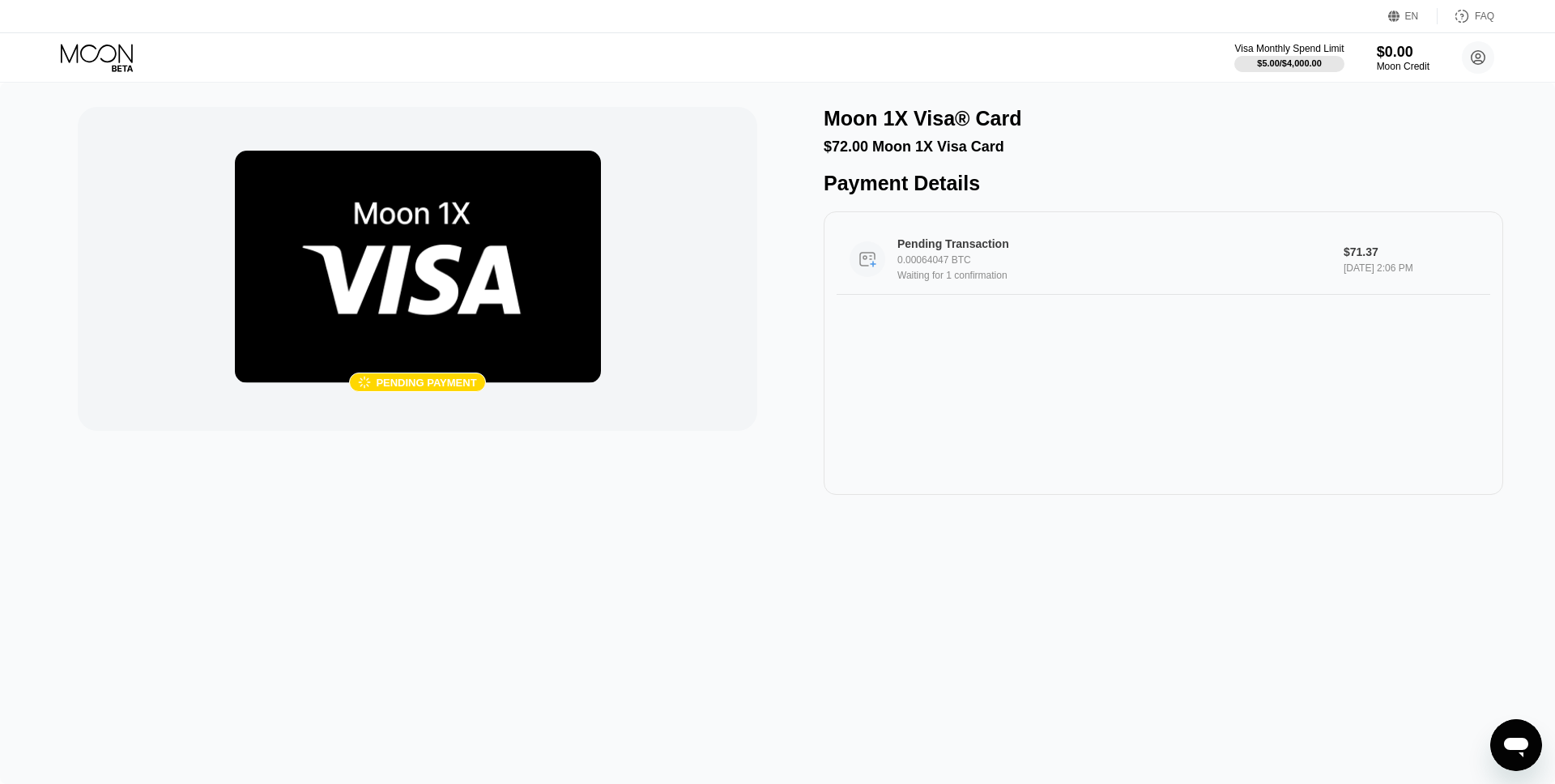
click at [1007, 264] on div "0.00064047 BTC" at bounding box center [1115, 260] width 434 height 11
click at [97, 68] on icon at bounding box center [98, 58] width 75 height 28
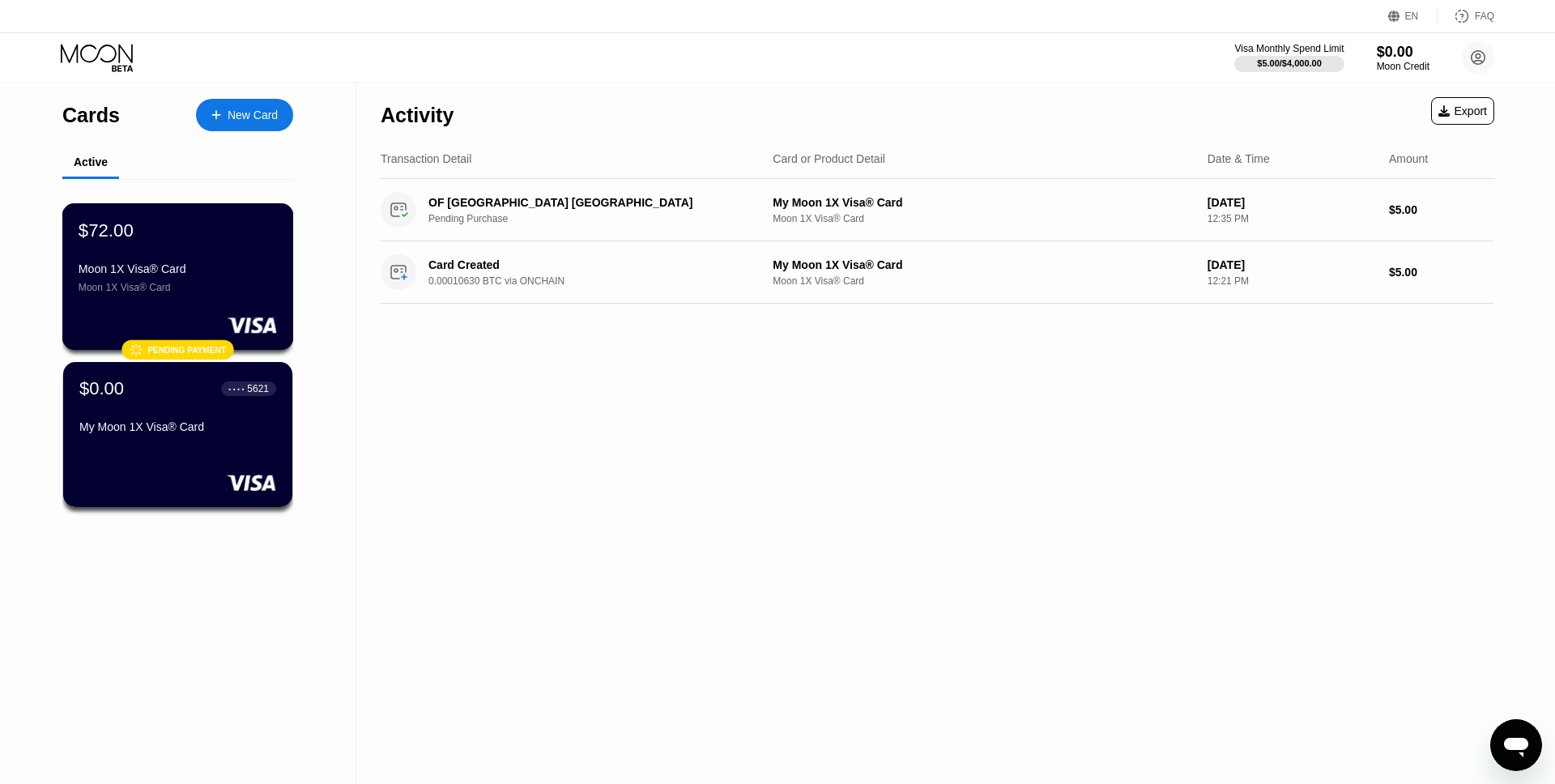
click at [179, 246] on div "$72.00 Moon 1X Visa® Card Moon 1X Visa® Card" at bounding box center [178, 256] width 198 height 74
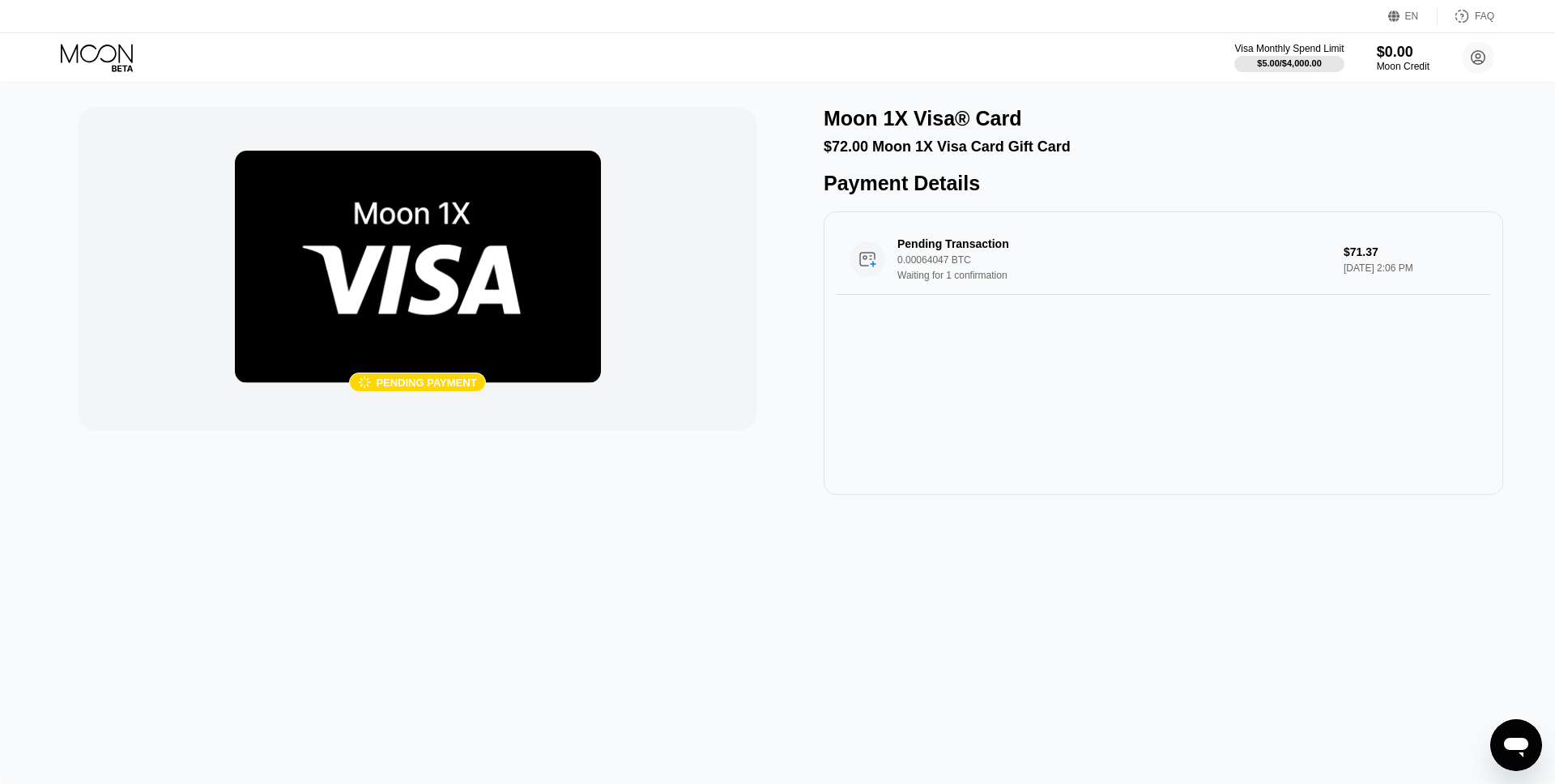
click at [120, 64] on icon at bounding box center [98, 58] width 75 height 28
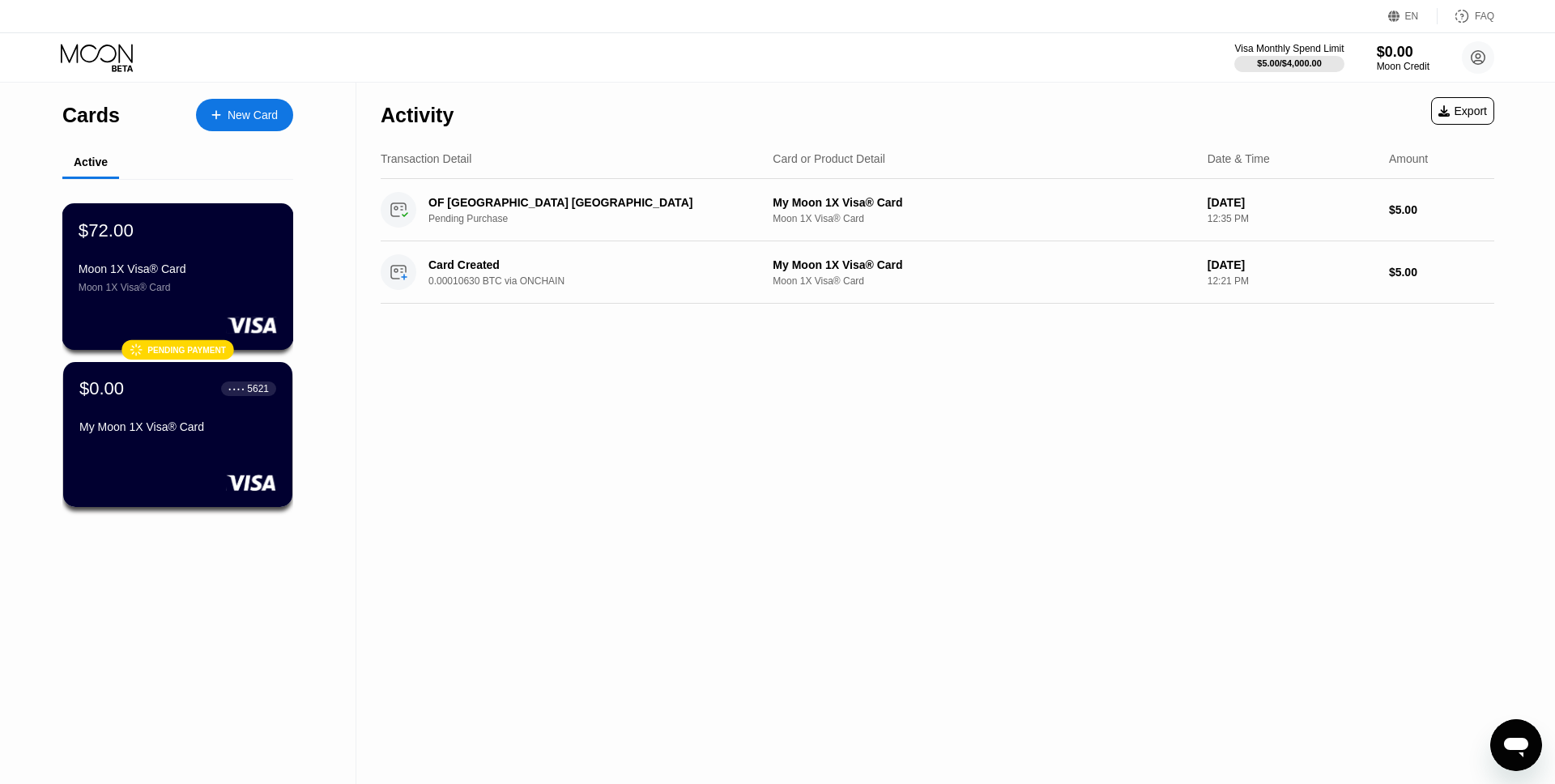
click at [230, 268] on div "Moon 1X Visa® Card" at bounding box center [178, 269] width 198 height 13
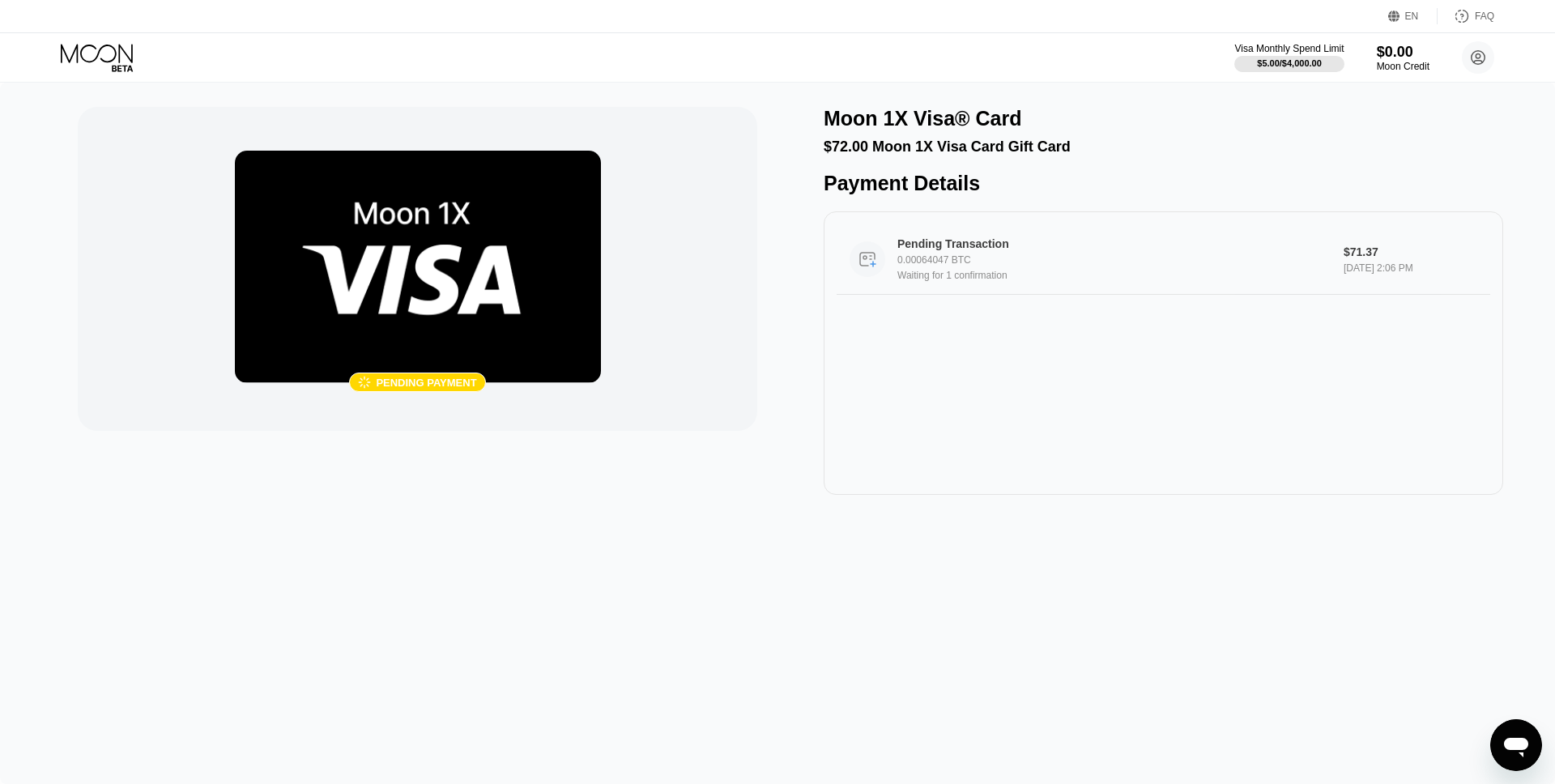
click at [996, 277] on div "Waiting for 1 confirmation" at bounding box center [1115, 275] width 434 height 11
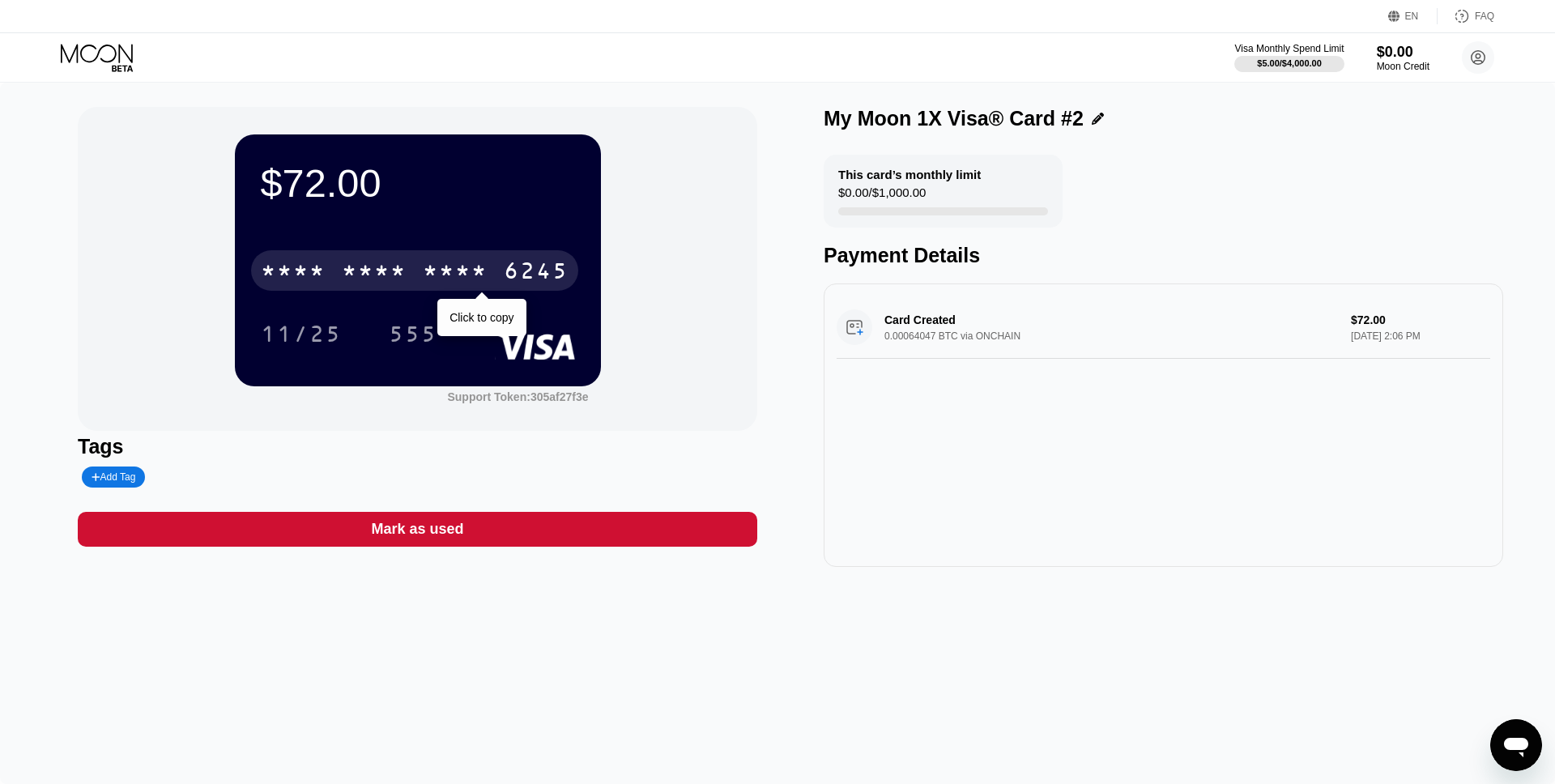
click at [395, 265] on div "* * * *" at bounding box center [374, 272] width 65 height 26
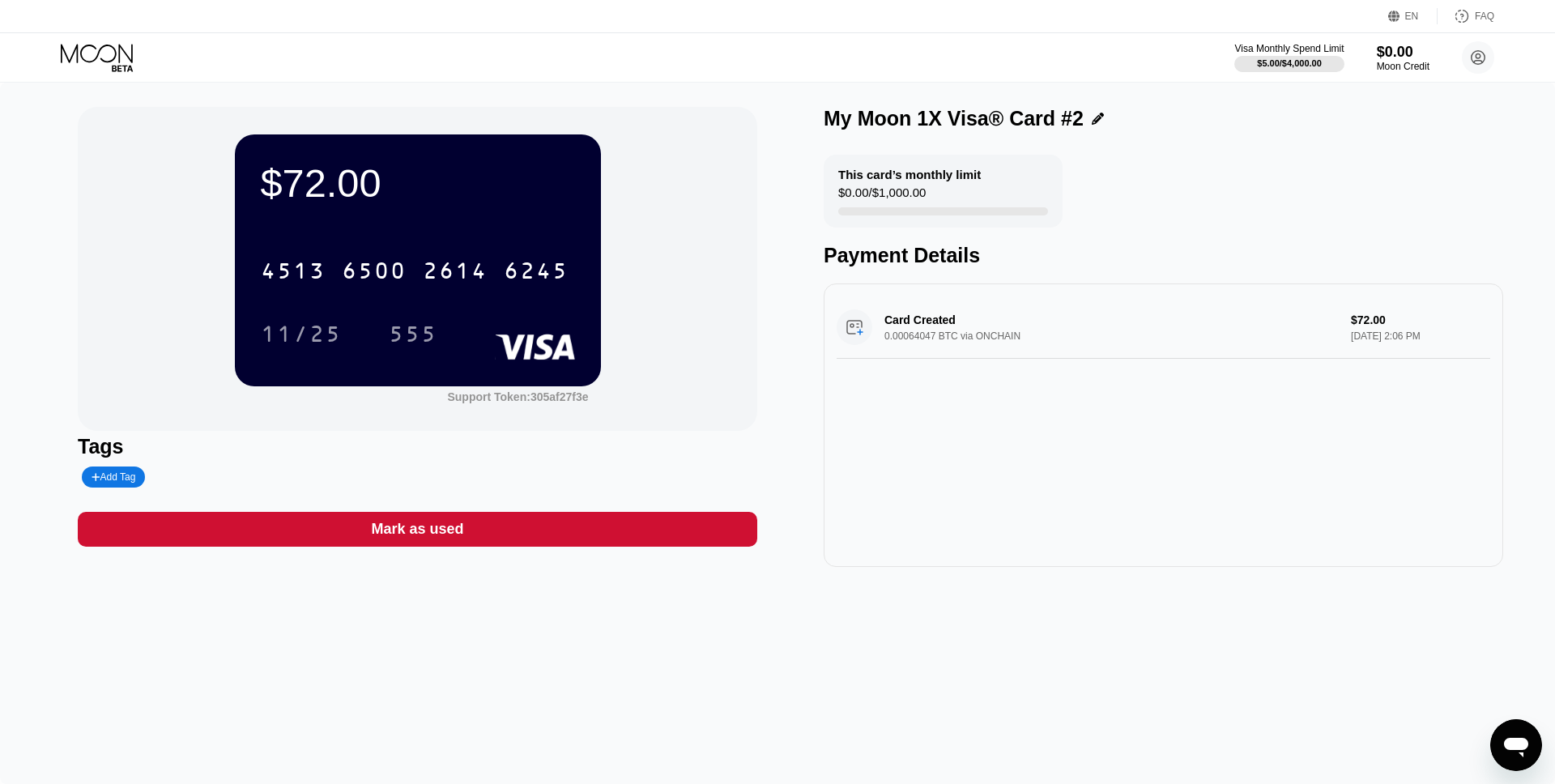
click at [124, 60] on icon at bounding box center [98, 58] width 75 height 28
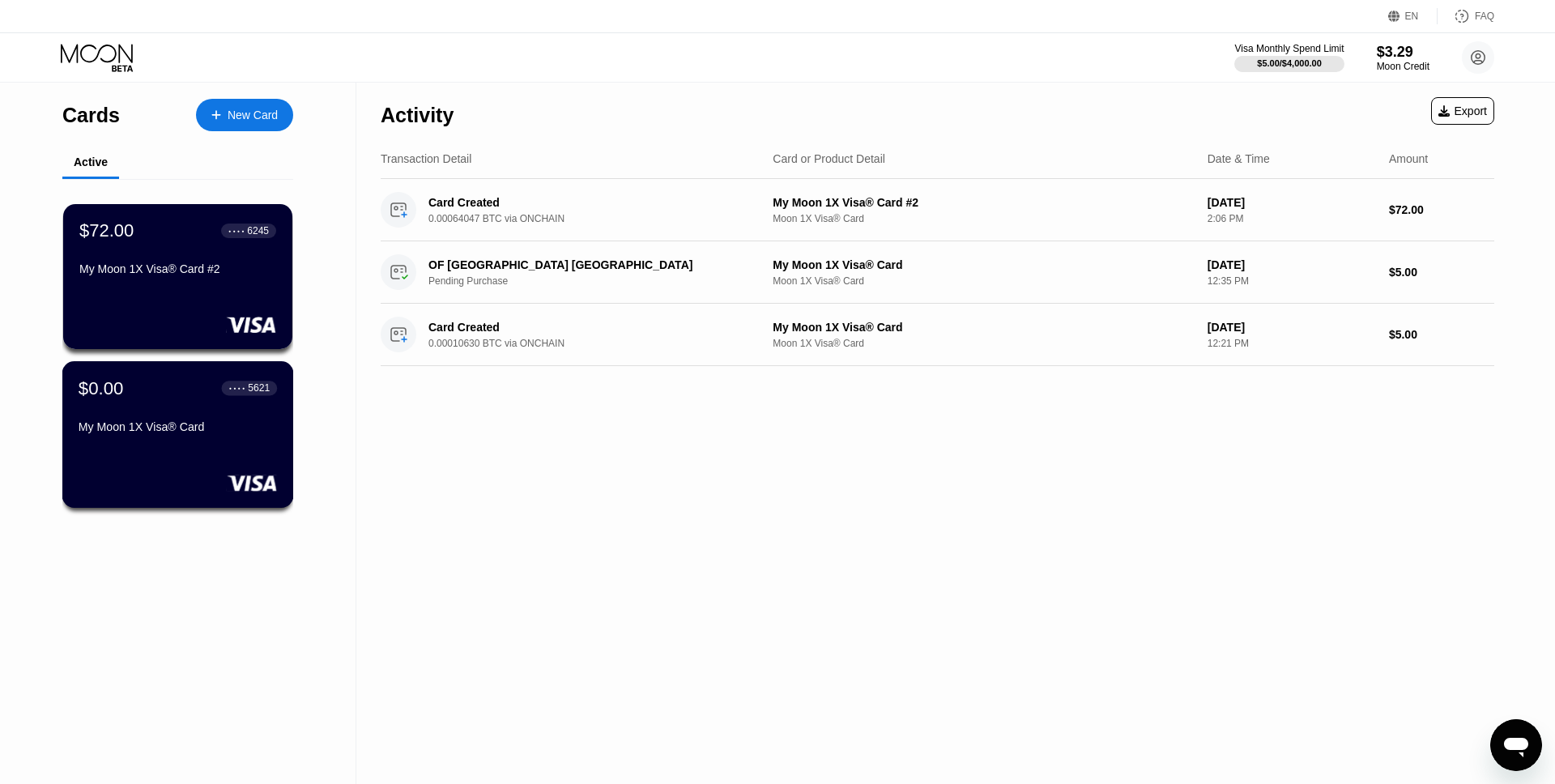
click at [211, 473] on div "$0.00 ● ● ● ● 5621 My Moon 1X Visa® Card" at bounding box center [178, 435] width 232 height 146
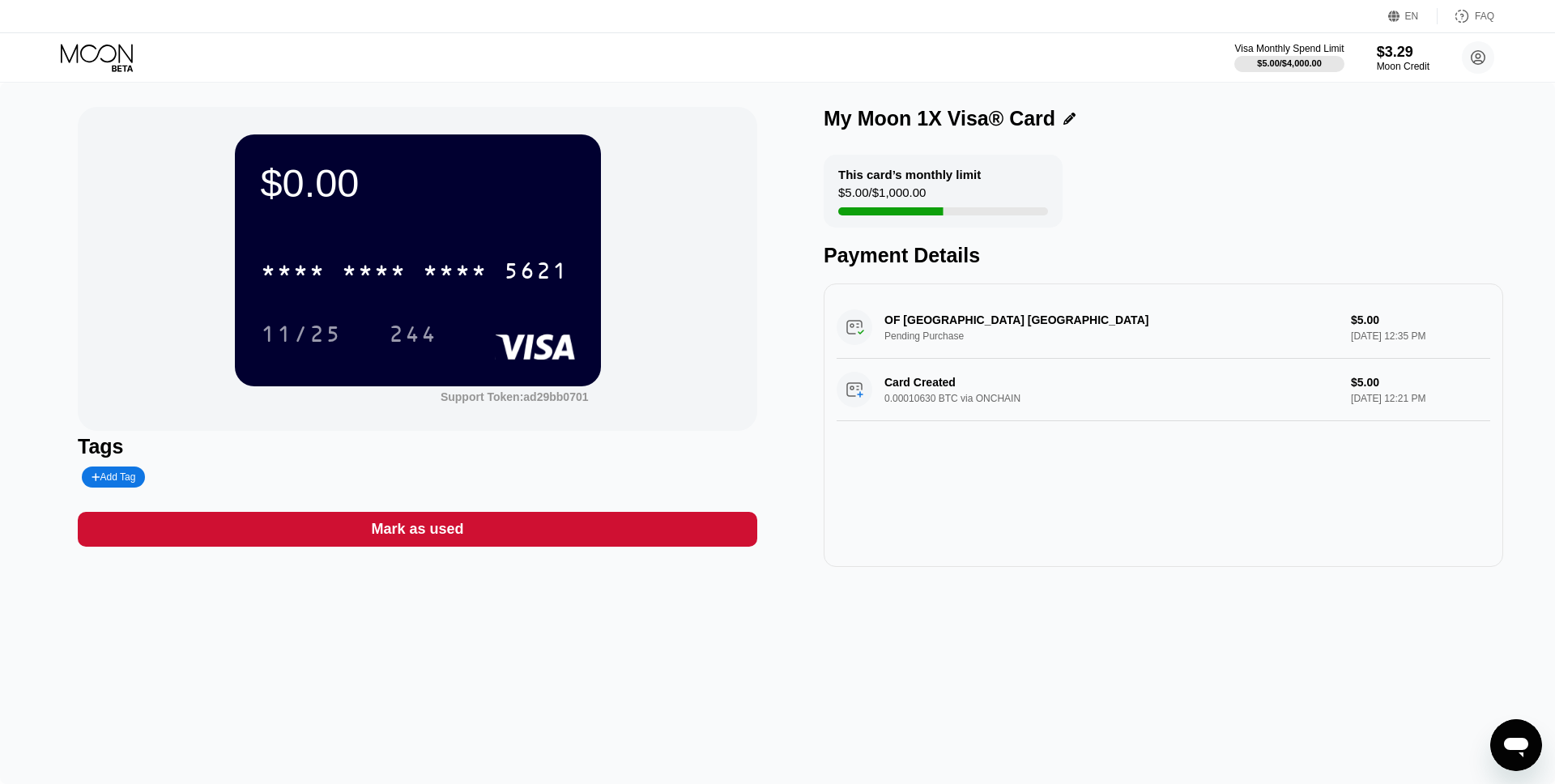
click at [347, 531] on div "Mark as used" at bounding box center [418, 529] width 680 height 35
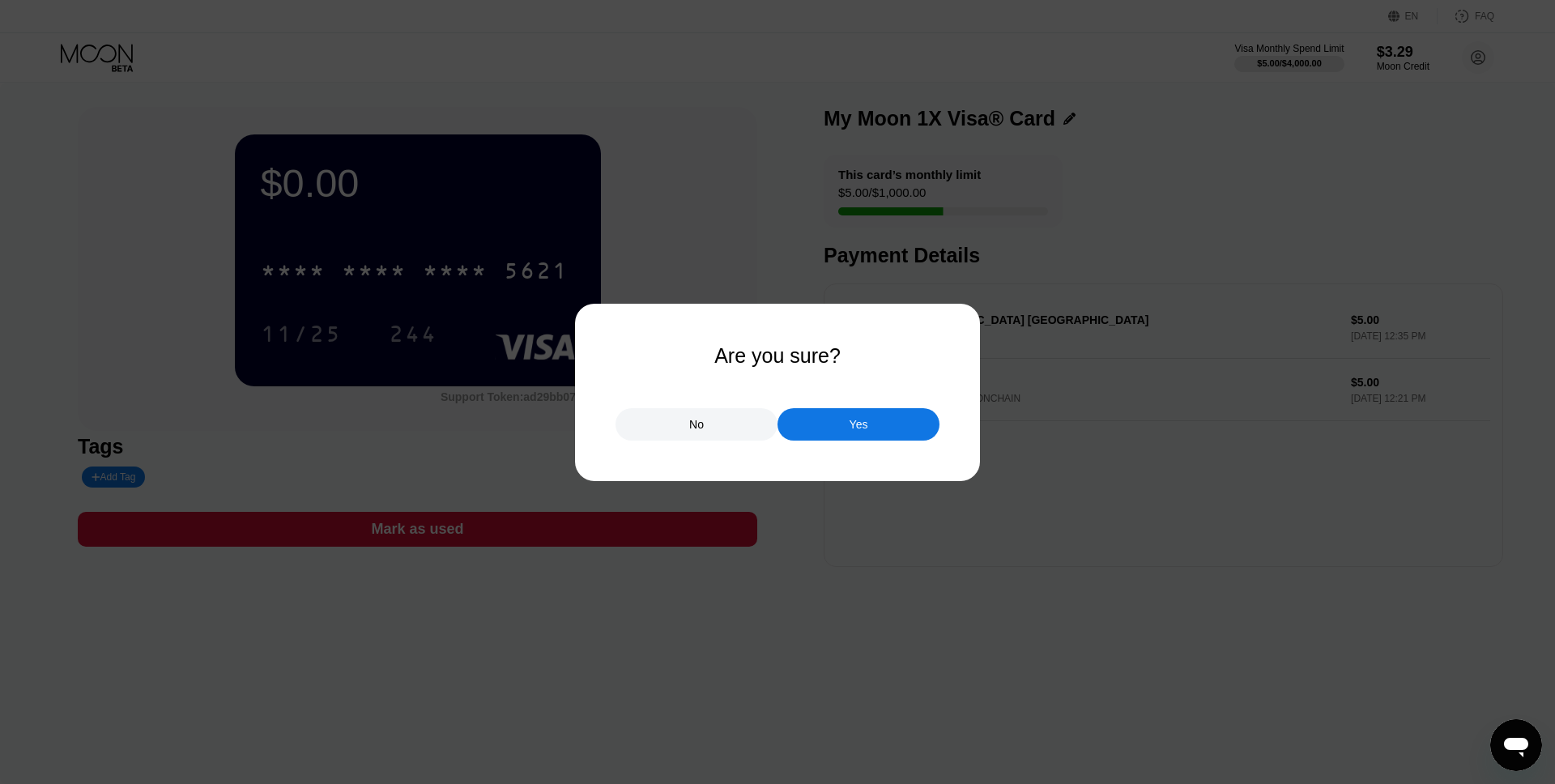
click at [894, 420] on div "Yes" at bounding box center [858, 424] width 162 height 32
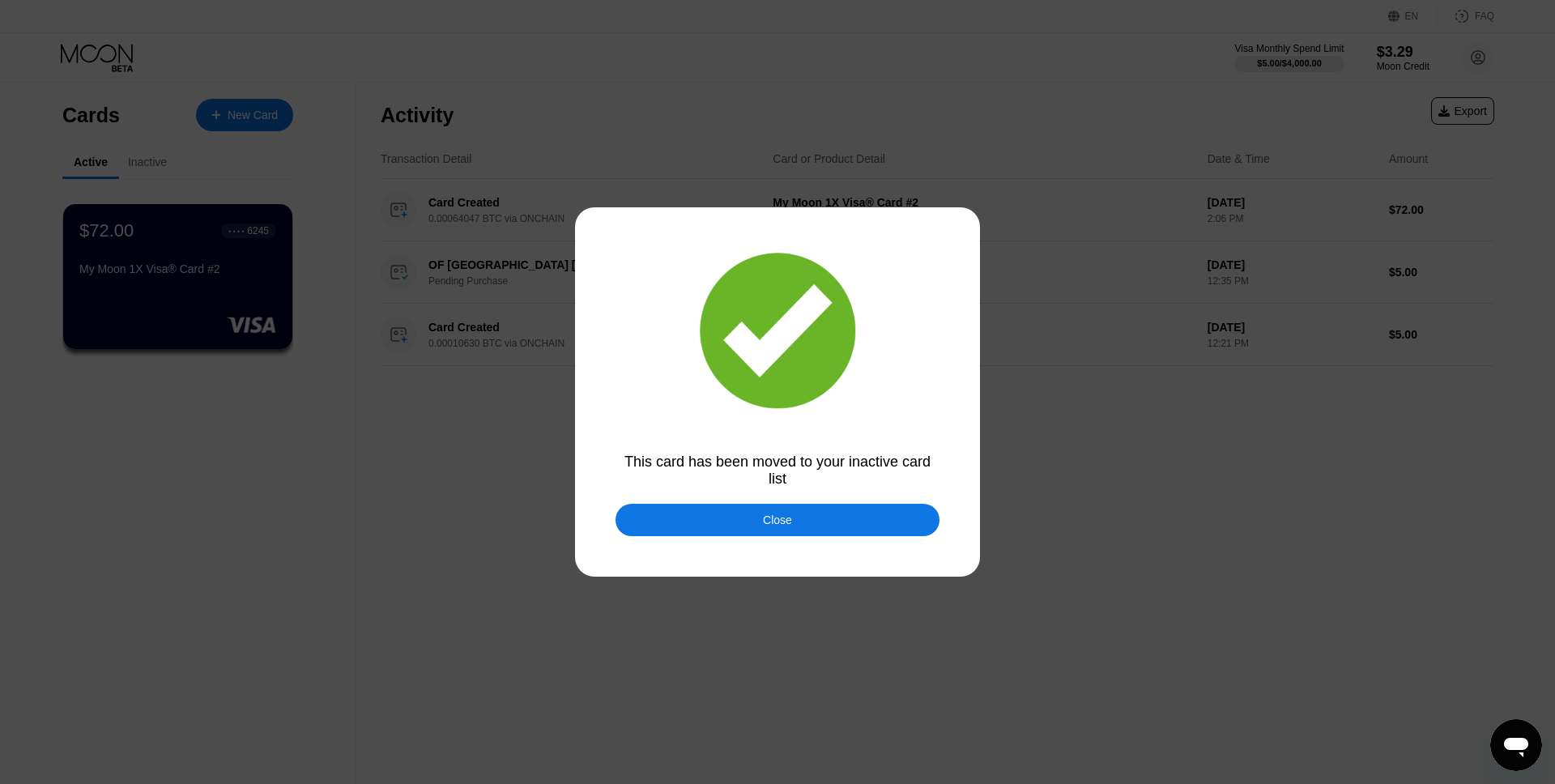
click at [830, 528] on div "Close" at bounding box center [778, 520] width 324 height 32
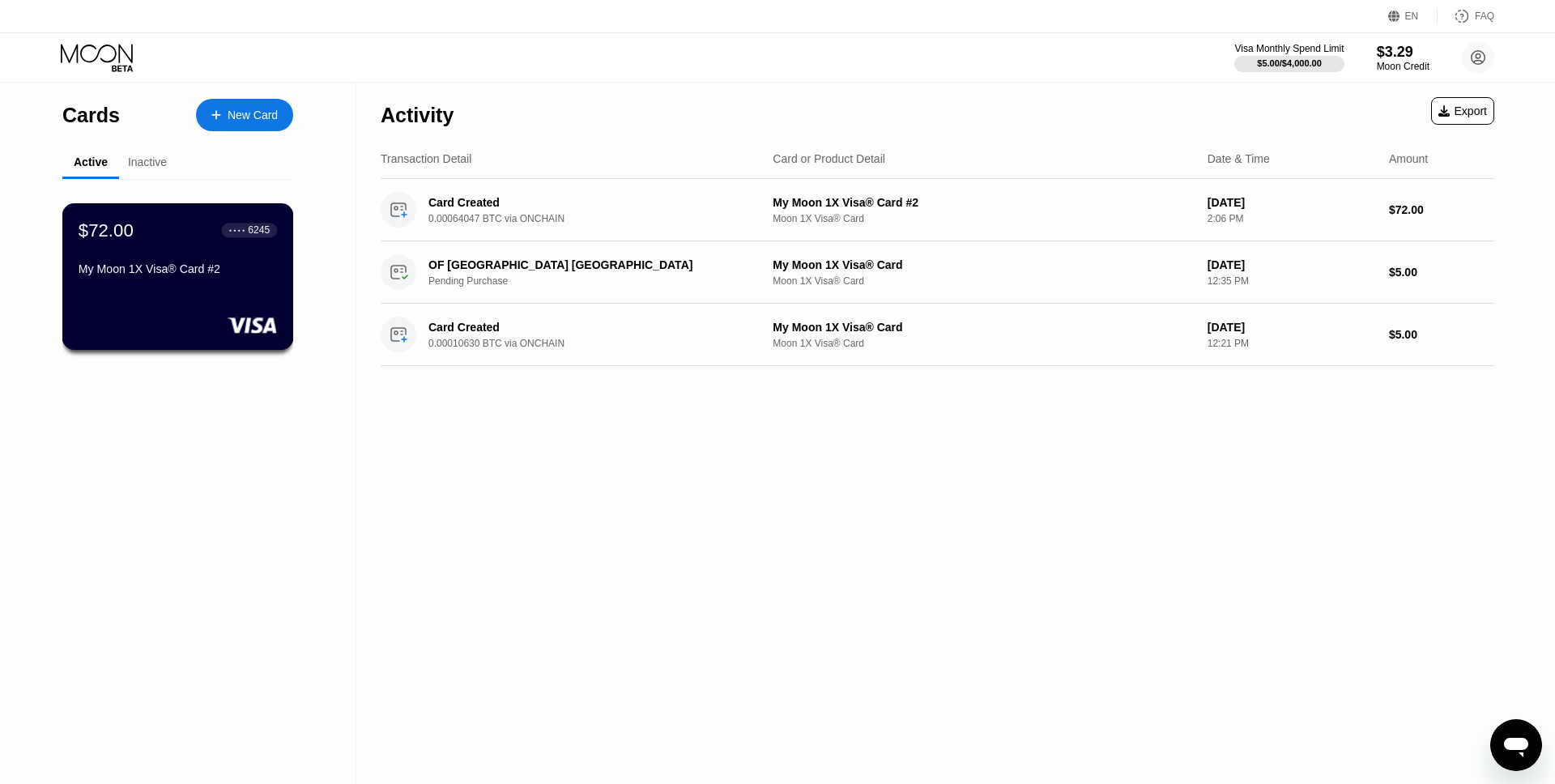
click at [219, 280] on div "My Moon 1X Visa® Card #2" at bounding box center [178, 271] width 198 height 19
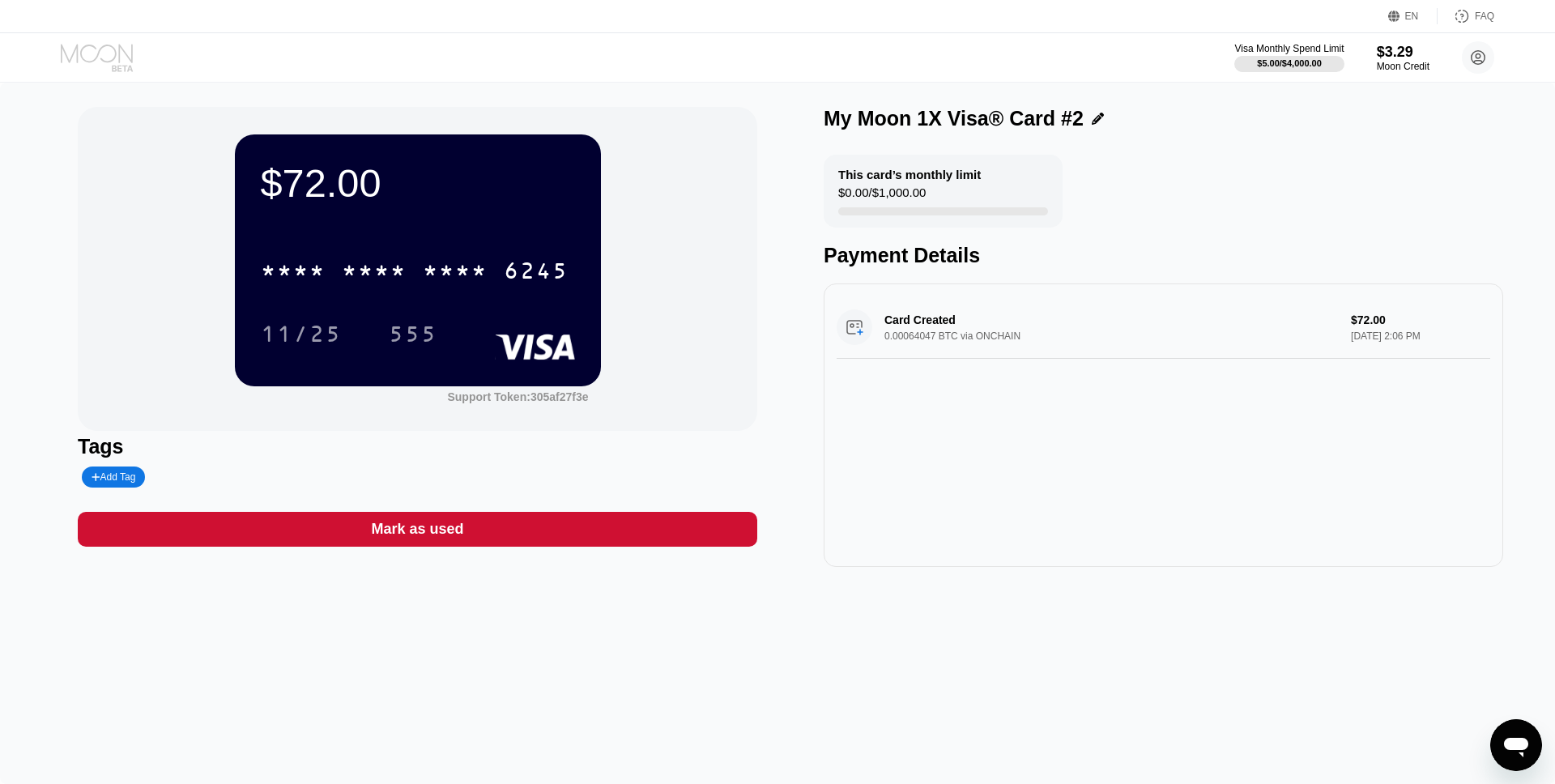
click at [105, 61] on icon at bounding box center [97, 53] width 72 height 19
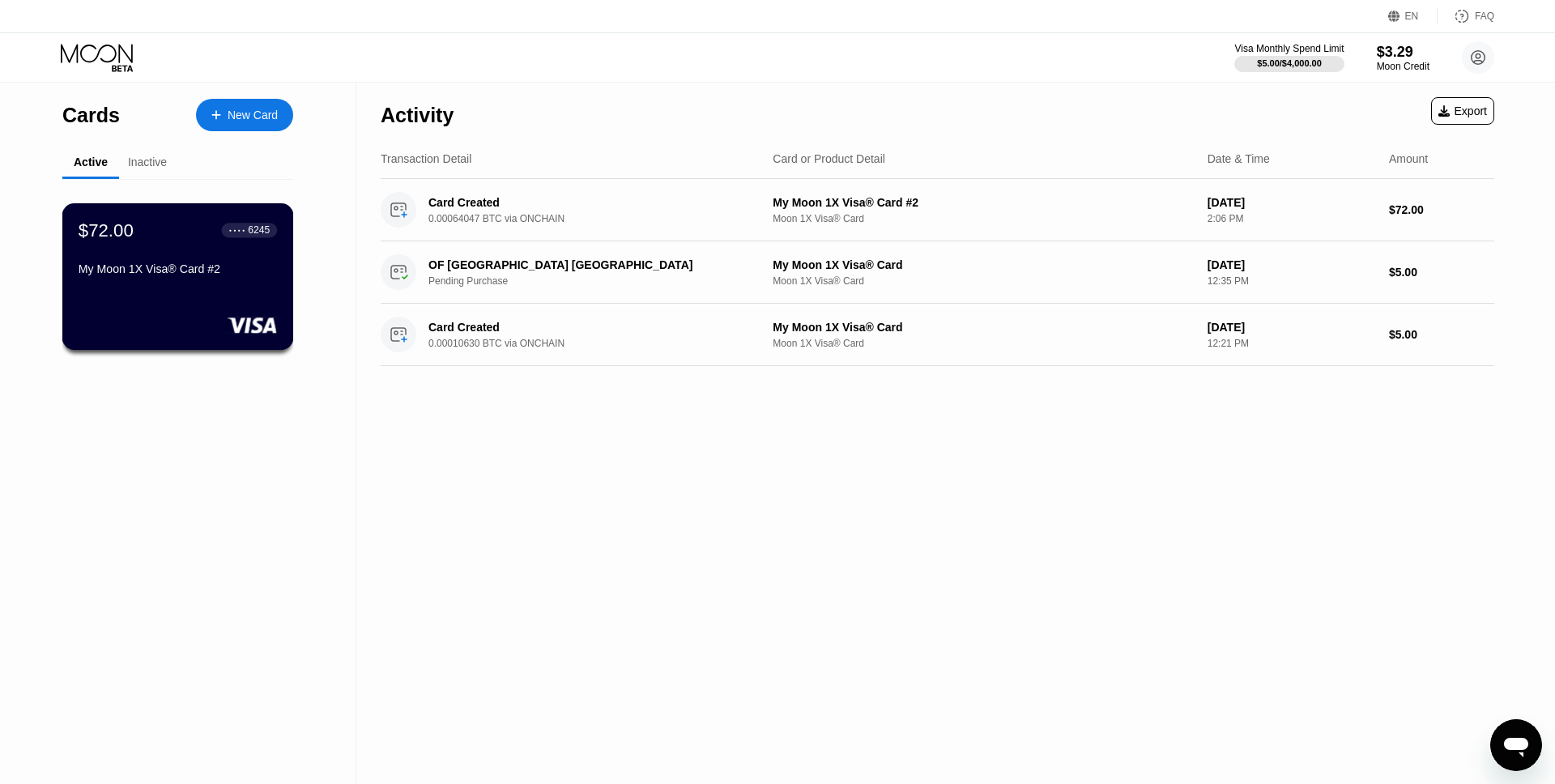
click at [159, 289] on div "$72.00 ● ● ● ● 6245 My Moon 1X Visa® Card #2" at bounding box center [178, 276] width 232 height 146
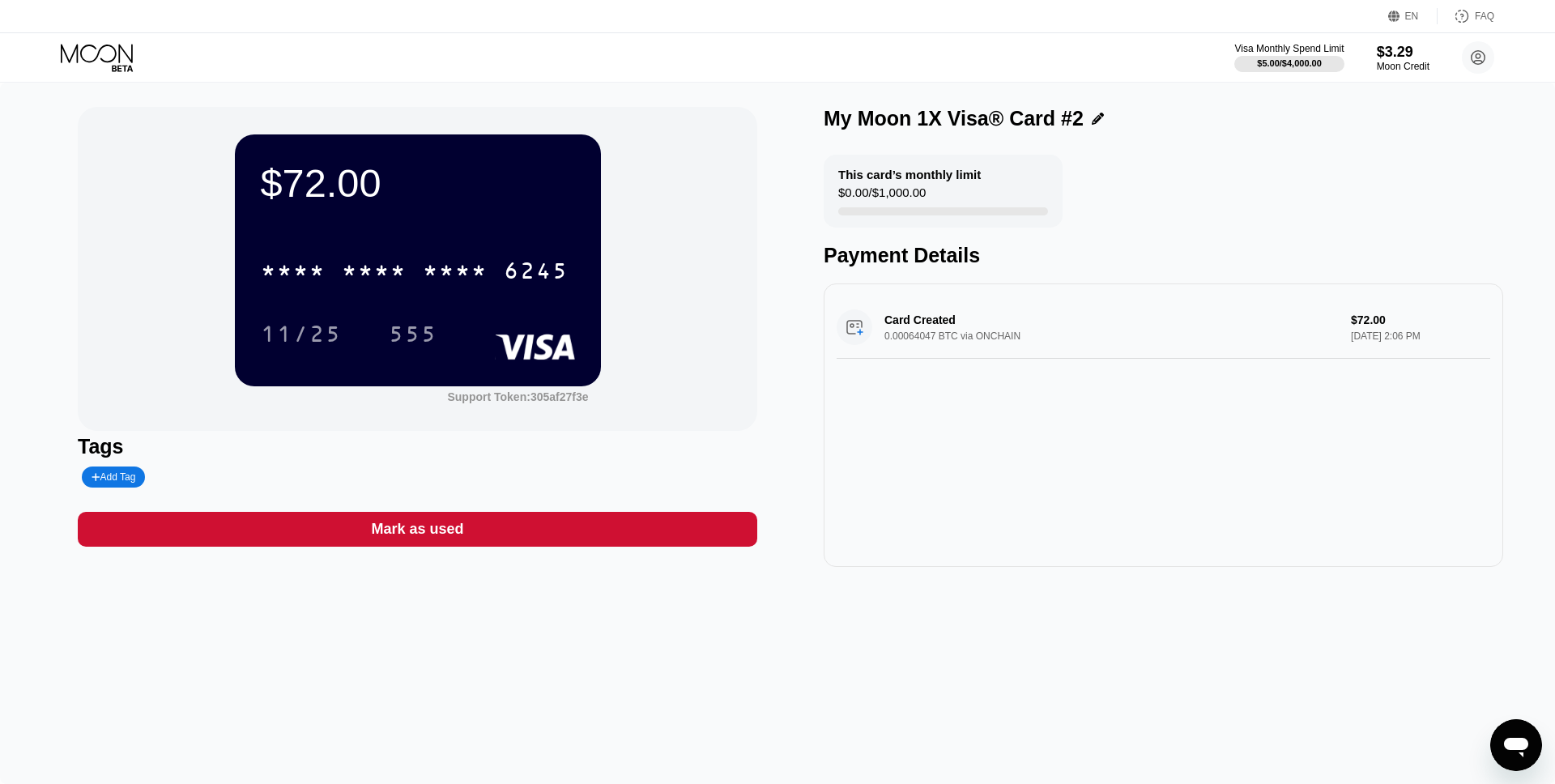
click at [98, 64] on icon at bounding box center [98, 58] width 75 height 28
